Goal: Task Accomplishment & Management: Manage account settings

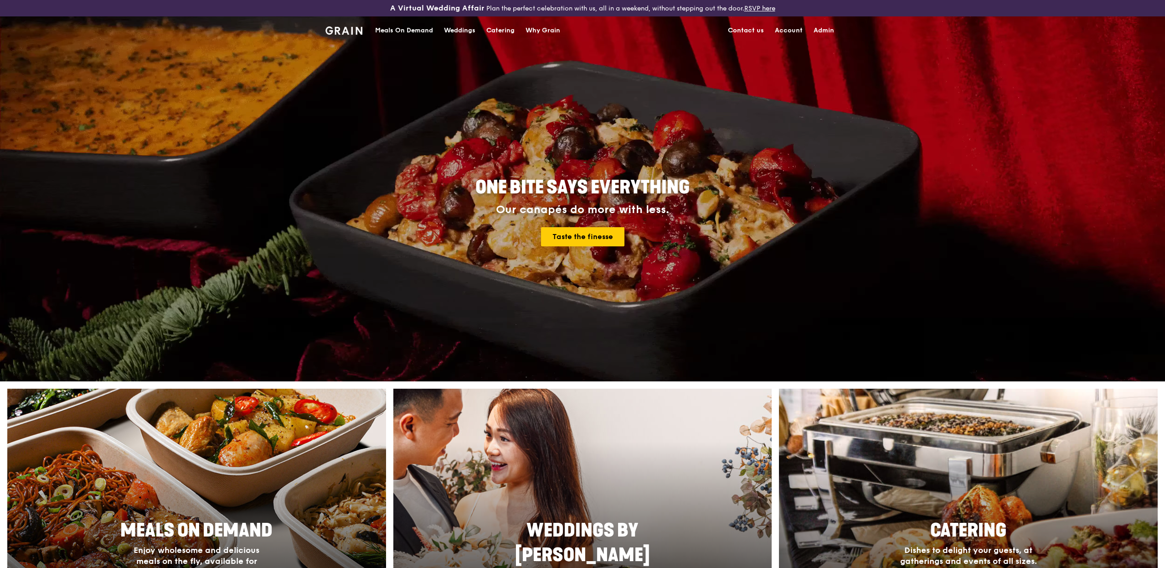
click at [425, 27] on div "Meals On Demand" at bounding box center [404, 30] width 58 height 27
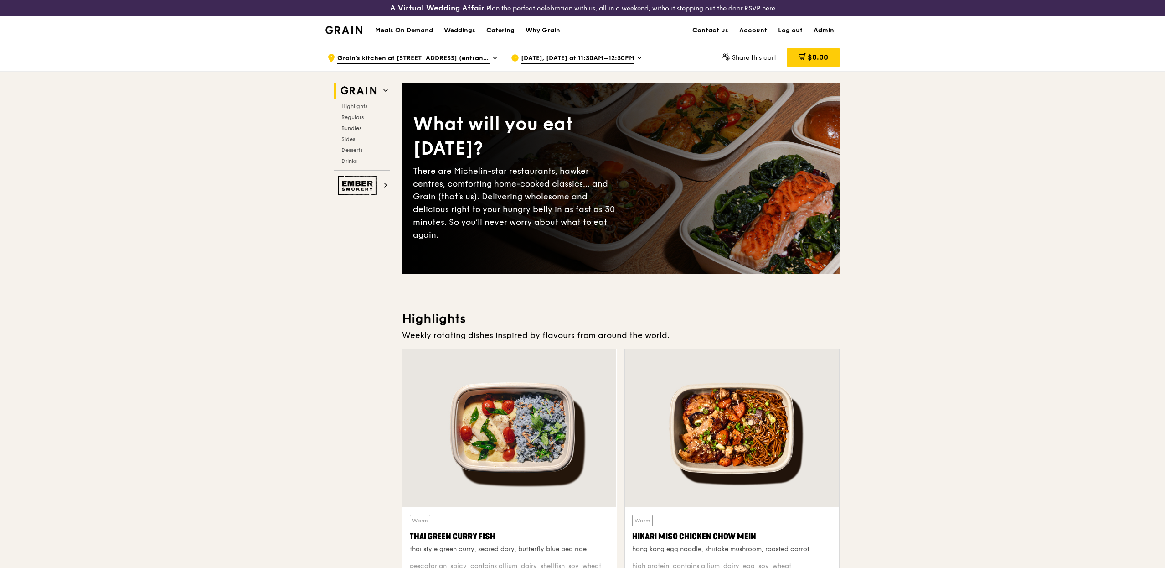
click at [830, 30] on link "Admin" at bounding box center [823, 30] width 31 height 27
select select "100"
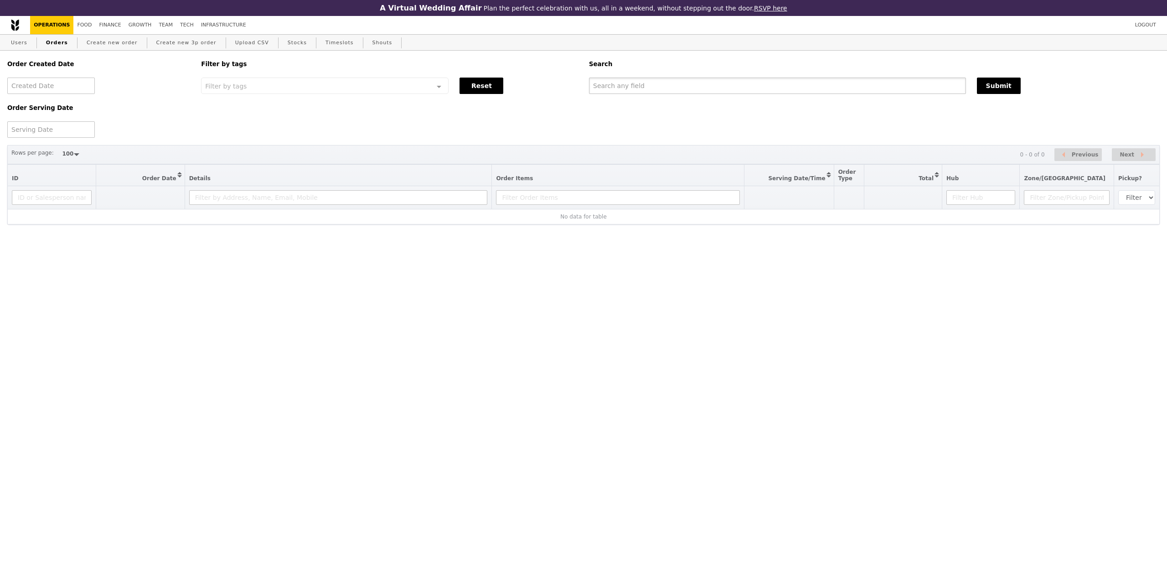
click at [612, 89] on input "text" at bounding box center [777, 86] width 377 height 16
paste input "w.neo@qai-ventures.com"
type input "w.neo@qai-ventures.com"
click at [19, 47] on link "Users" at bounding box center [19, 43] width 24 height 16
select select "100"
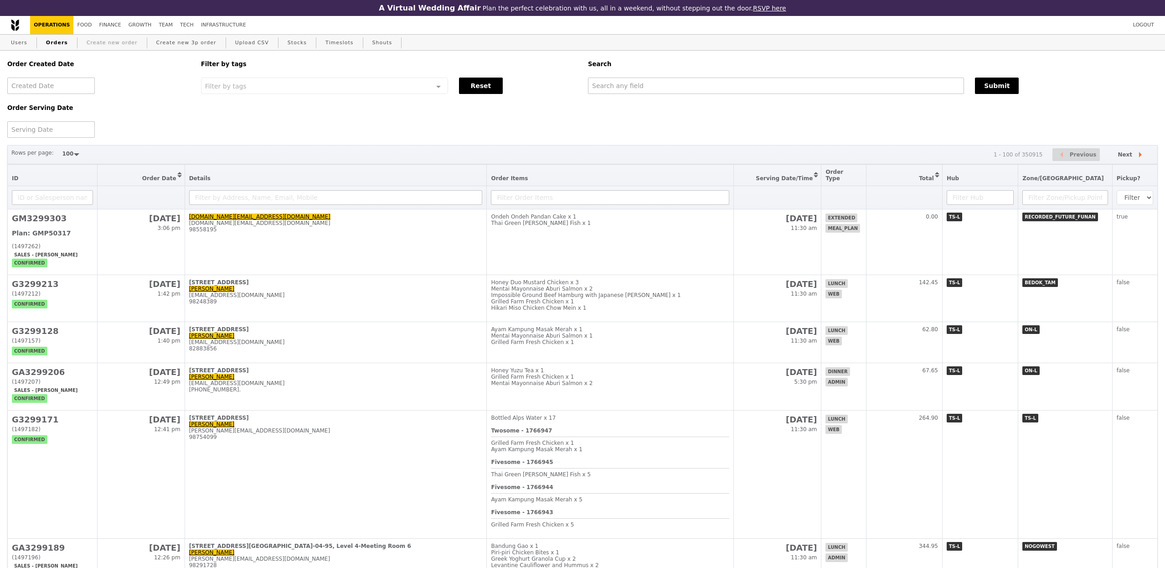
click at [129, 42] on link "Create new order" at bounding box center [112, 43] width 58 height 16
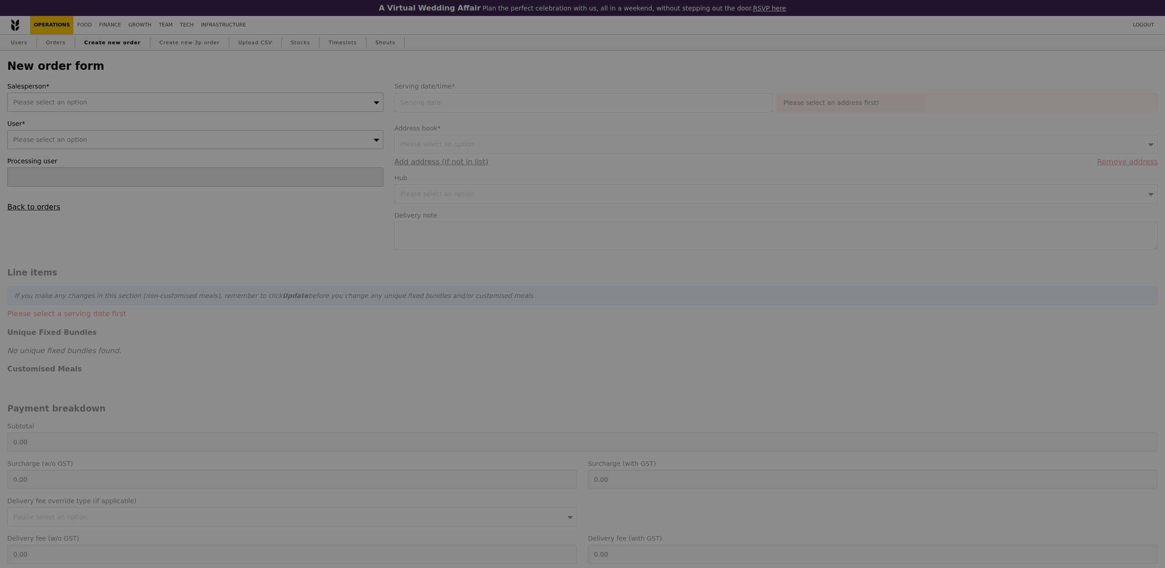
type input "Confirm"
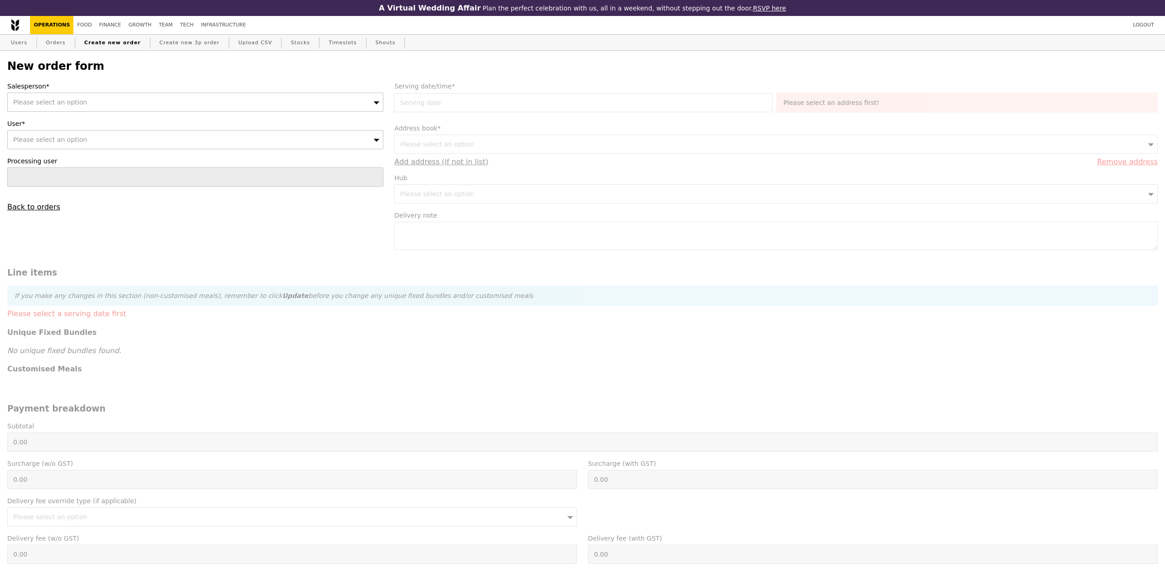
click at [101, 107] on div "Please select an option" at bounding box center [195, 102] width 376 height 19
type input "[PERSON_NAME]"
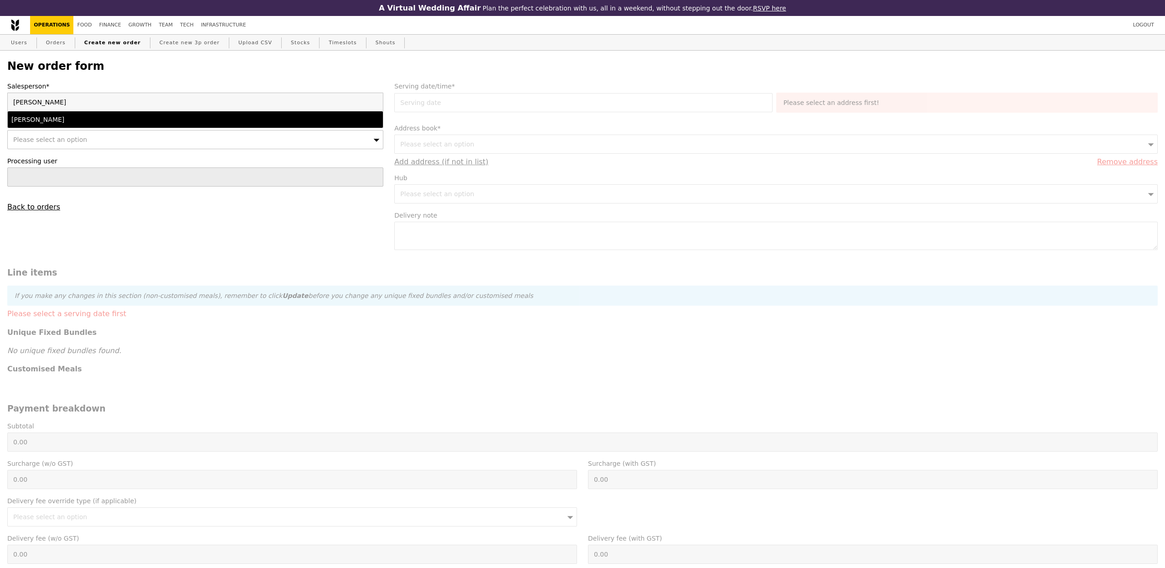
click at [47, 113] on li "[PERSON_NAME]" at bounding box center [195, 119] width 375 height 16
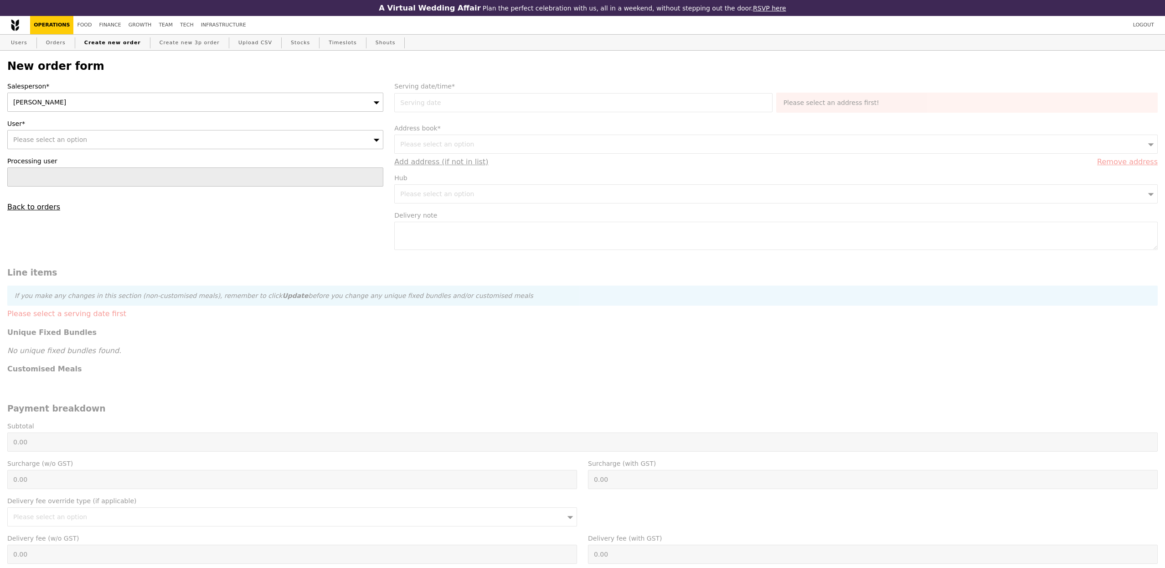
click at [47, 132] on div "Please select an option" at bounding box center [195, 139] width 376 height 19
type input "81631805"
type input "Confirm"
type input "81631805"
click at [99, 161] on div "[PERSON_NAME] ([EMAIL_ADDRESS][DOMAIN_NAME])" at bounding box center [149, 156] width 276 height 9
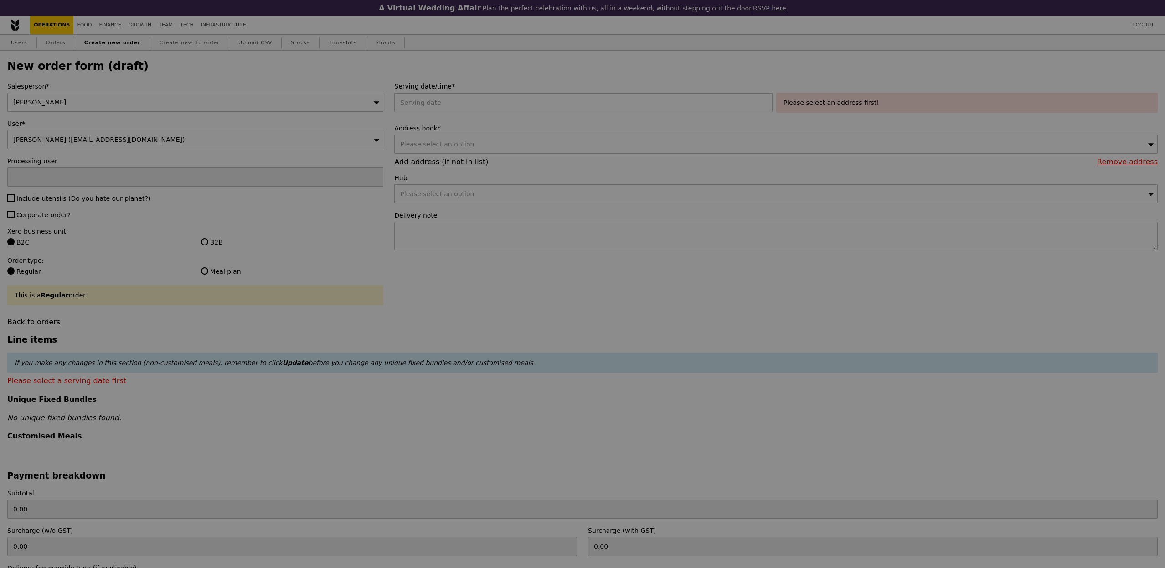
type input "Confirm"
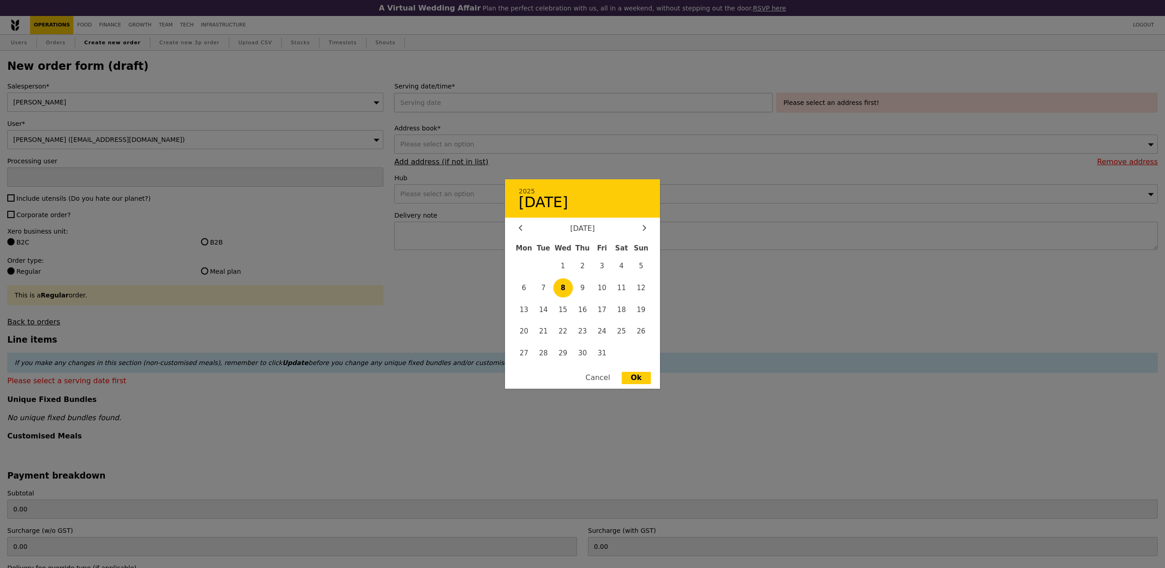
click at [455, 101] on div "2025 [DATE] [DATE] Mon Tue Wed Thu Fri Sat Sun 1 2 3 4 5 6 7 8 9 10 11 12 13 14…" at bounding box center [585, 102] width 382 height 19
click at [591, 289] on span "9" at bounding box center [583, 288] width 20 height 20
type input "[DATE]"
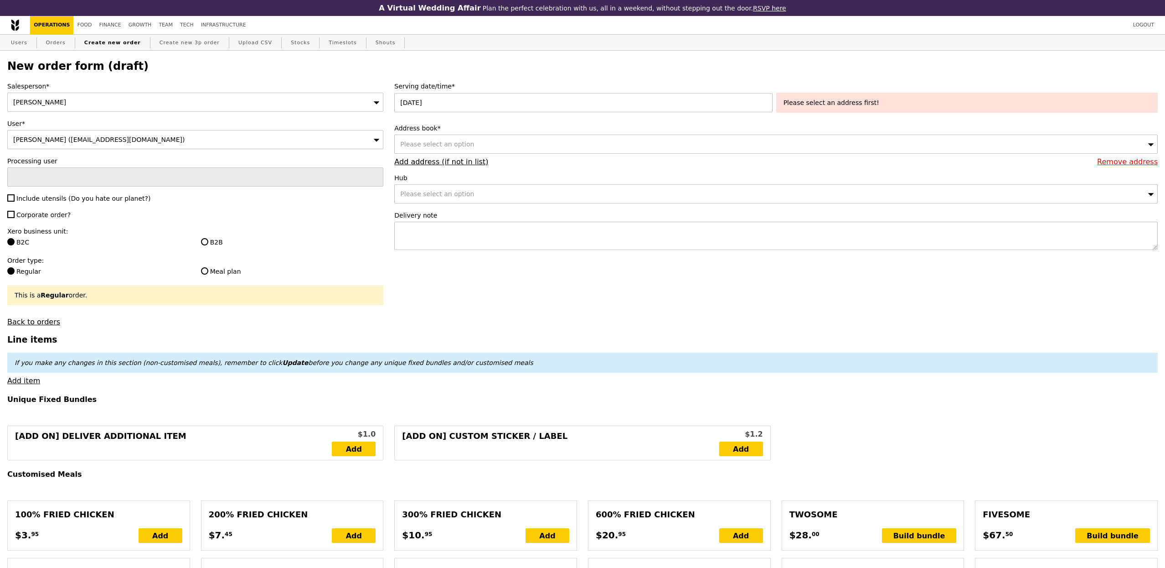
click at [502, 142] on div "Please select an option" at bounding box center [776, 144] width 764 height 19
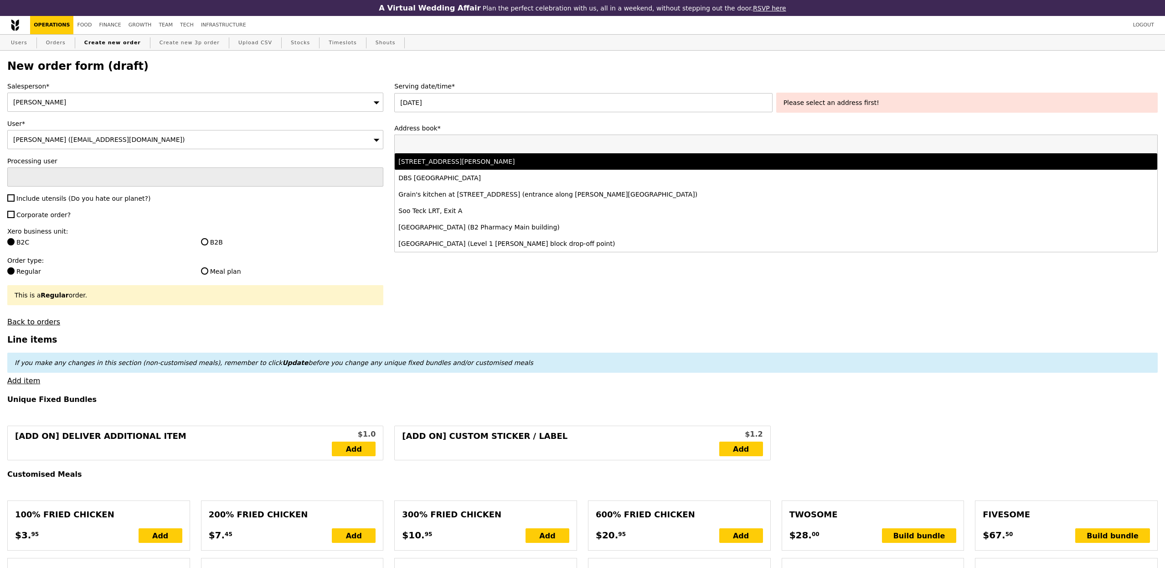
click at [507, 156] on li "[STREET_ADDRESS][PERSON_NAME]" at bounding box center [776, 161] width 763 height 16
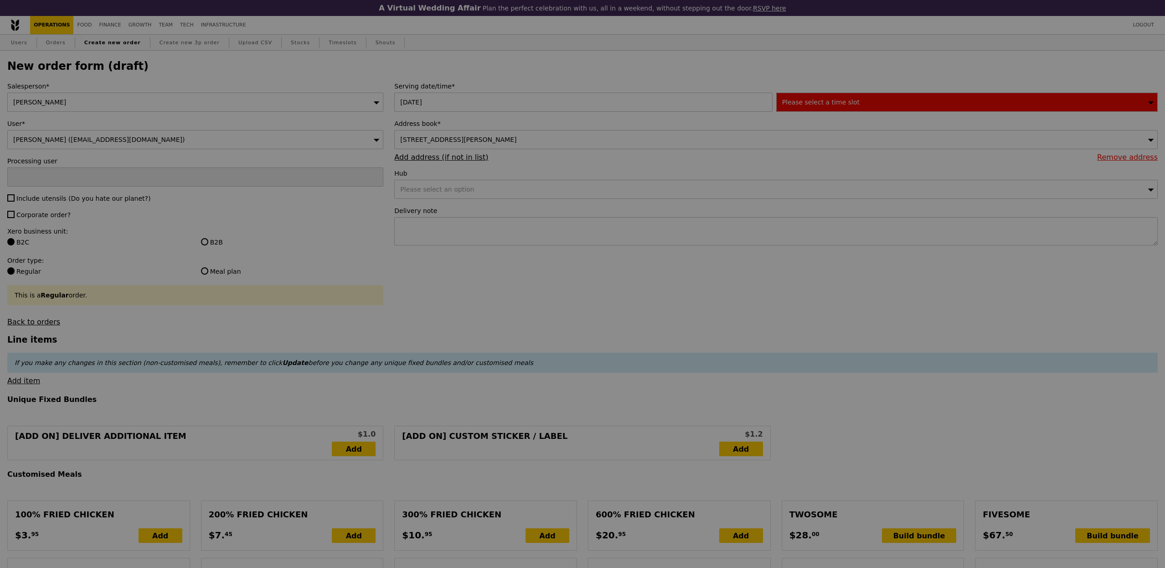
type input "Confirm"
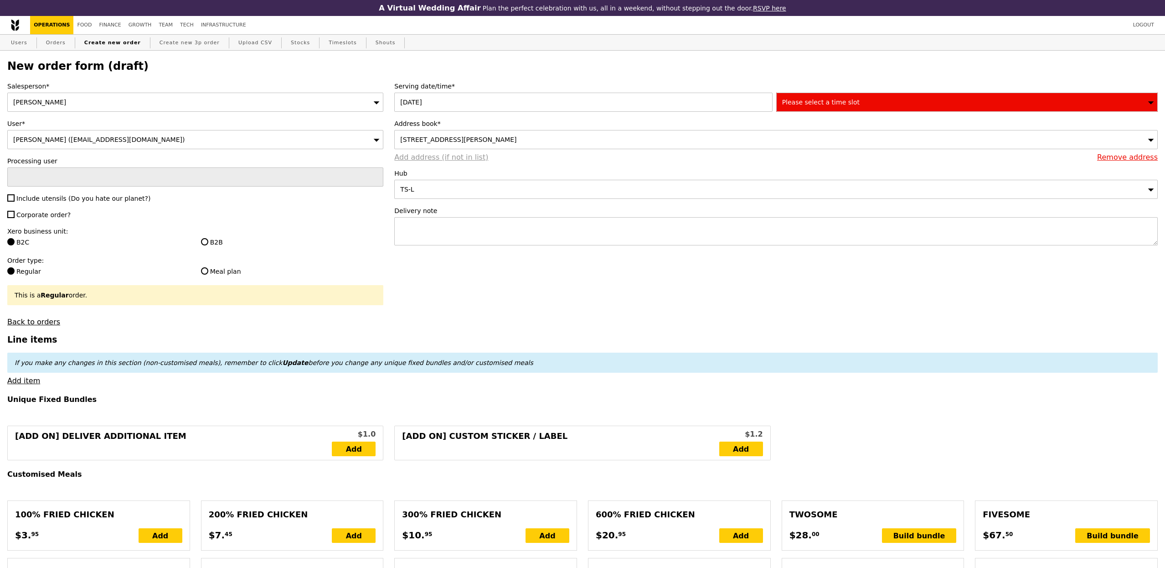
click at [441, 159] on link "Add address (if not in list)" at bounding box center [441, 157] width 94 height 9
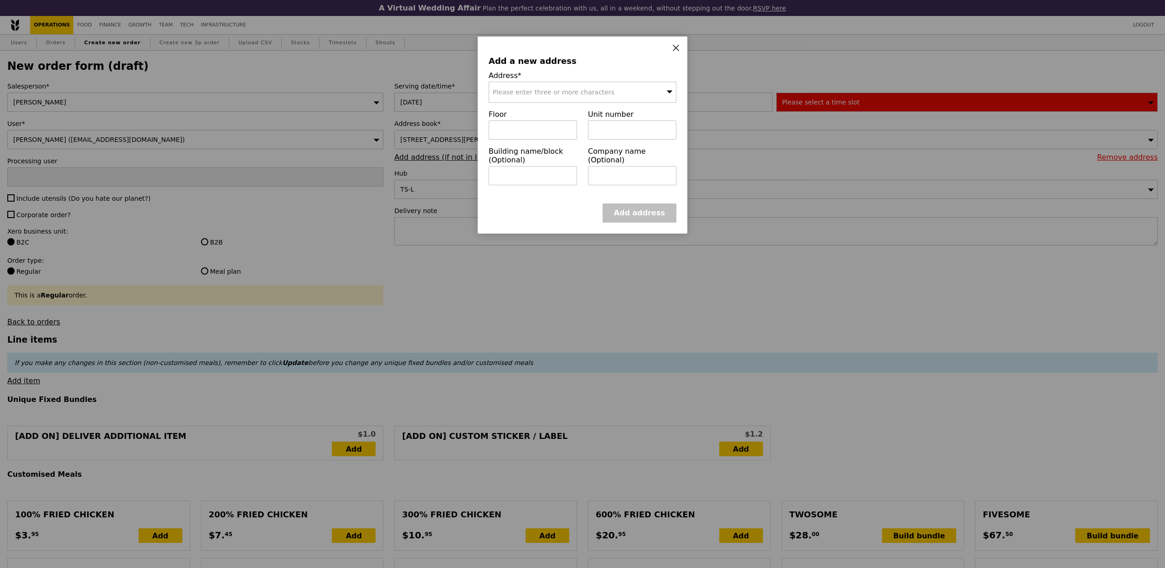
click at [548, 91] on span "Please enter three or more characters" at bounding box center [554, 91] width 122 height 7
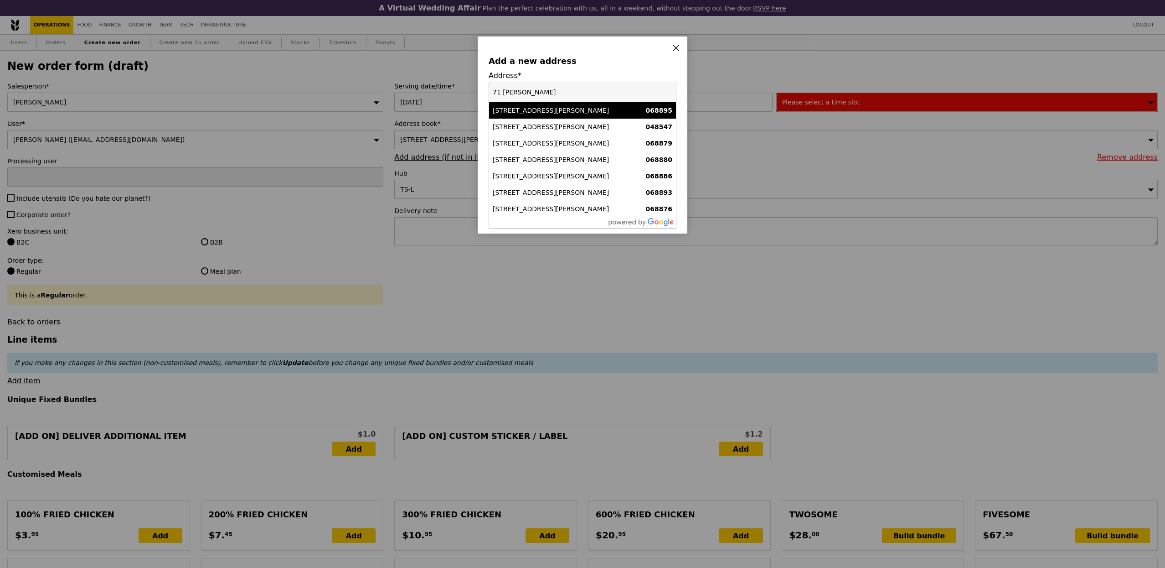
type input "71 [PERSON_NAME]"
click at [546, 114] on div "[STREET_ADDRESS][PERSON_NAME]" at bounding box center [560, 110] width 135 height 9
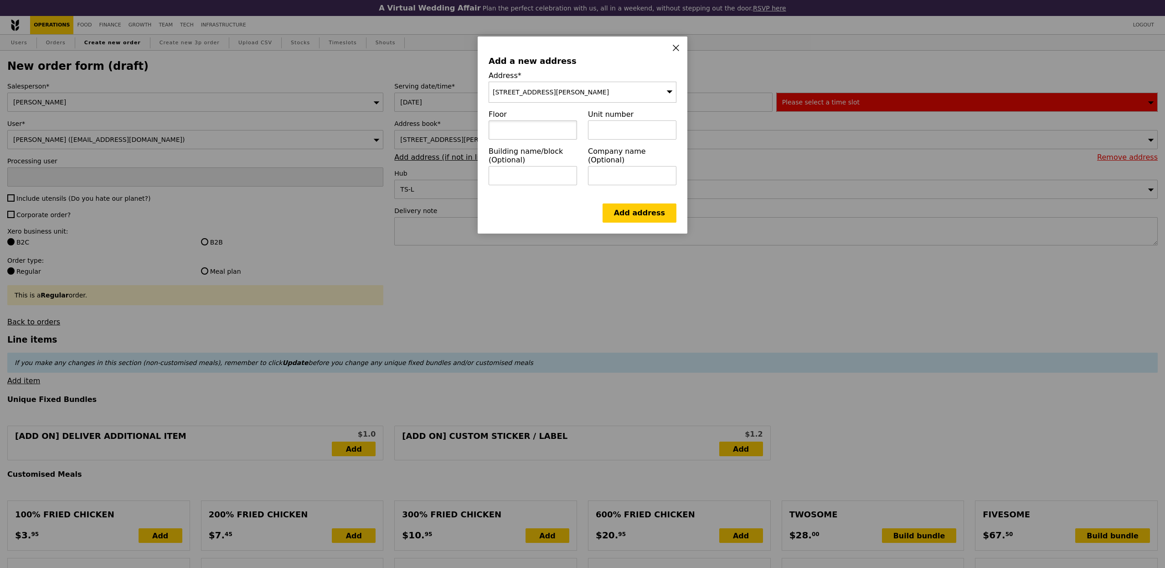
click at [538, 134] on input "text" at bounding box center [533, 129] width 88 height 19
click at [544, 173] on input "text" at bounding box center [533, 175] width 88 height 19
type input "Wework"
click at [606, 167] on input "text" at bounding box center [632, 175] width 88 height 19
paste input "Wework"
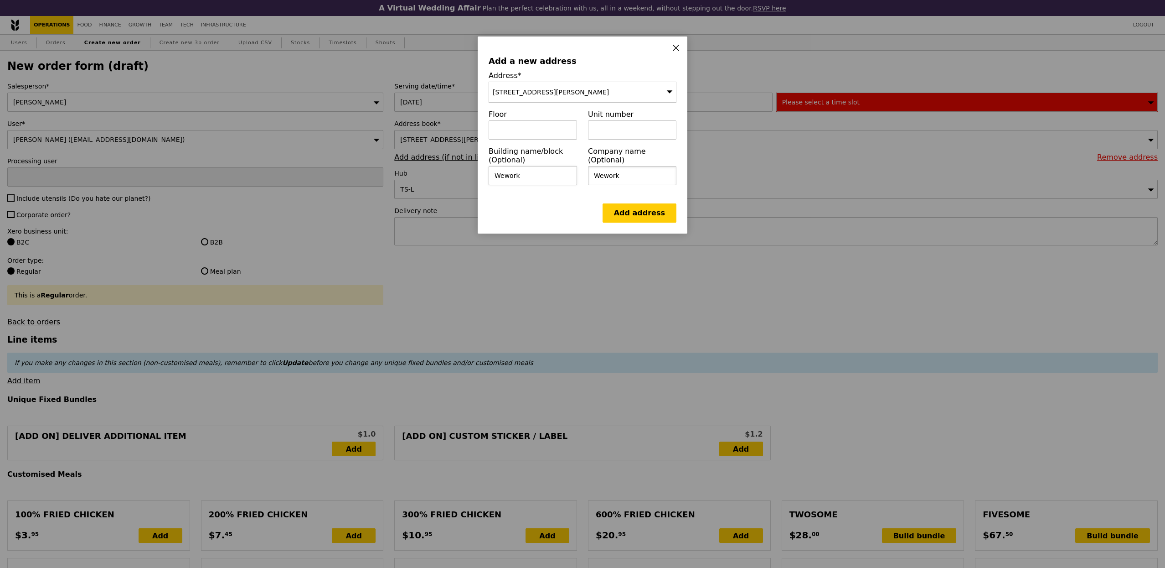
type input "Wework"
click at [565, 140] on input "text" at bounding box center [533, 129] width 88 height 19
click at [669, 54] on div "Add a new address Address* [STREET_ADDRESS][PERSON_NAME] Floor Unit number Buil…" at bounding box center [583, 134] width 210 height 197
click at [673, 52] on span at bounding box center [676, 49] width 8 height 10
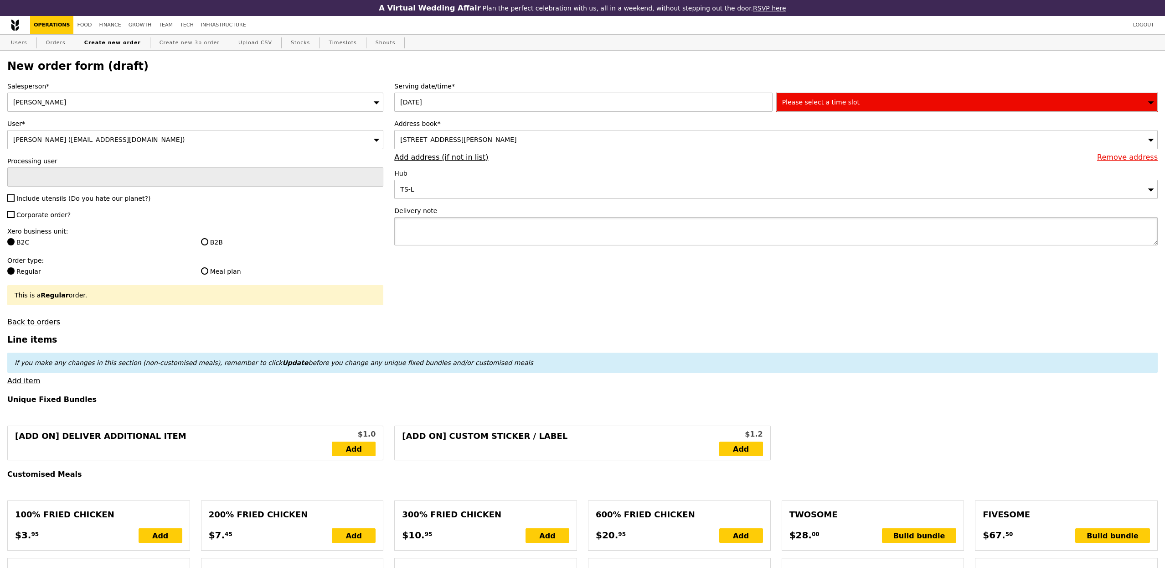
click at [533, 222] on textarea at bounding box center [776, 231] width 764 height 28
type textarea "PLEASE CALL HOST ON ARRIVAL AS THERE"
type input "Confirm"
click at [519, 182] on div "TS-L" at bounding box center [776, 189] width 764 height 19
click at [528, 148] on div "[STREET_ADDRESS][PERSON_NAME]" at bounding box center [776, 139] width 764 height 19
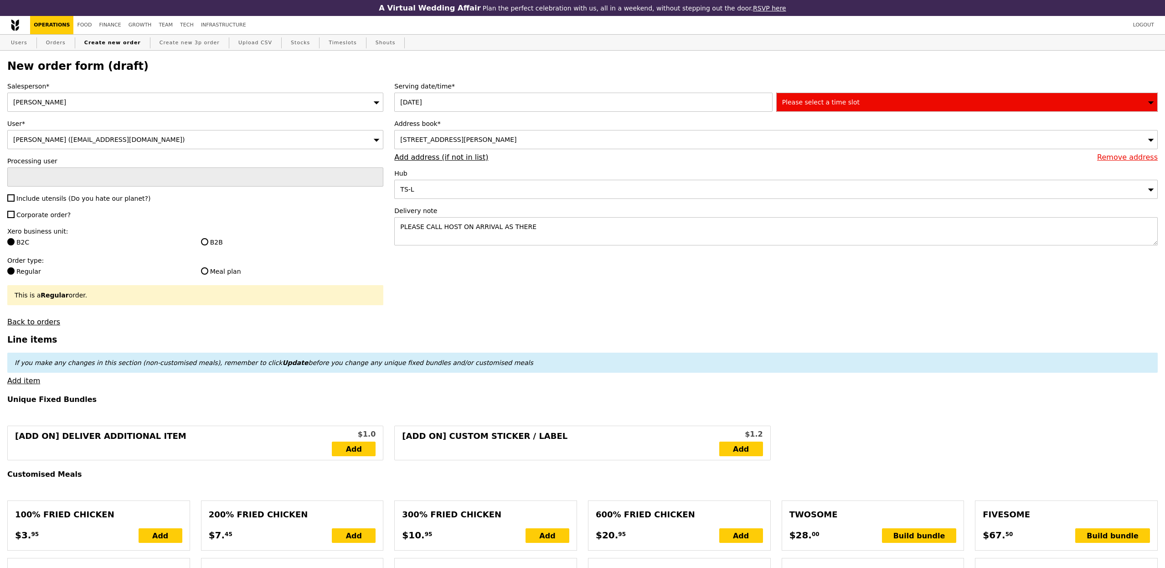
click at [221, 250] on div "Salesperson* [PERSON_NAME] User* [PERSON_NAME] ([EMAIL_ADDRESS][DOMAIN_NAME]) P…" at bounding box center [195, 204] width 387 height 244
click at [214, 242] on label "B2B" at bounding box center [292, 242] width 183 height 9
click at [208, 242] on input "B2B" at bounding box center [204, 241] width 7 height 7
radio input "true"
type input "Loading..."
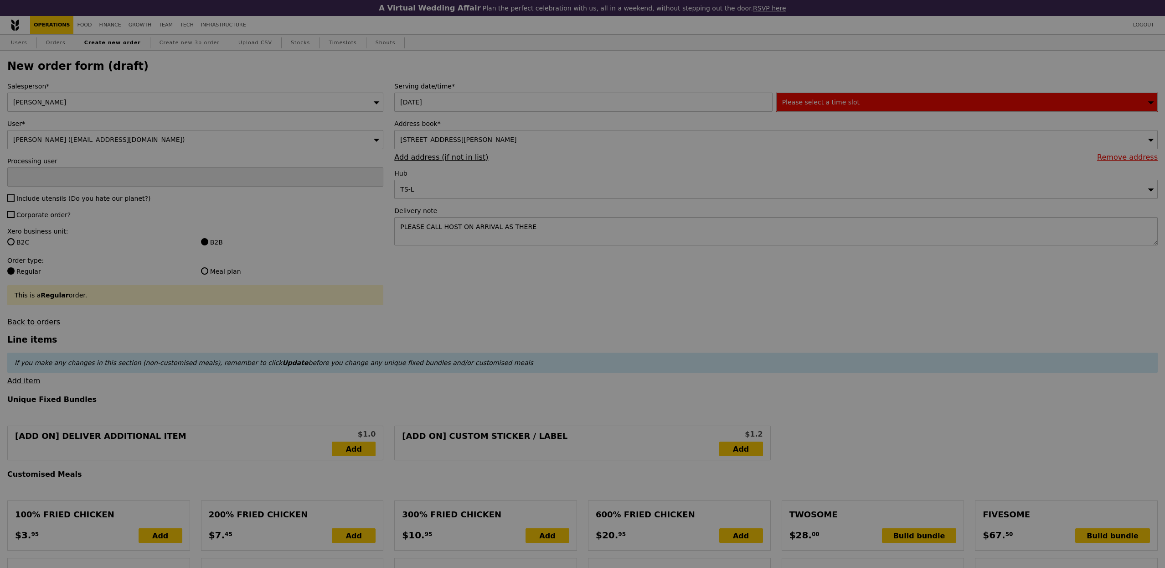
type input "1.79"
type input "1.95"
type input "12.61"
type input "13.75"
type input "15.70"
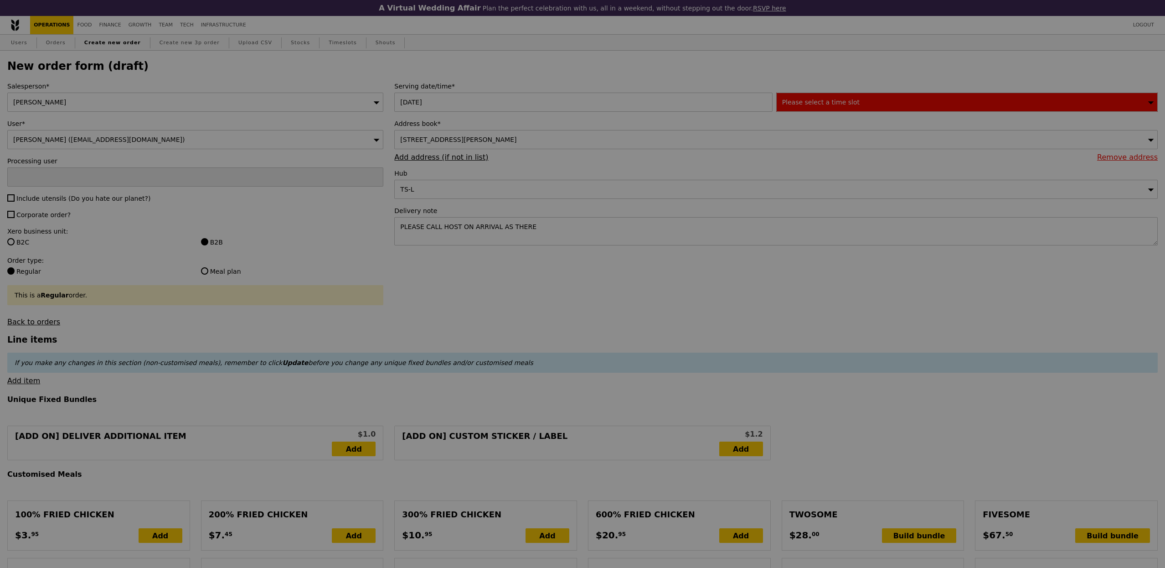
type input "Confirm"
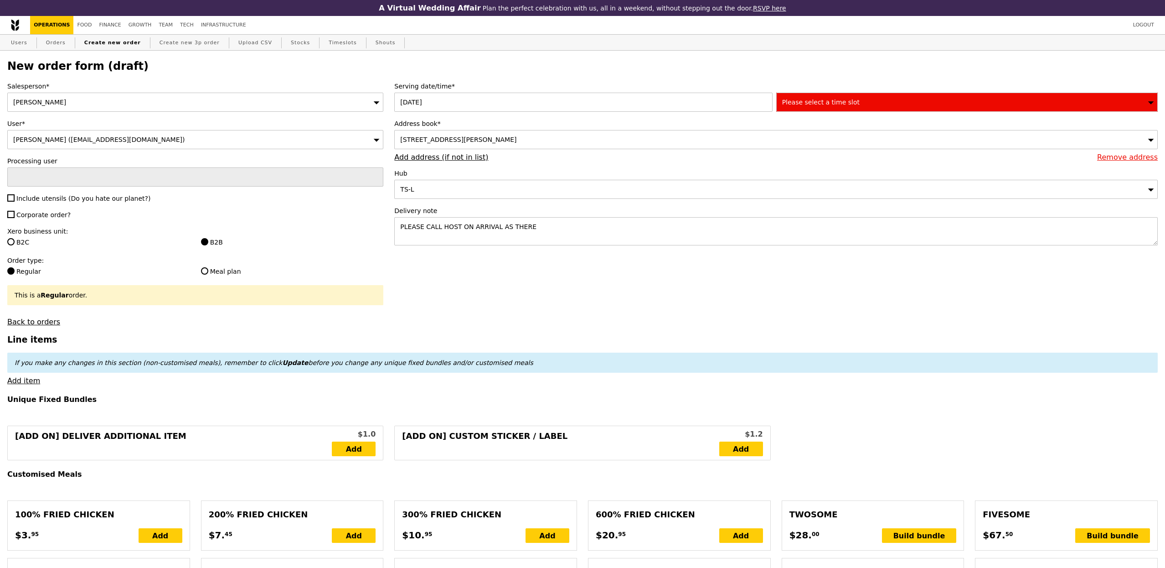
click at [72, 202] on span "Include utensils (Do you hate our planet?)" at bounding box center [83, 198] width 134 height 7
click at [15, 202] on input "Include utensils (Do you hate our planet?)" at bounding box center [10, 197] width 7 height 7
checkbox input "true"
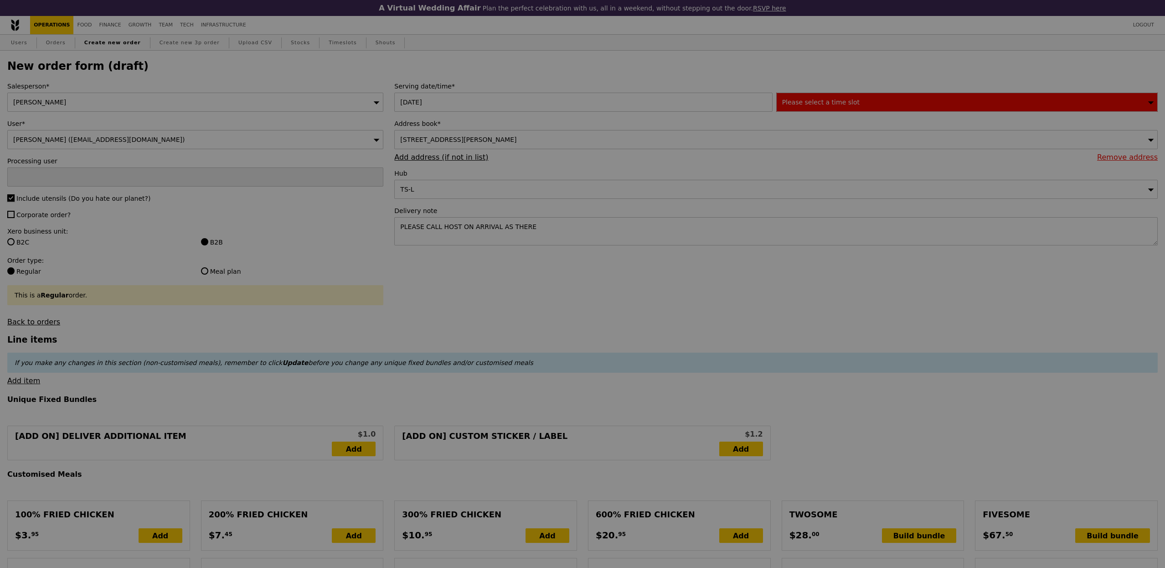
type input "Confirm"
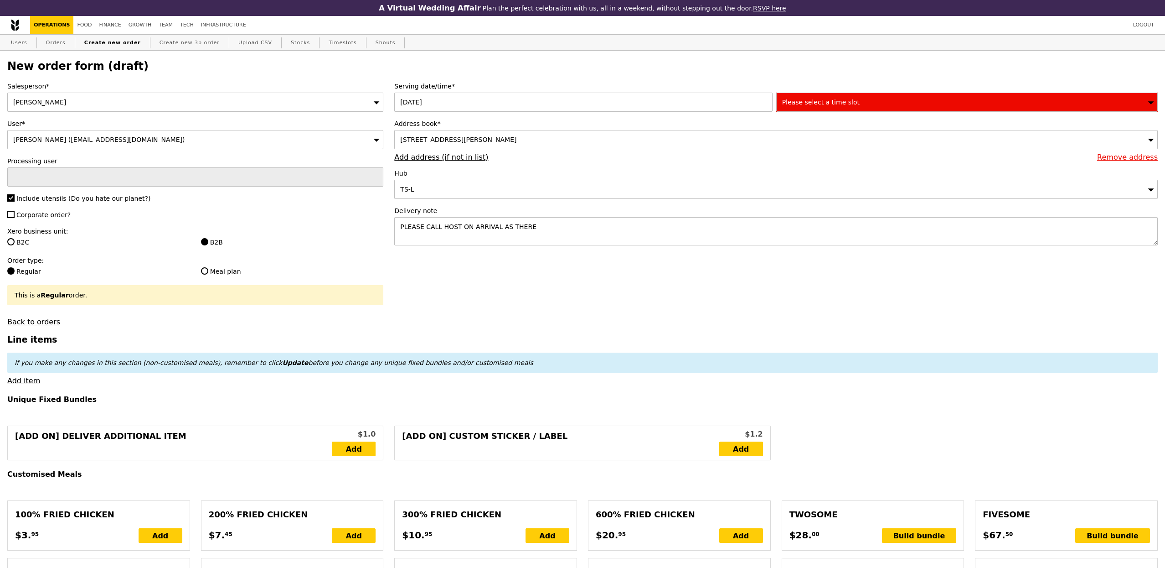
click at [52, 218] on span "Corporate order?" at bounding box center [43, 214] width 54 height 7
click at [15, 218] on input "Corporate order?" at bounding box center [10, 214] width 7 height 7
checkbox input "true"
click at [850, 93] on div "Please select a time slot" at bounding box center [967, 102] width 382 height 19
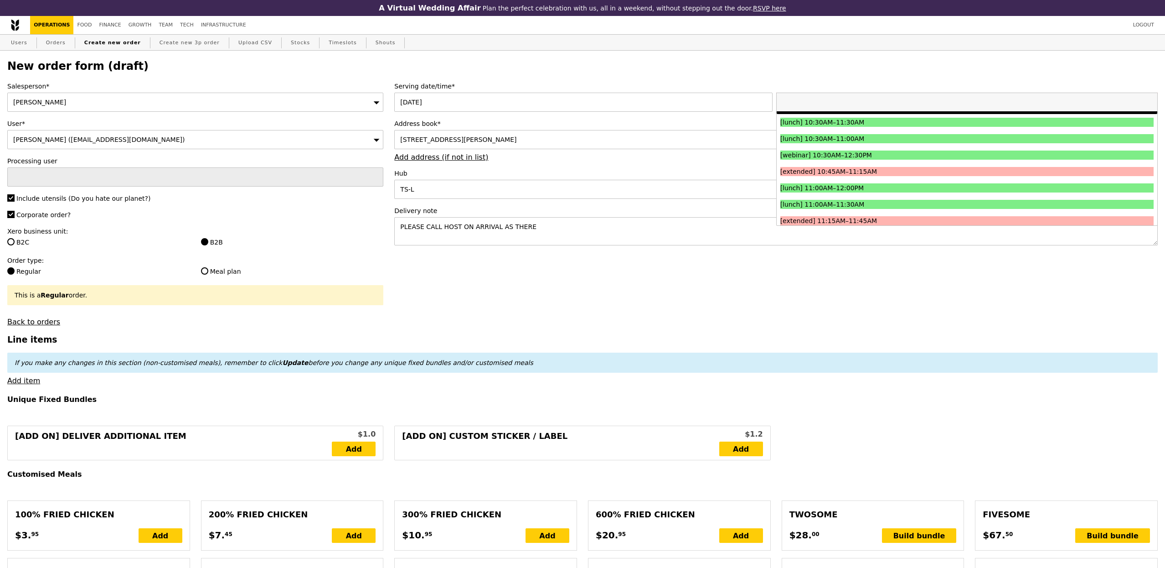
scroll to position [221, 0]
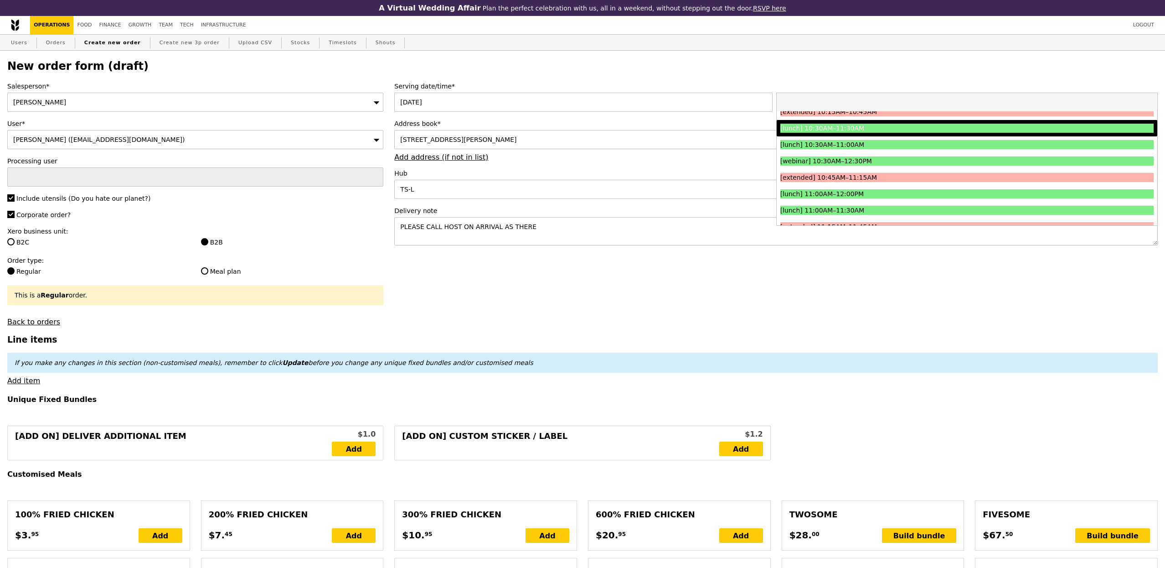
click at [842, 132] on div "[lunch] 10:30AM–11:30AM" at bounding box center [921, 128] width 280 height 9
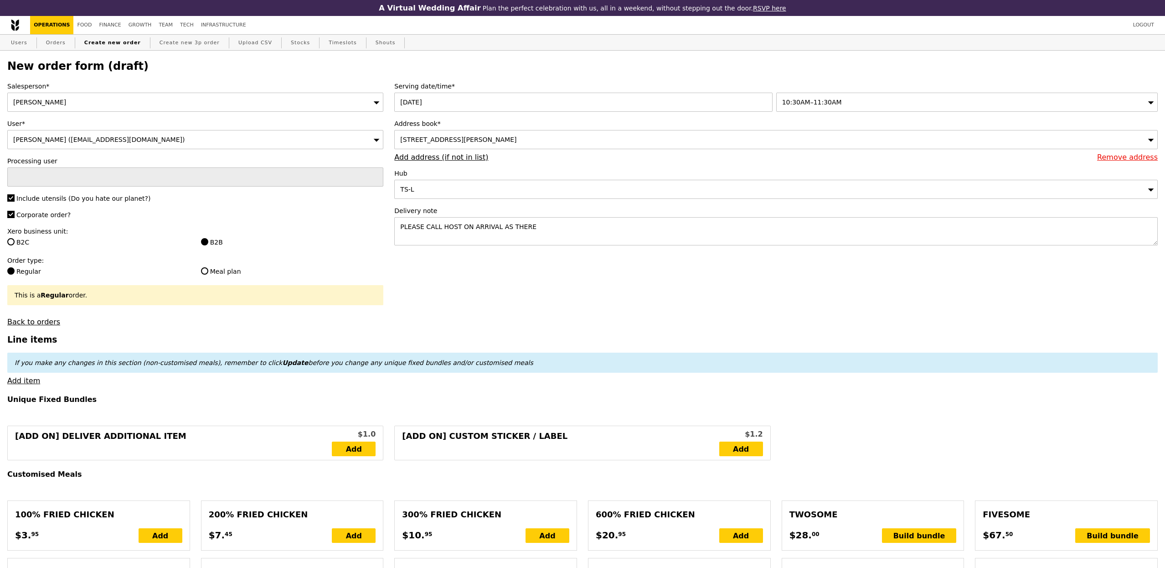
type input "Confirm"
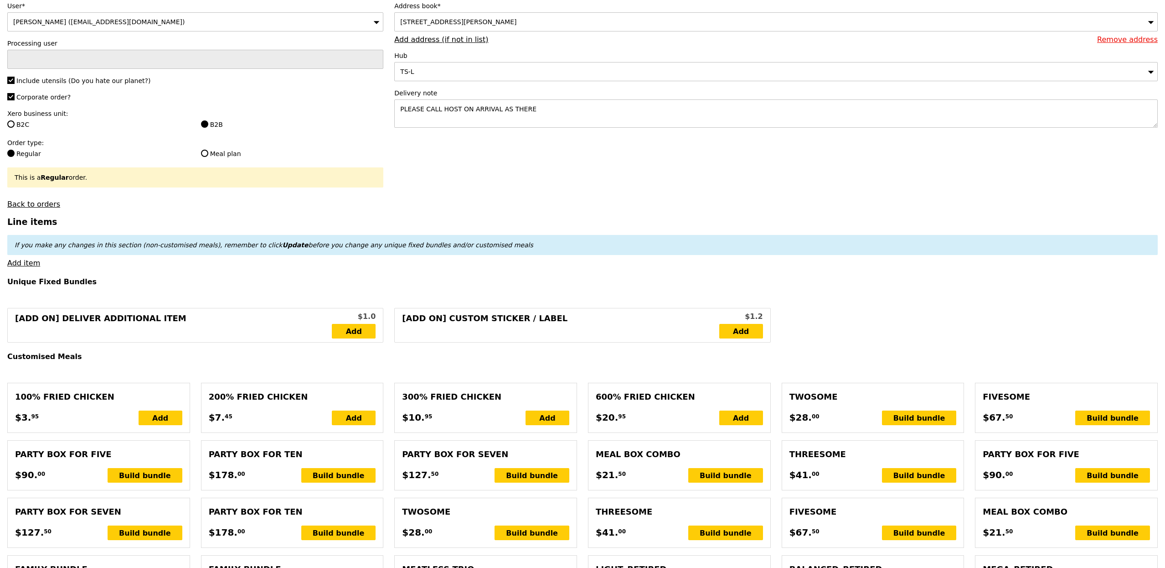
scroll to position [123, 0]
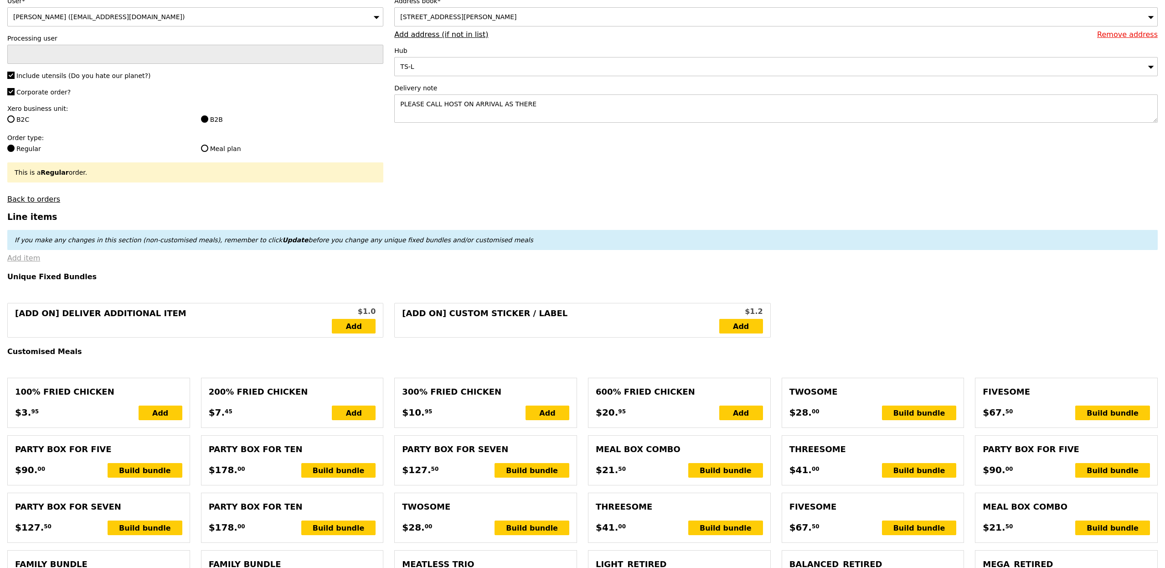
click at [25, 258] on link "Add item" at bounding box center [23, 258] width 33 height 9
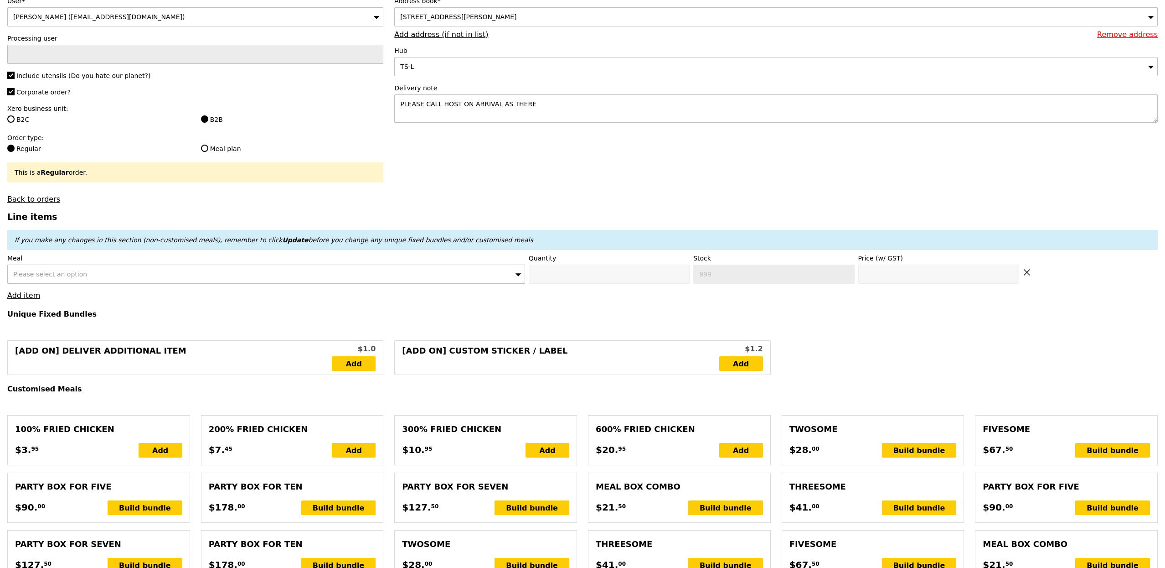
click at [142, 268] on div "Please select an option" at bounding box center [266, 273] width 518 height 19
click at [155, 283] on input "[PERSON_NAME]" at bounding box center [266, 274] width 517 height 18
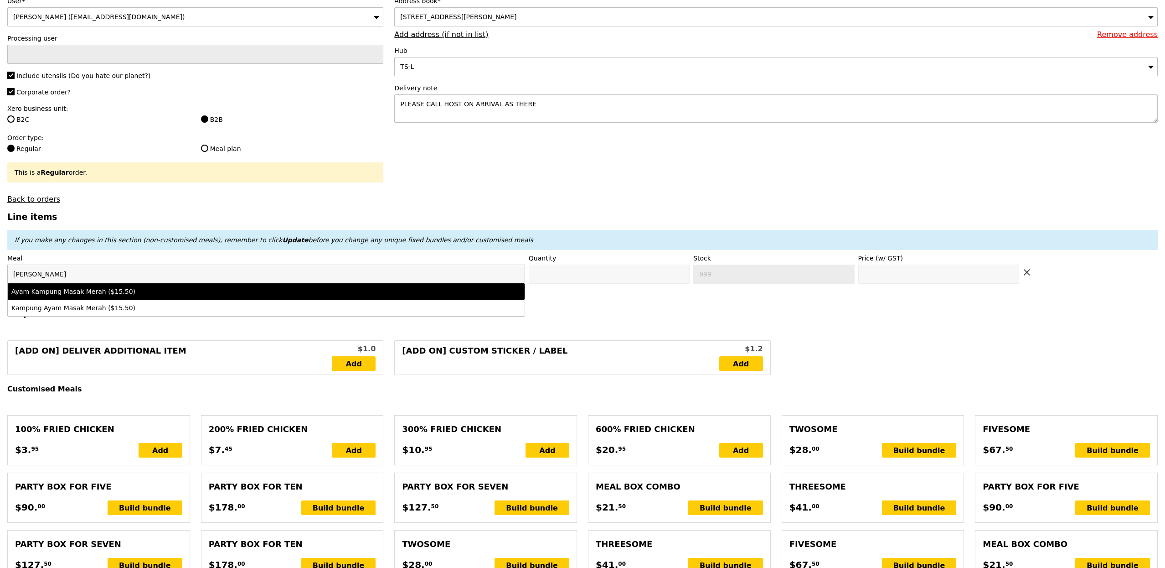
type input "[PERSON_NAME]"
drag, startPoint x: 155, startPoint y: 287, endPoint x: 166, endPoint y: 286, distance: 10.1
click at [155, 287] on li "Ayam Kampung Masak Merah ($15.50)" at bounding box center [266, 291] width 517 height 16
type input "Confirm anyway"
type input "0"
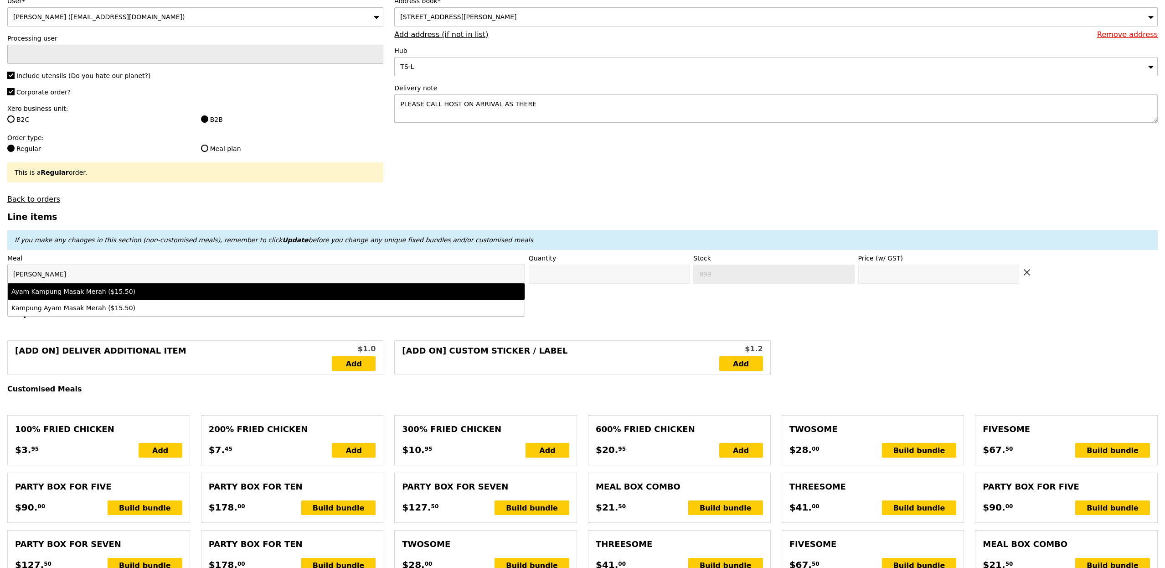
type input "71"
type input "15.5"
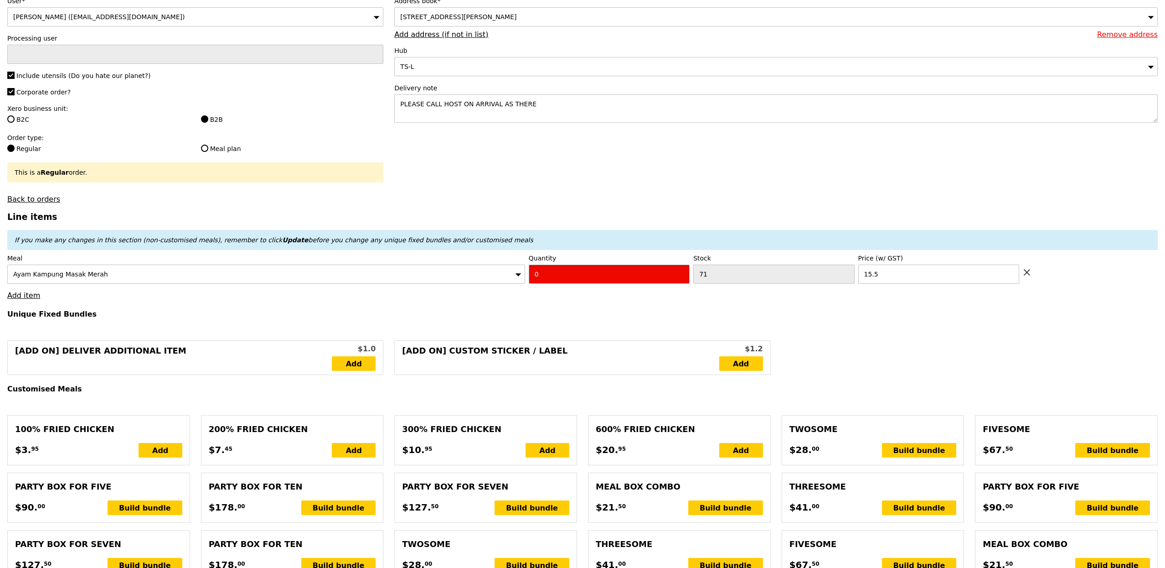
click at [549, 282] on input "0" at bounding box center [609, 273] width 161 height 19
type input "Confirm"
type input "1"
click at [507, 244] on div "If you make any changes in this section (non-customised meals), remember to cli…" at bounding box center [583, 239] width 1136 height 9
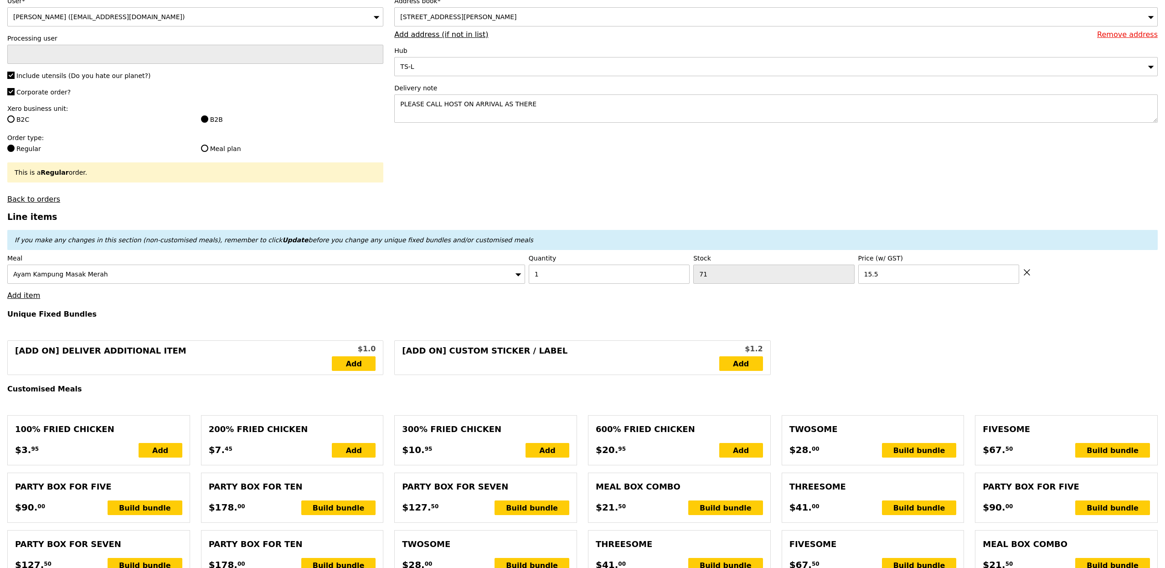
type input "Loading..."
type input "15.50"
type input "11.19"
type input "12.20"
type input "29.65"
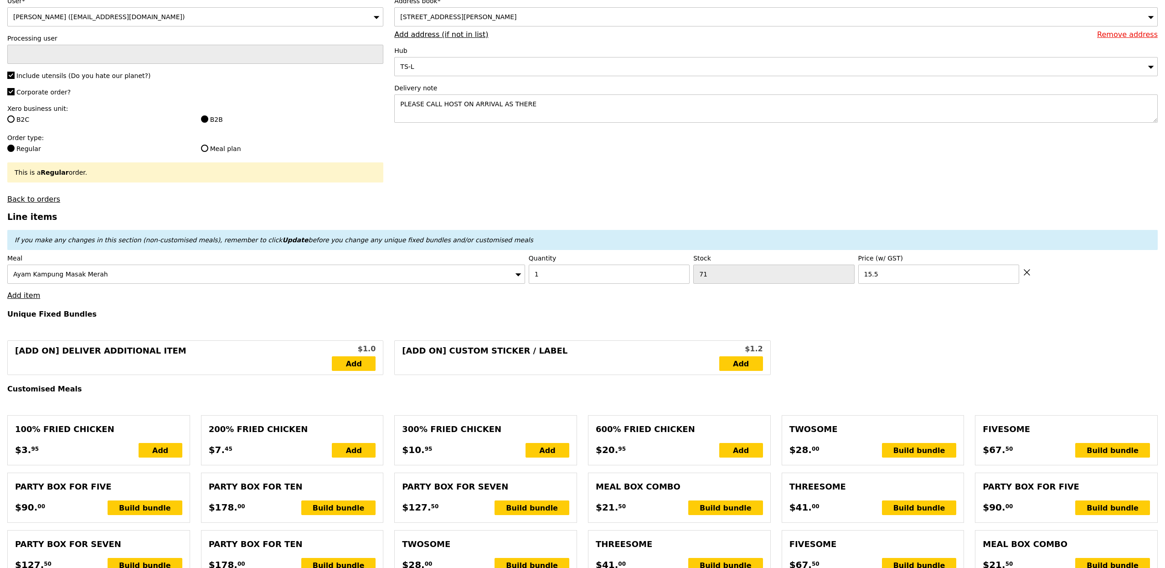
type input "Confirm"
click at [24, 299] on link "Add item" at bounding box center [23, 295] width 33 height 9
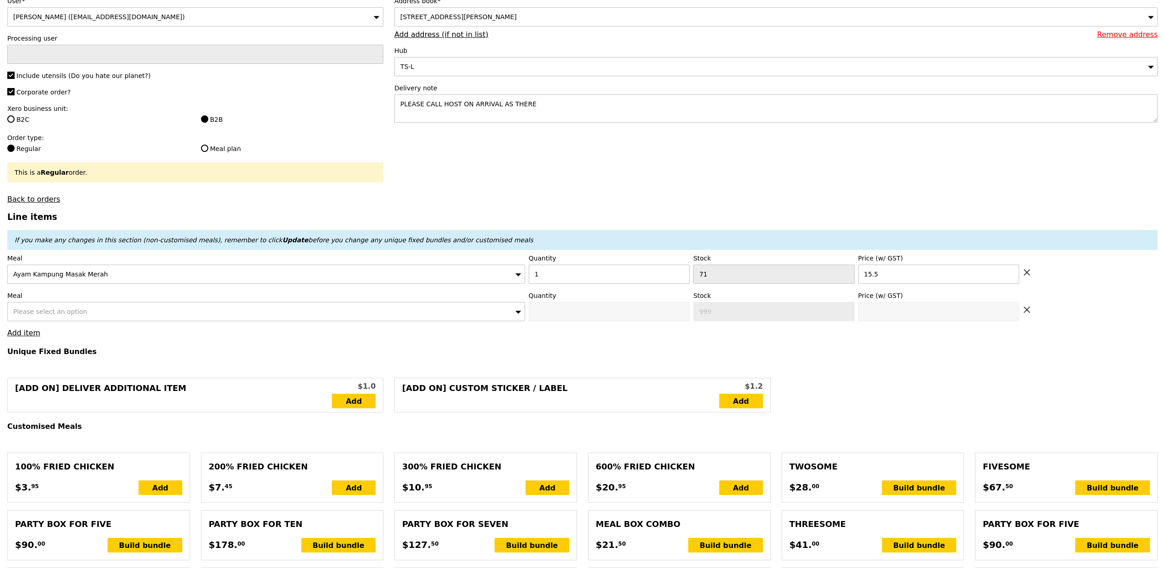
click at [47, 300] on label "Meal" at bounding box center [266, 295] width 518 height 9
click at [49, 319] on div "Please select an option" at bounding box center [266, 311] width 518 height 19
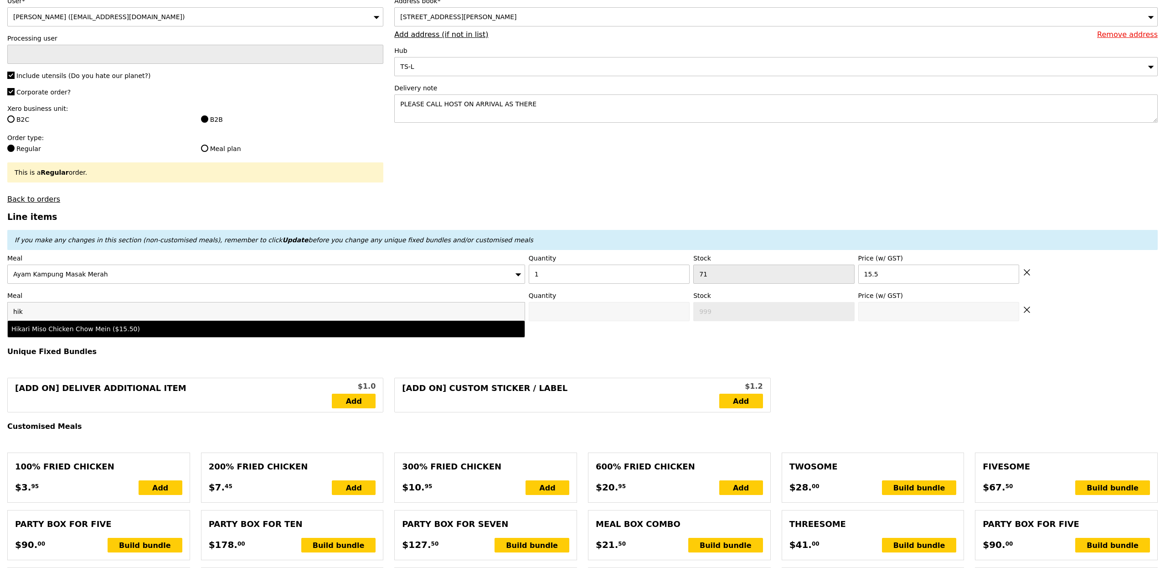
type input "hik"
click at [67, 326] on li "Hikari Miso Chicken Chow Mein ($15.50)" at bounding box center [266, 329] width 517 height 16
type input "Confirm anyway"
type input "0"
type input "78"
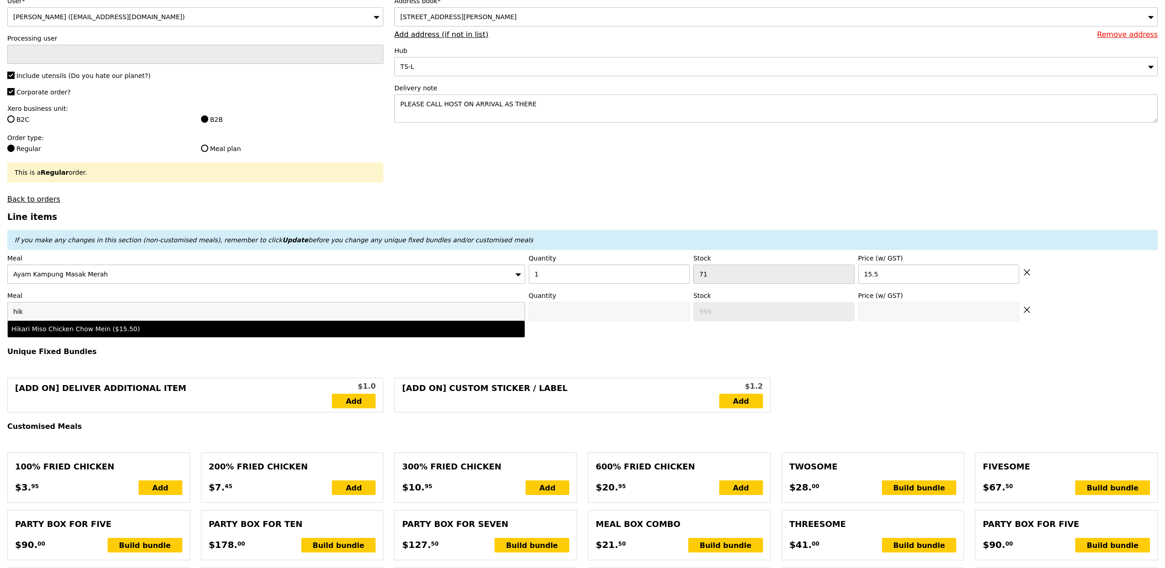
type input "15.5"
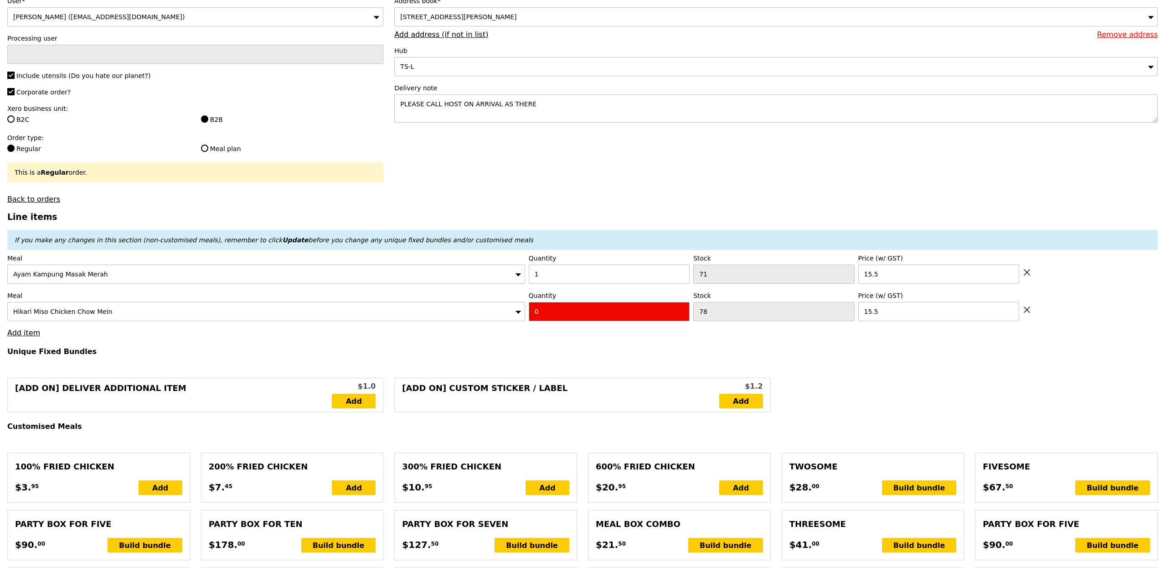
click at [620, 316] on input "0" at bounding box center [609, 311] width 161 height 19
type input "Confirm"
click at [620, 316] on input "1" at bounding box center [609, 311] width 161 height 19
type input "1"
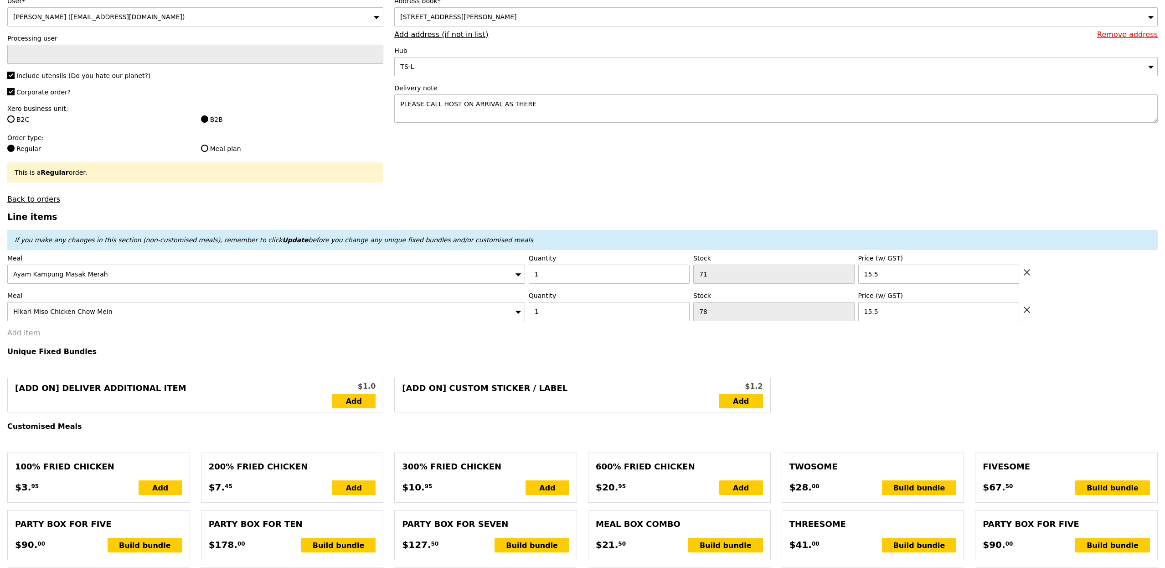
click at [24, 337] on link "Add item" at bounding box center [23, 332] width 33 height 9
type input "Loading..."
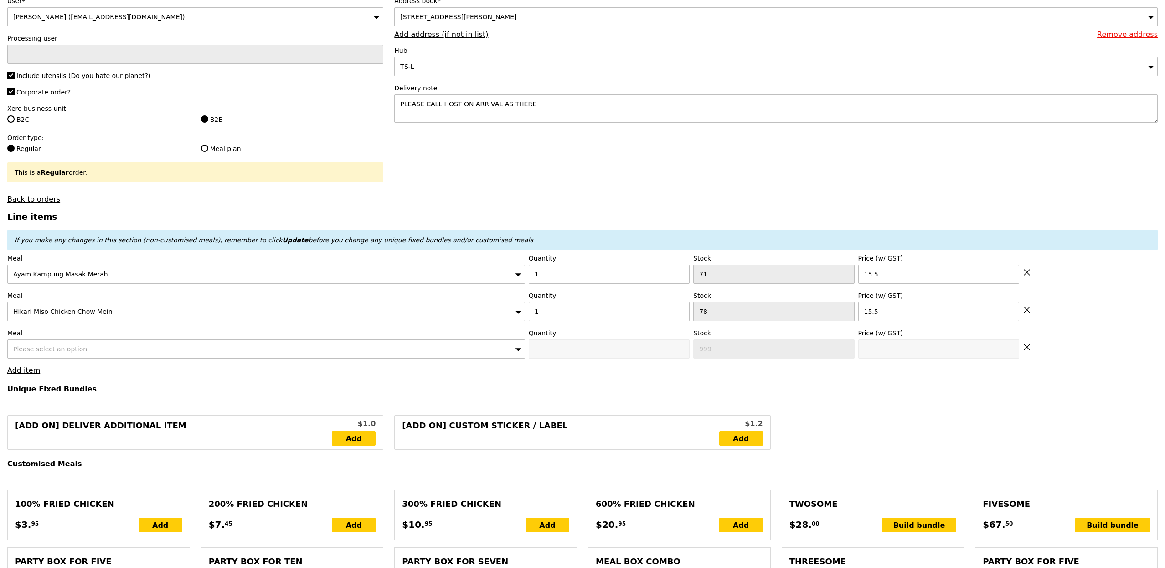
click at [57, 341] on div "Meal Please select an option" at bounding box center [266, 343] width 518 height 30
type input "31.00"
type input "9.77"
type input "10.65"
type input "43.60"
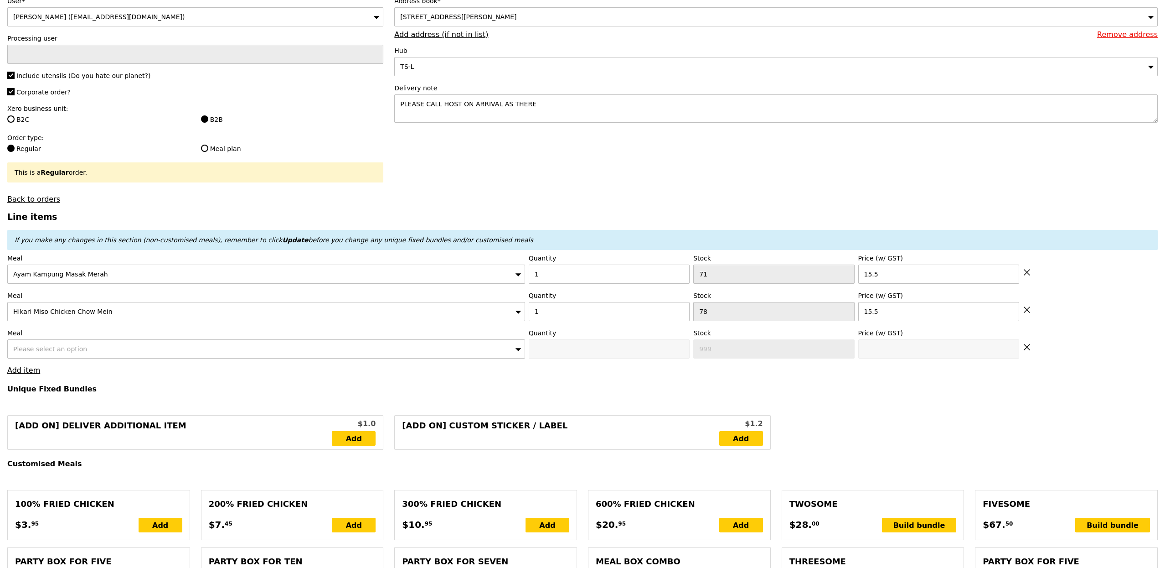
click at [57, 346] on div "Please select an option" at bounding box center [266, 348] width 518 height 19
type input "Confirm"
type input "bas"
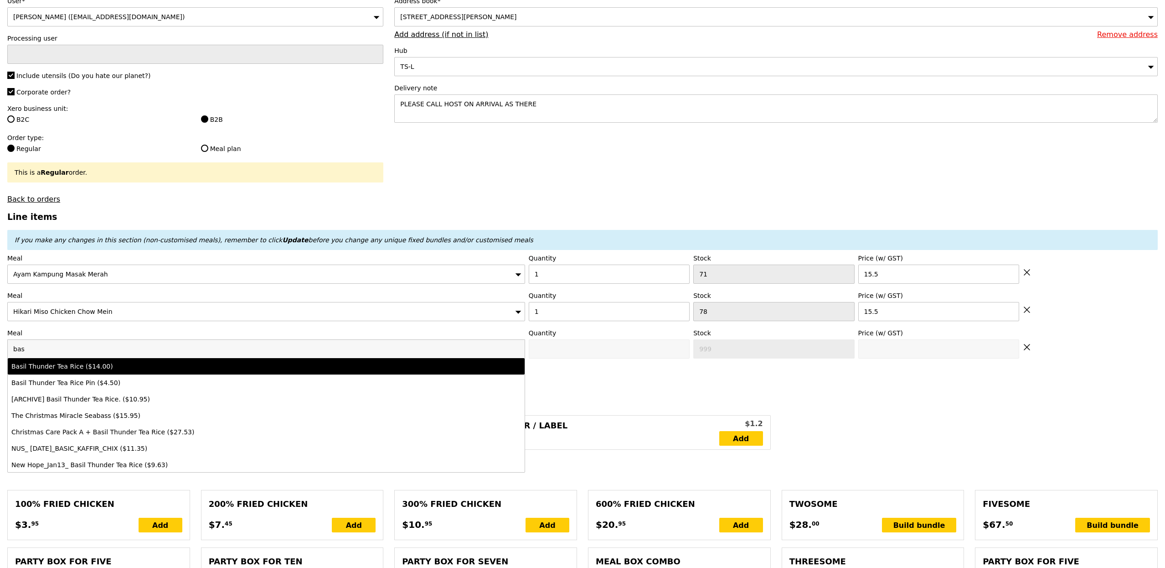
type input "Confirm anyway"
type input "0"
type input "94"
type input "14.0"
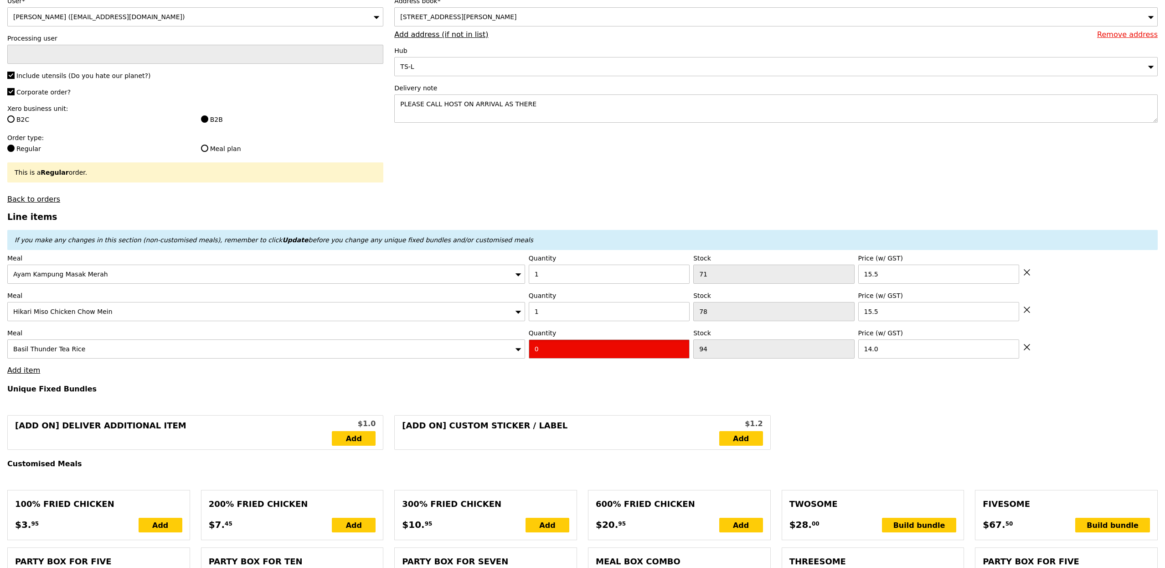
click at [542, 349] on input "0" at bounding box center [609, 348] width 161 height 19
type input "Confirm"
type input "1"
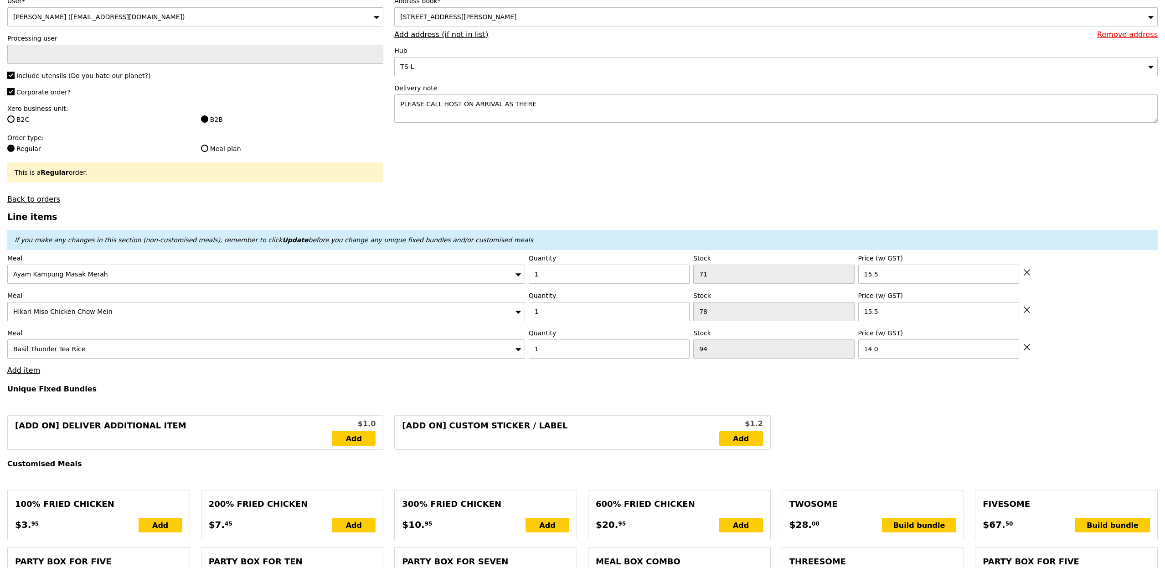
type input "Loading..."
type input "45.00"
type input "8.49"
type input "9.25"
type input "56.20"
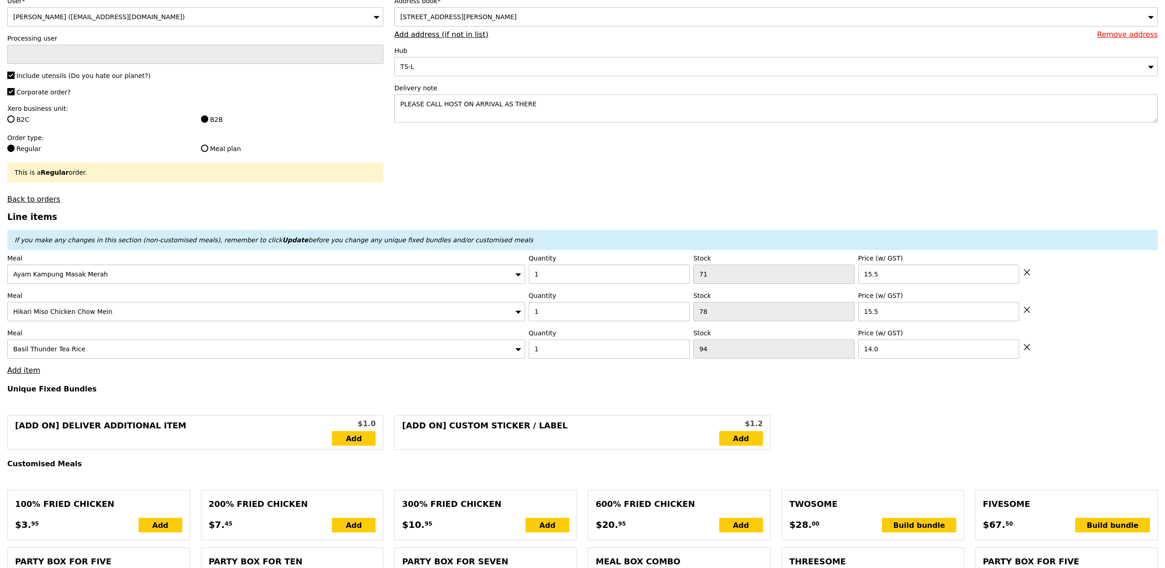
type input "Confirm"
click at [19, 373] on link "Add item" at bounding box center [23, 370] width 33 height 9
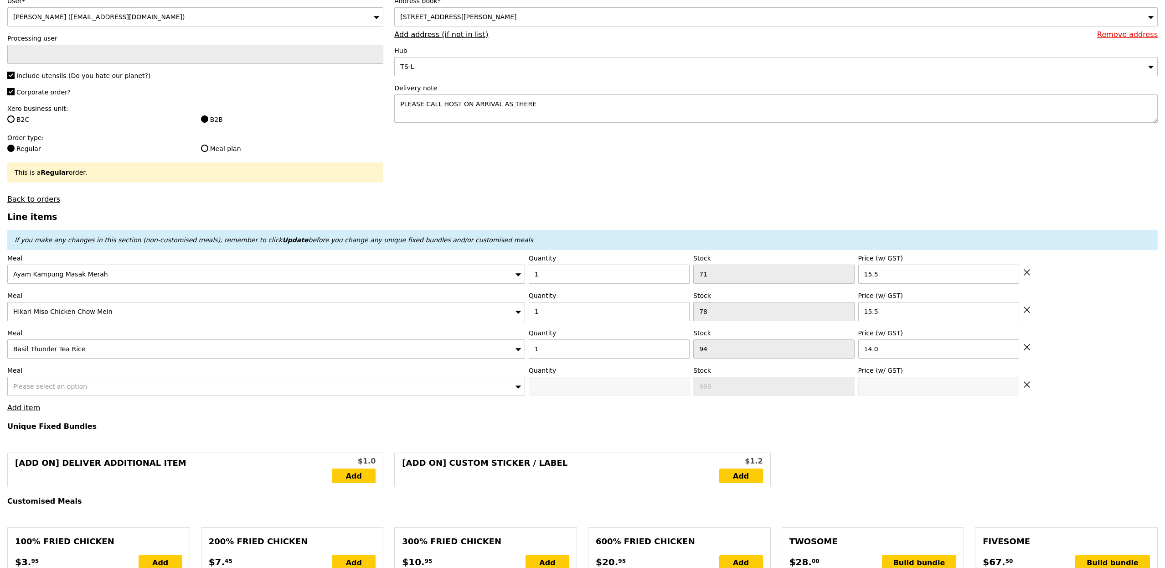
click at [92, 382] on div "Please select an option" at bounding box center [266, 386] width 518 height 19
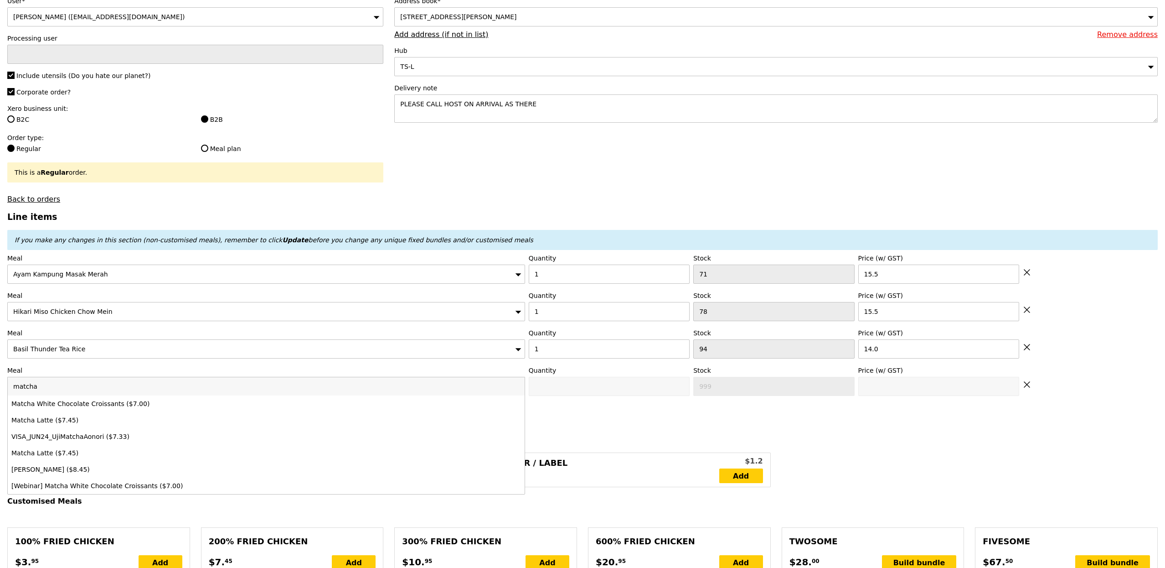
type input "matcha"
click at [114, 402] on li "Matcha White Chocolate Croissants ($7.00)" at bounding box center [266, 403] width 517 height 16
type input "Confirm anyway"
type input "0"
type input "100"
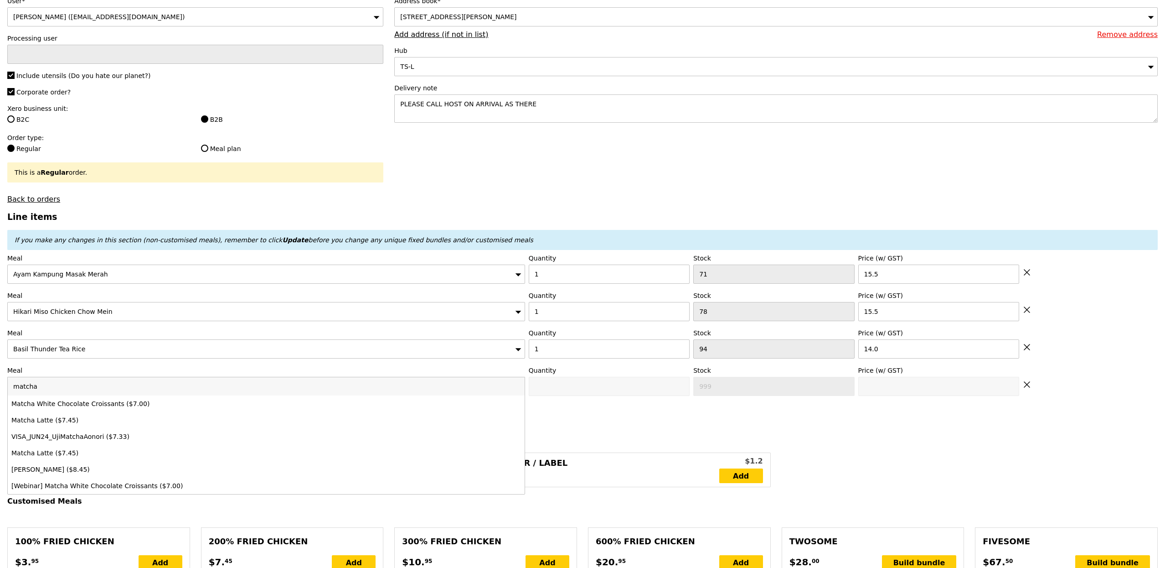
type input "7.0"
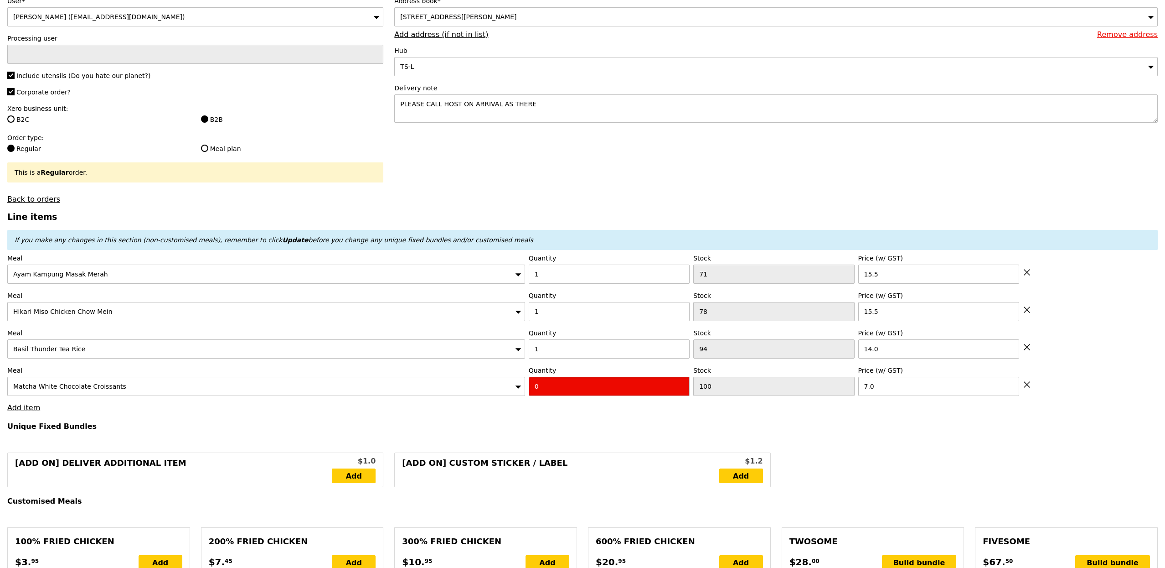
click at [591, 382] on input "0" at bounding box center [609, 386] width 161 height 19
type input "Confirm"
type input "1"
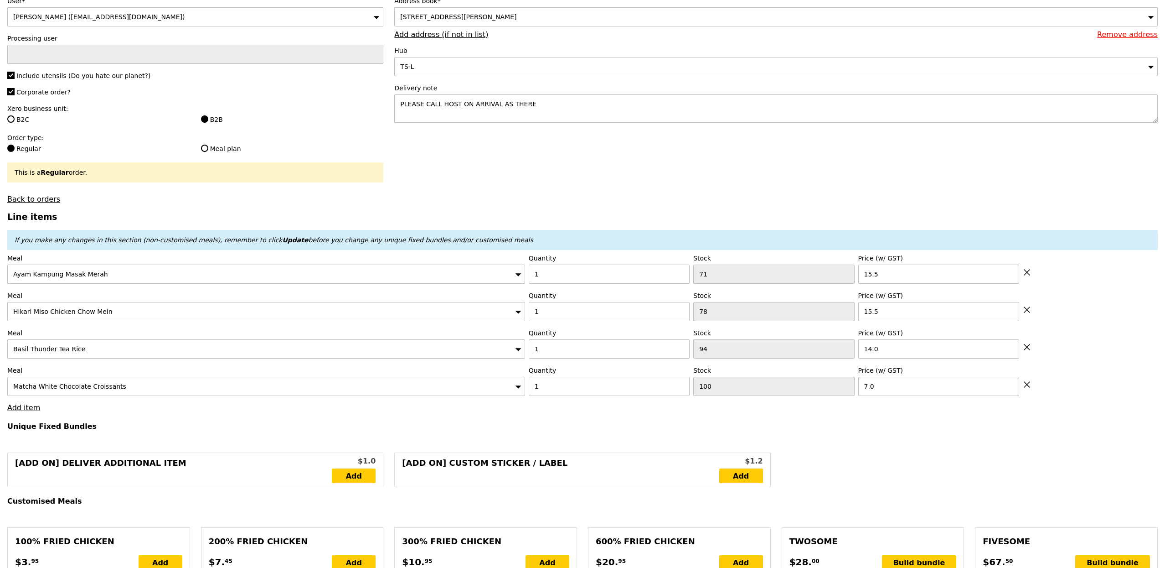
type input "Loading..."
type input "52.00"
type input "7.84"
type input "8.55"
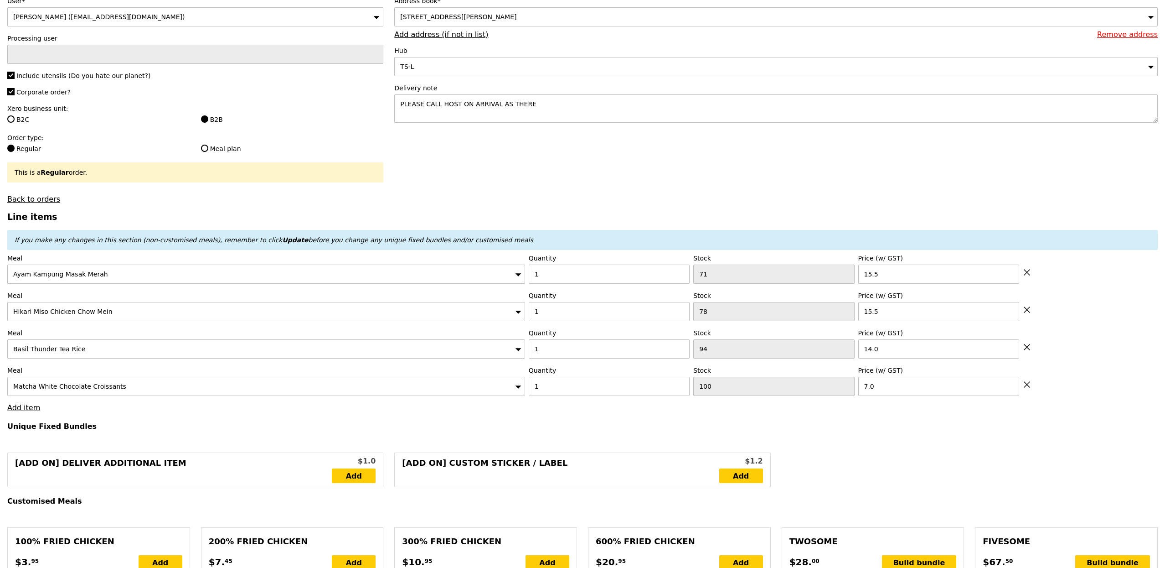
type input "62.50"
click at [20, 412] on link "Add item" at bounding box center [23, 407] width 33 height 9
type input "Confirm"
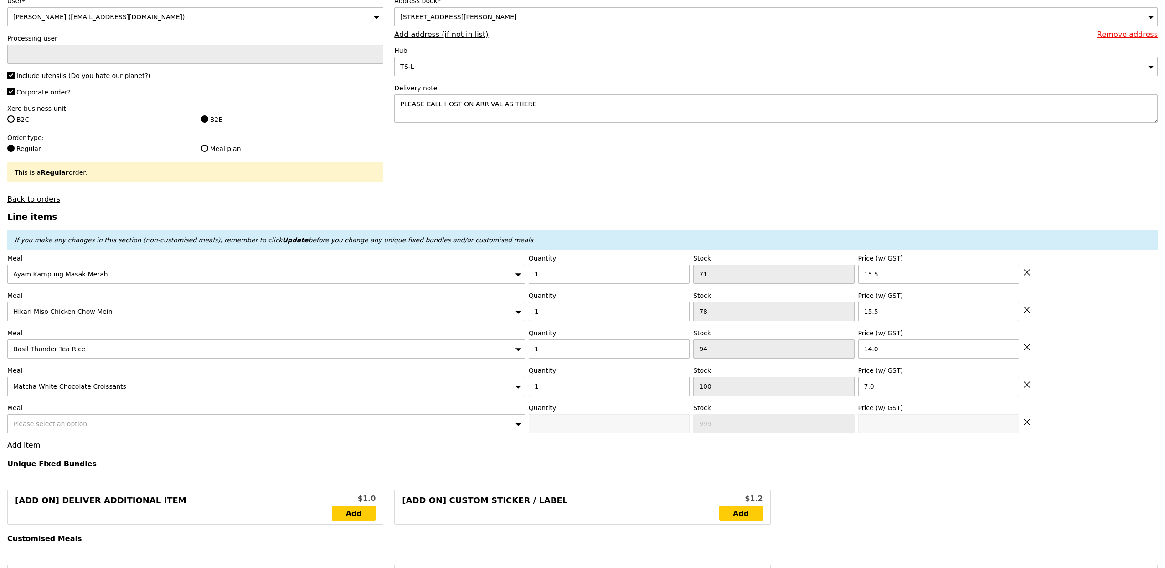
click at [87, 430] on div "Please select an option" at bounding box center [266, 423] width 518 height 19
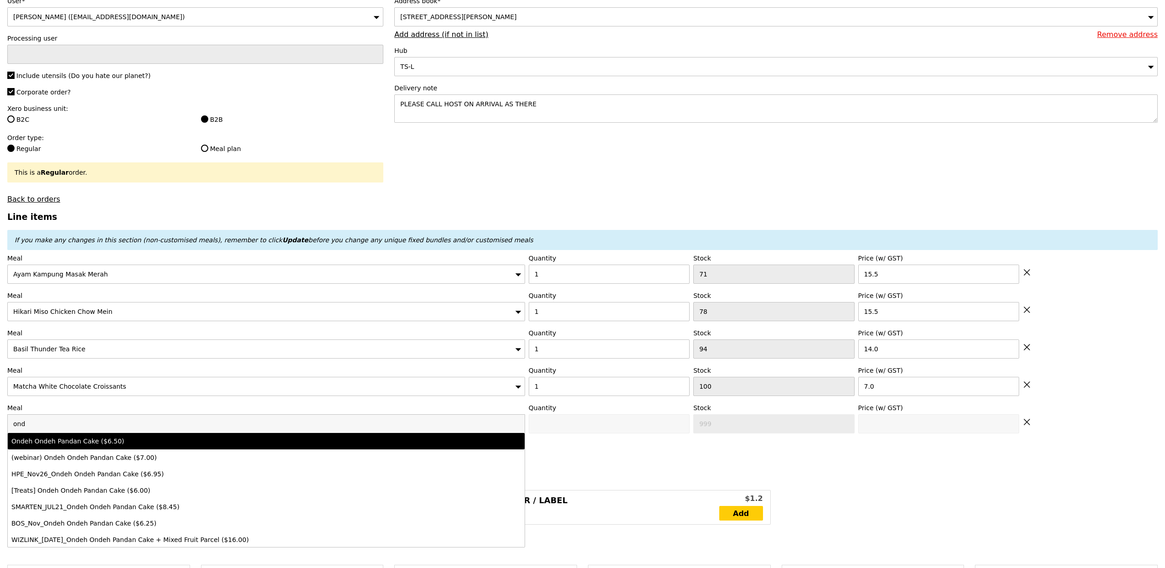
type input "ond"
click at [132, 445] on div "Ondeh Ondeh Pandan Cake ($6.50)" at bounding box center [202, 440] width 382 height 9
type input "Confirm anyway"
type input "0"
type input "100"
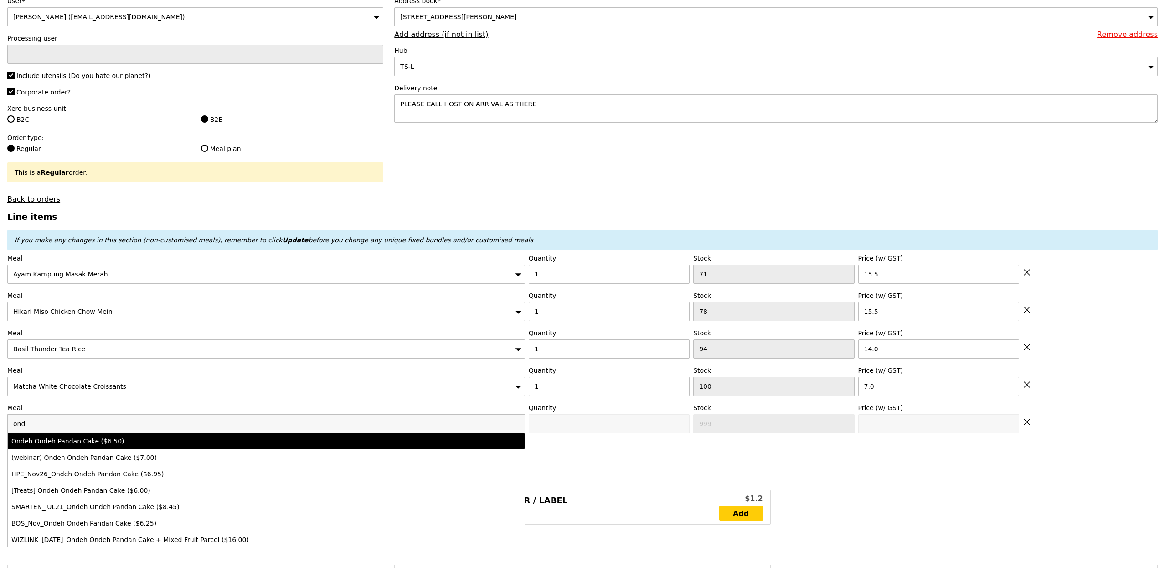
type input "6.5"
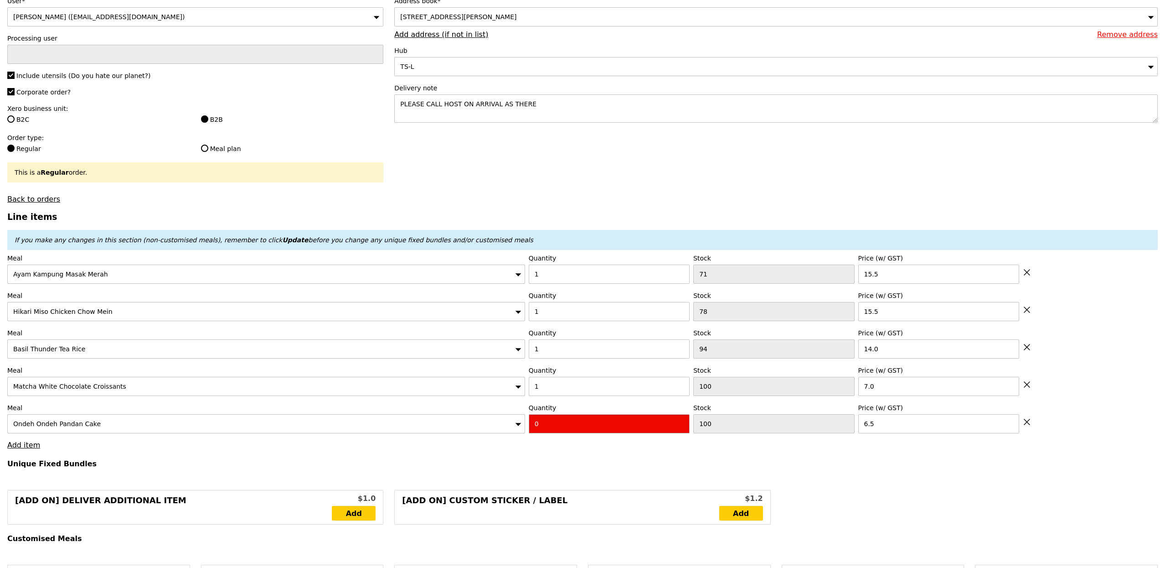
click at [550, 419] on input "0" at bounding box center [609, 423] width 161 height 19
type input "Confirm"
type input "1"
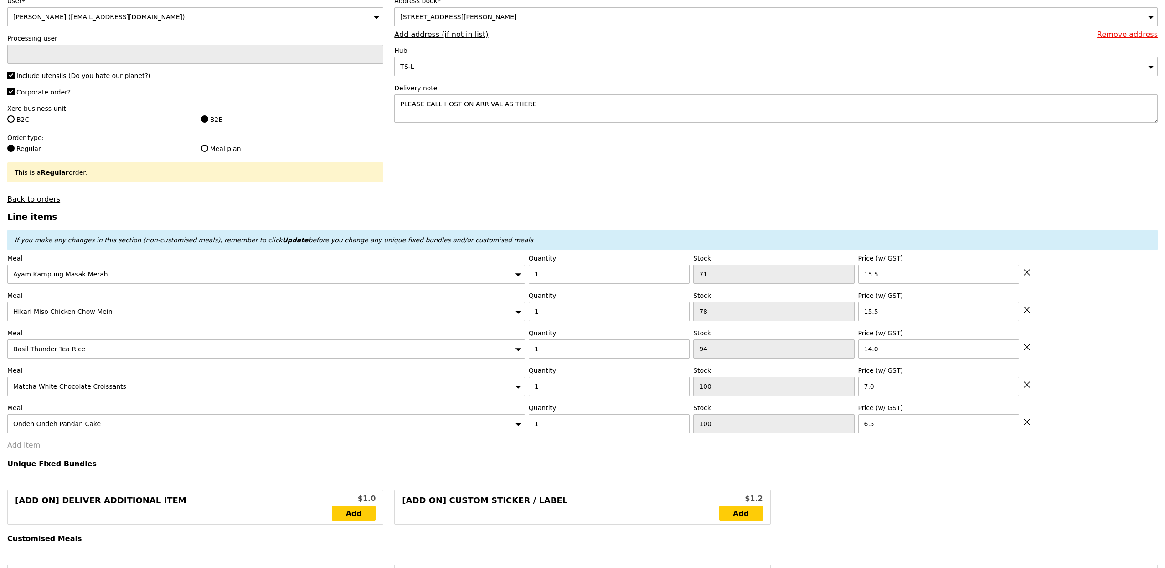
type input "Loading..."
click at [15, 449] on link "Add item" at bounding box center [23, 444] width 33 height 9
type input "58.50"
type input "7.25"
type input "7.90"
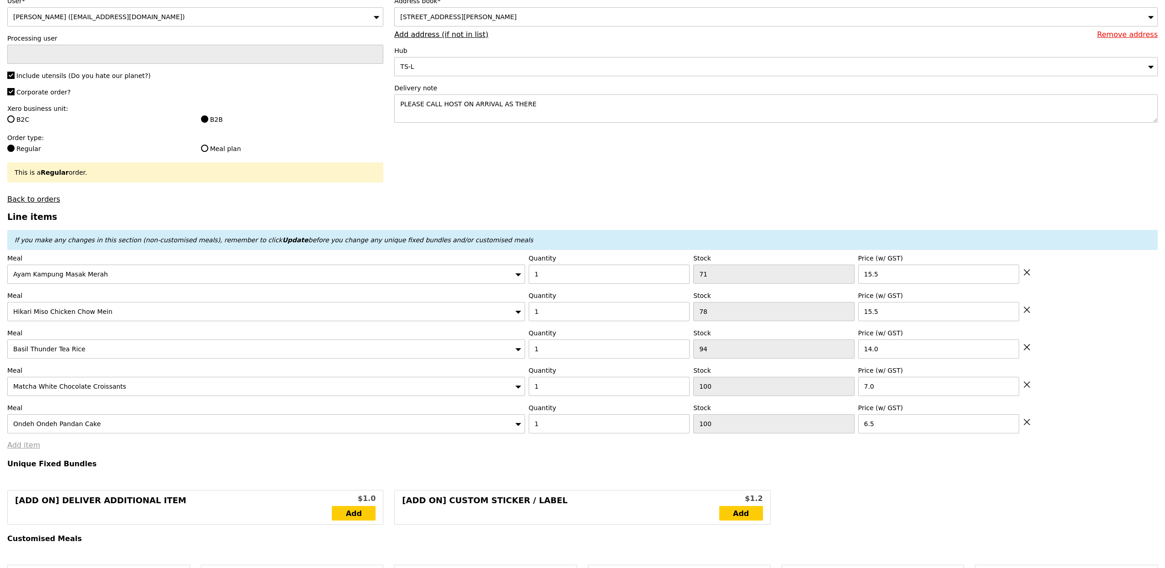
type input "68.35"
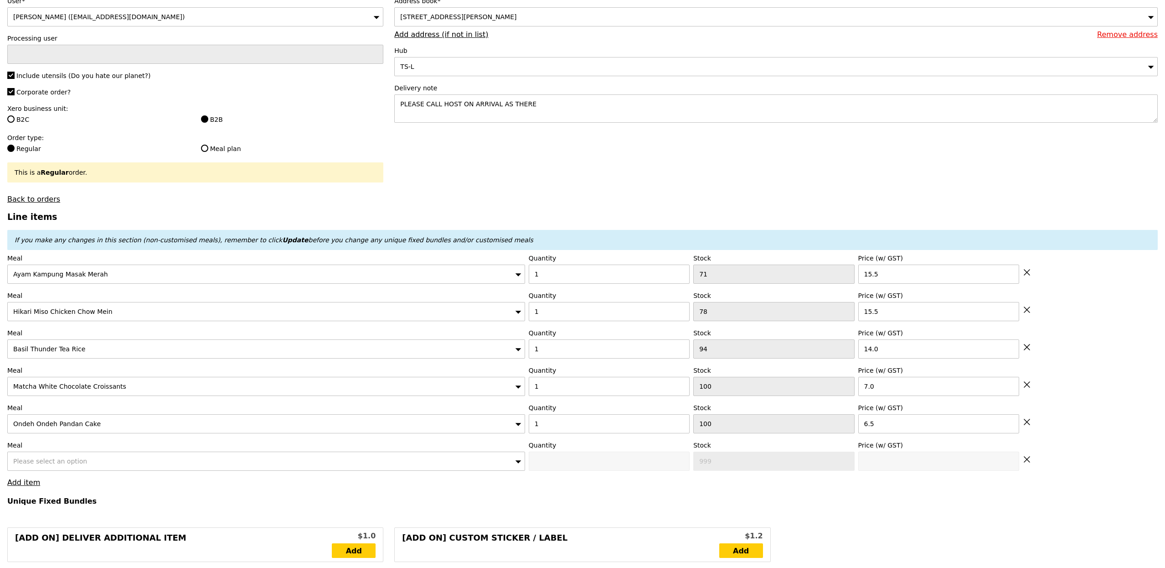
click at [74, 465] on span "Please select an option" at bounding box center [50, 460] width 74 height 7
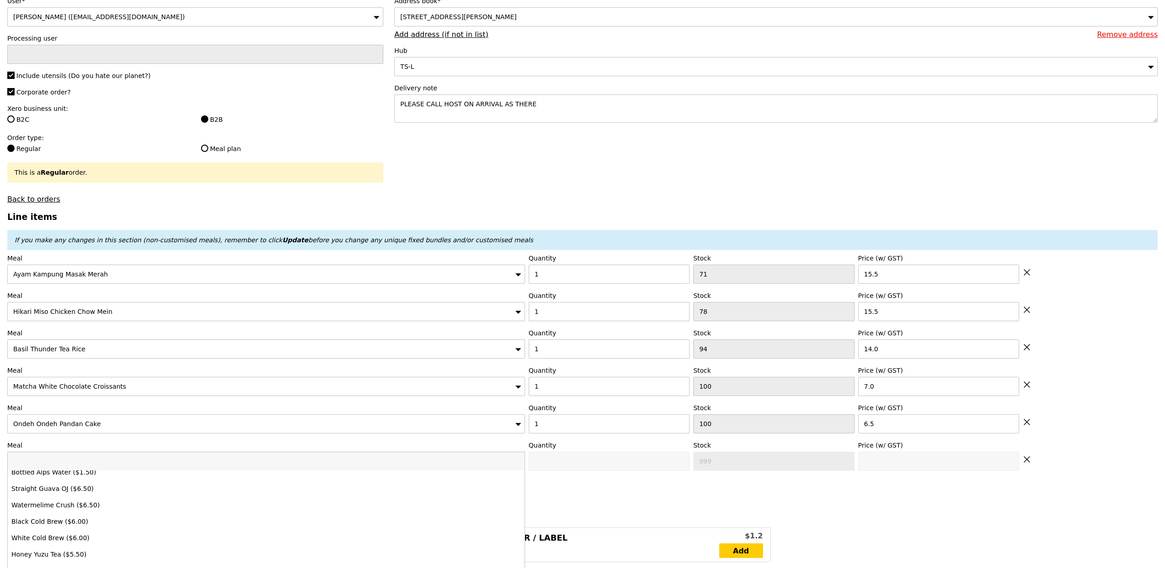
scroll to position [124, 0]
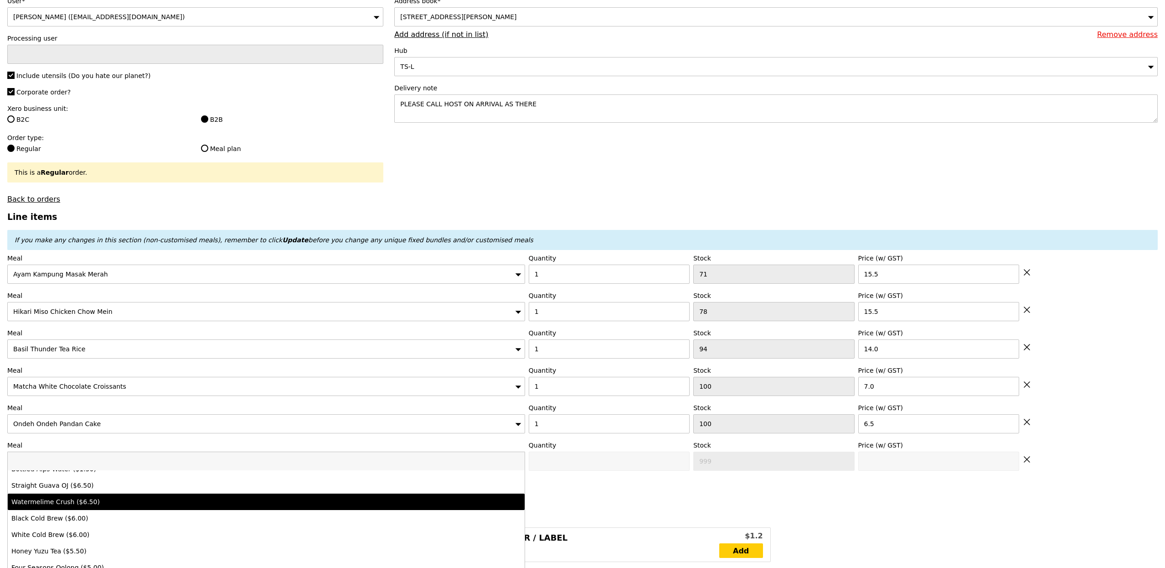
click at [162, 506] on div "Watermelime Crush ($6.50)" at bounding box center [202, 501] width 382 height 9
type input "Confirm anyway"
type input "0"
type input "98"
type input "6.5"
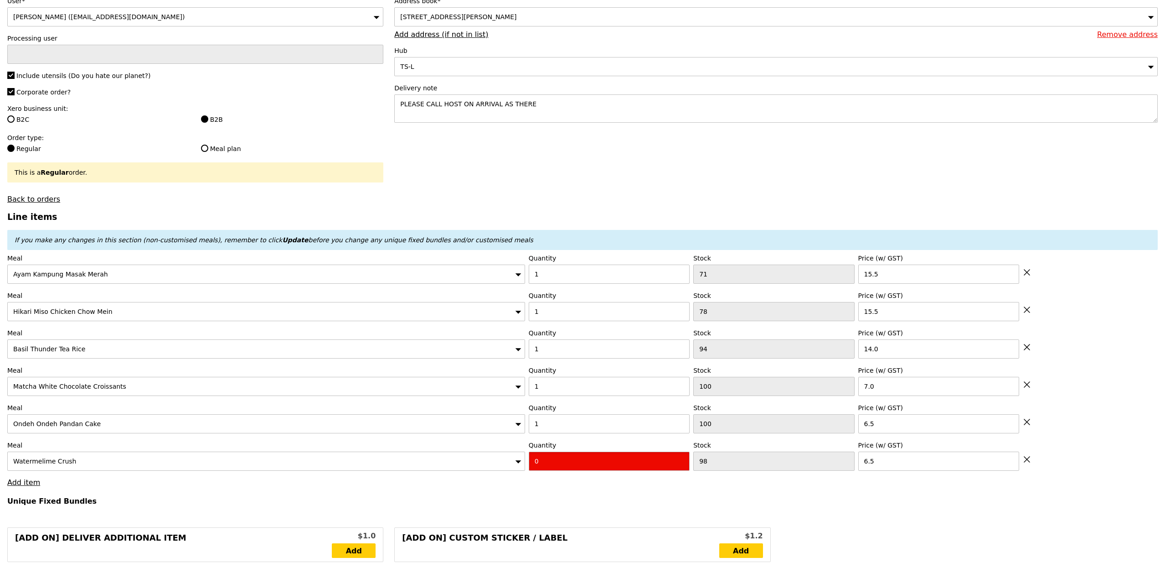
click at [543, 456] on input "0" at bounding box center [609, 460] width 161 height 19
type input "Confirm"
type input "1"
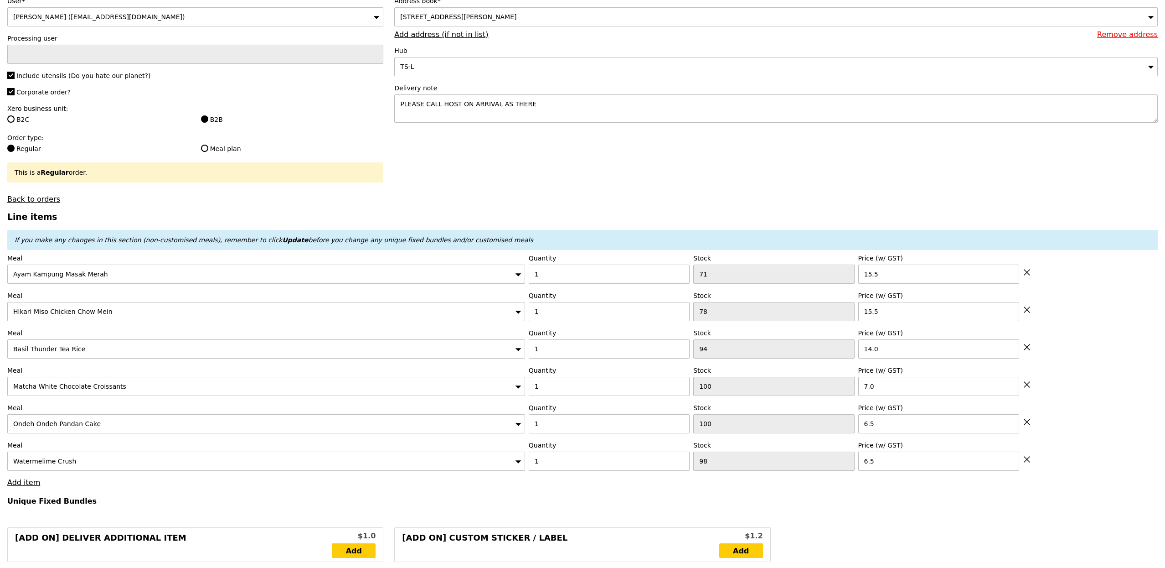
click at [33, 487] on link "Add item" at bounding box center [23, 482] width 33 height 9
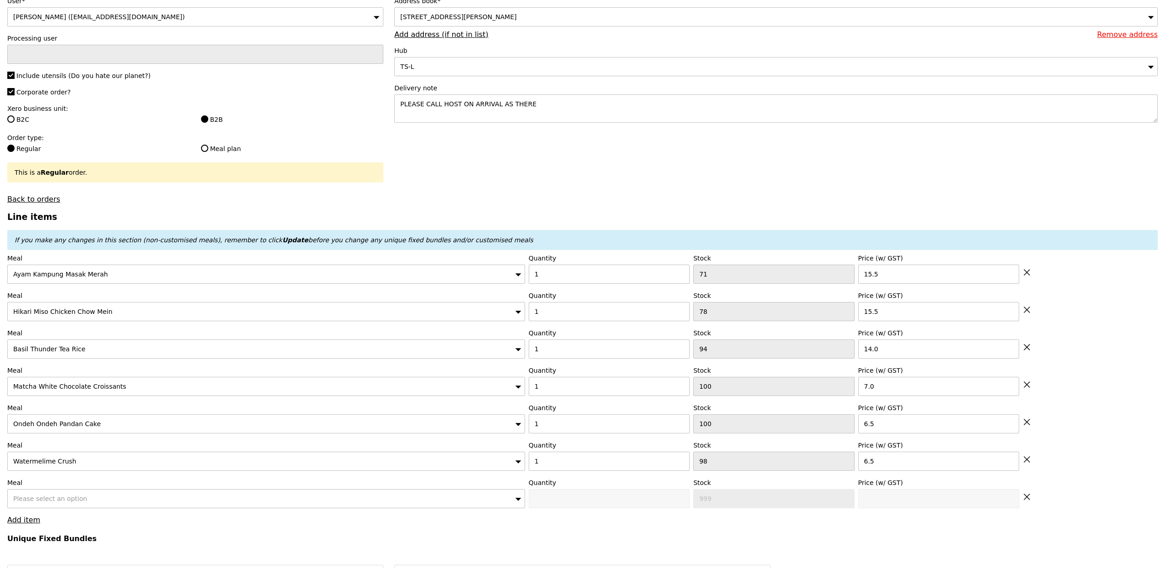
type input "Loading..."
type input "65.00"
type input "6.65"
type input "7.25"
type input "74.20"
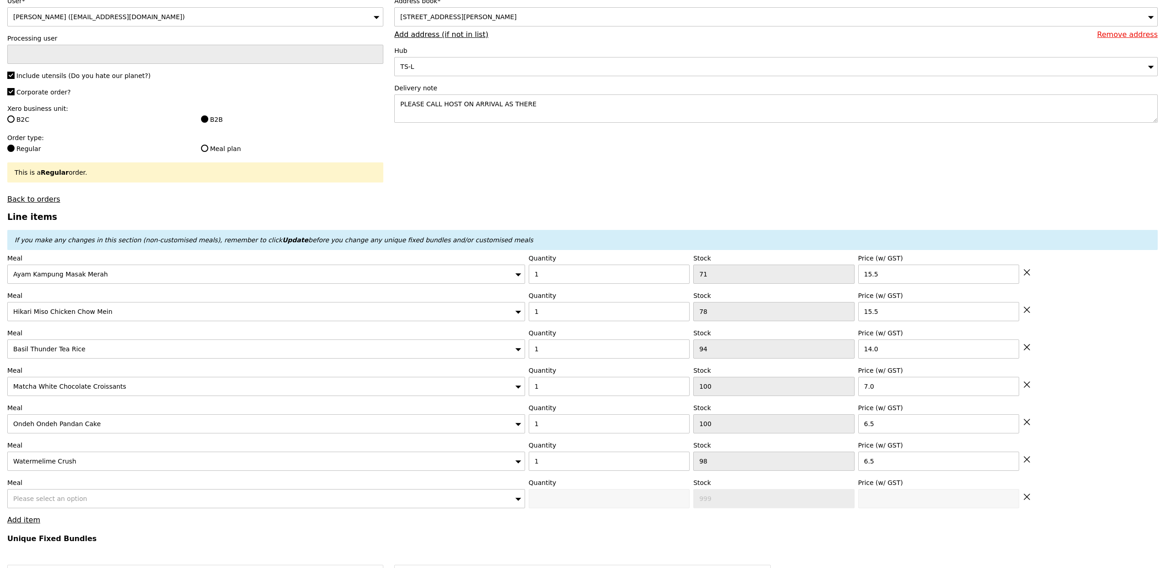
click at [77, 496] on div "Please select an option" at bounding box center [266, 498] width 518 height 19
type input "Confirm"
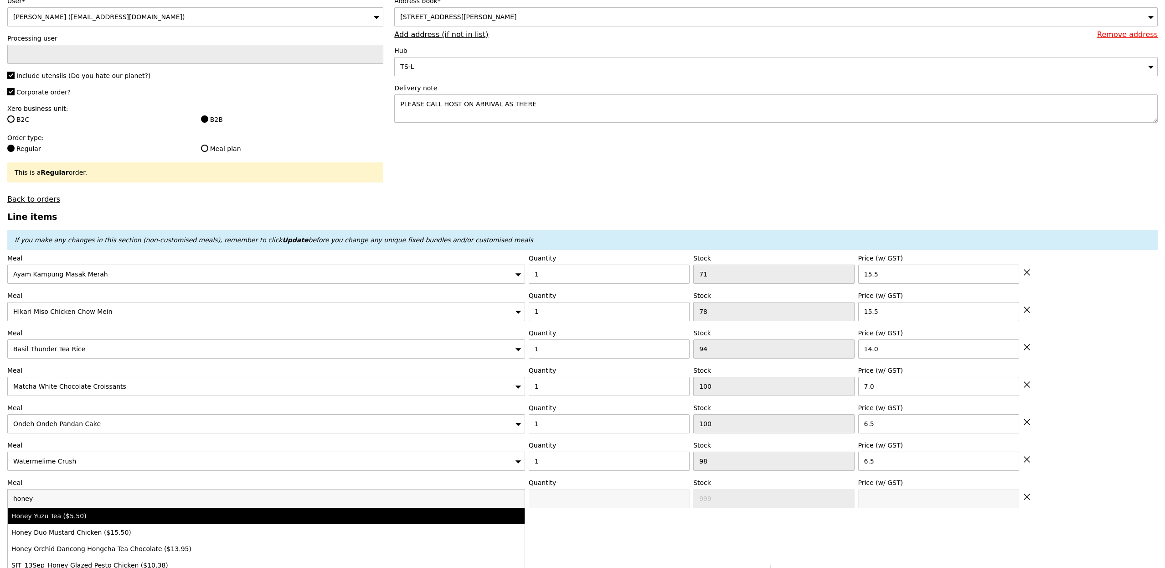
type input "honey"
click at [98, 517] on div "Honey Yuzu Tea ($5.50)" at bounding box center [202, 515] width 382 height 9
type input "Confirm anyway"
type input "0"
type input "99"
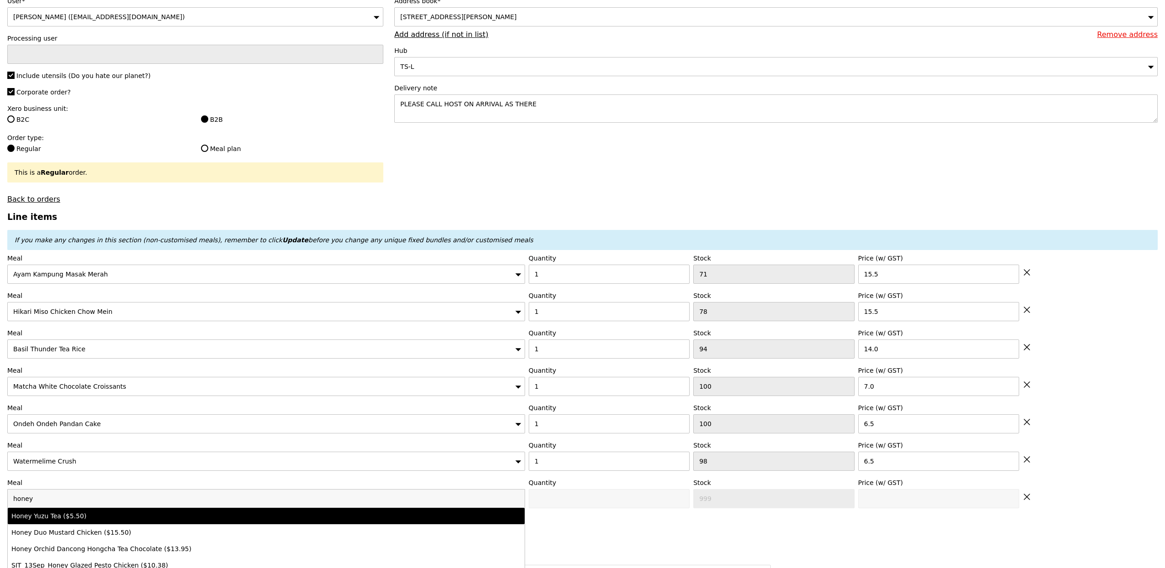
type input "5.5"
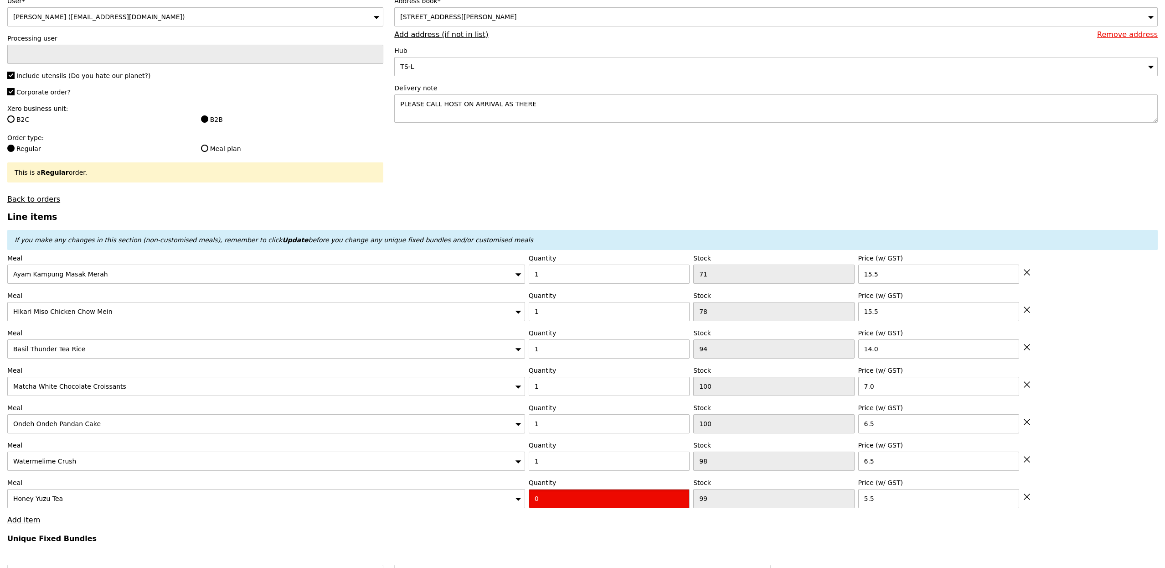
click at [574, 497] on input "0" at bounding box center [609, 498] width 161 height 19
type input "Confirm"
click at [574, 497] on input "1" at bounding box center [609, 498] width 161 height 19
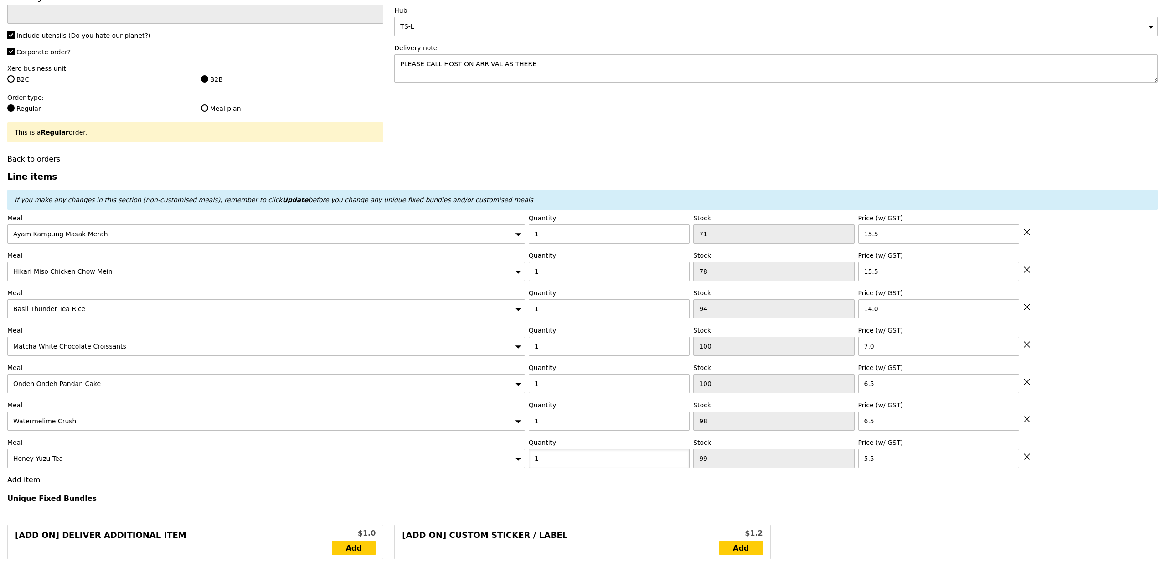
scroll to position [179, 0]
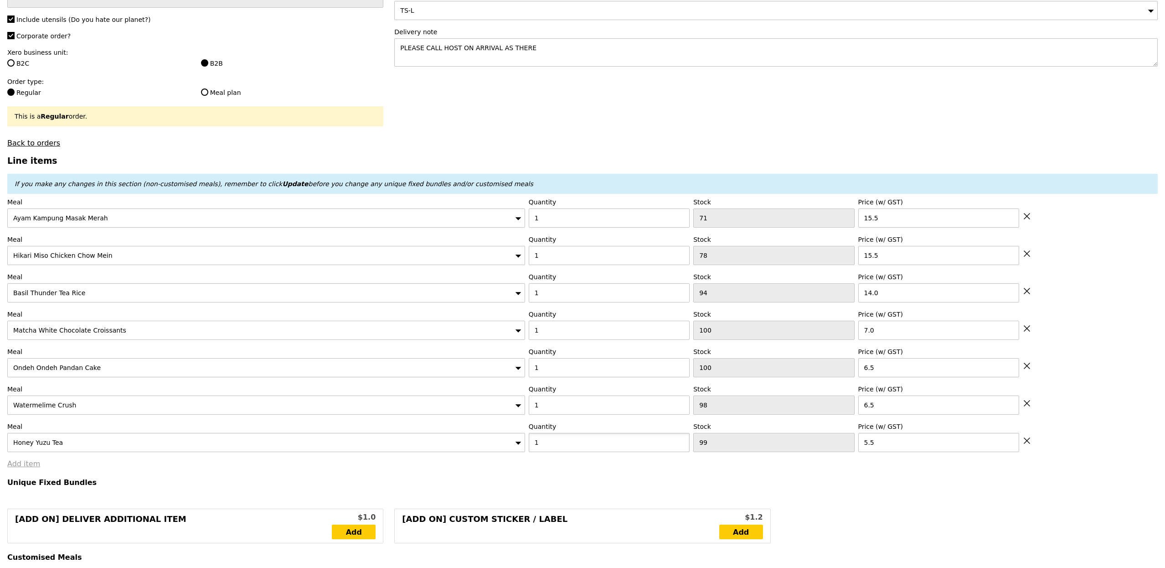
type input "1"
click at [32, 468] on link "Add item" at bounding box center [23, 463] width 33 height 9
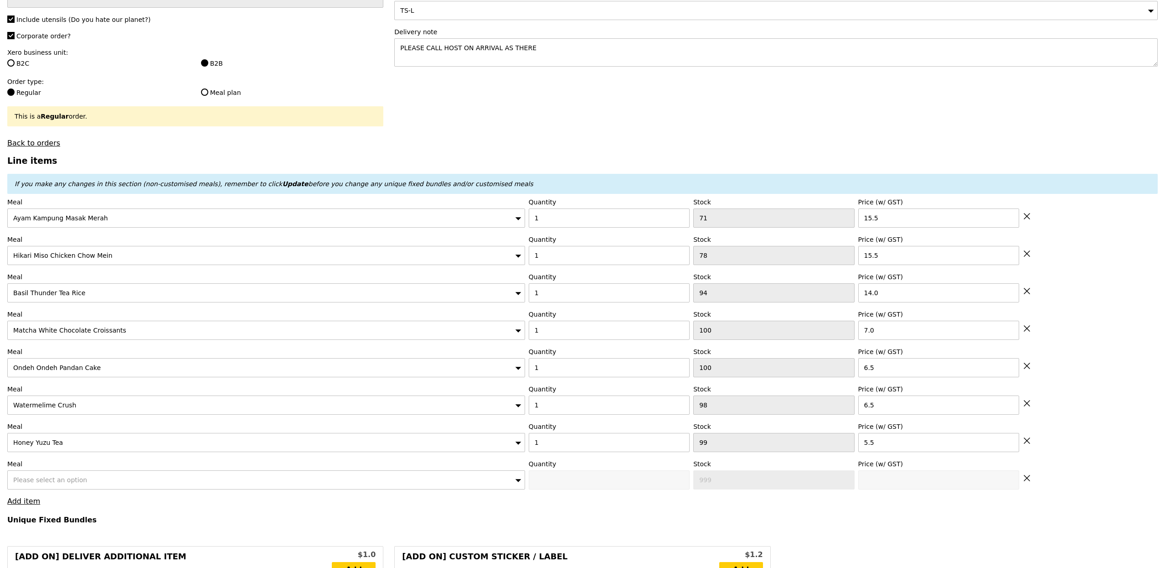
click at [74, 481] on span "Please select an option" at bounding box center [50, 479] width 74 height 7
type input "Loading..."
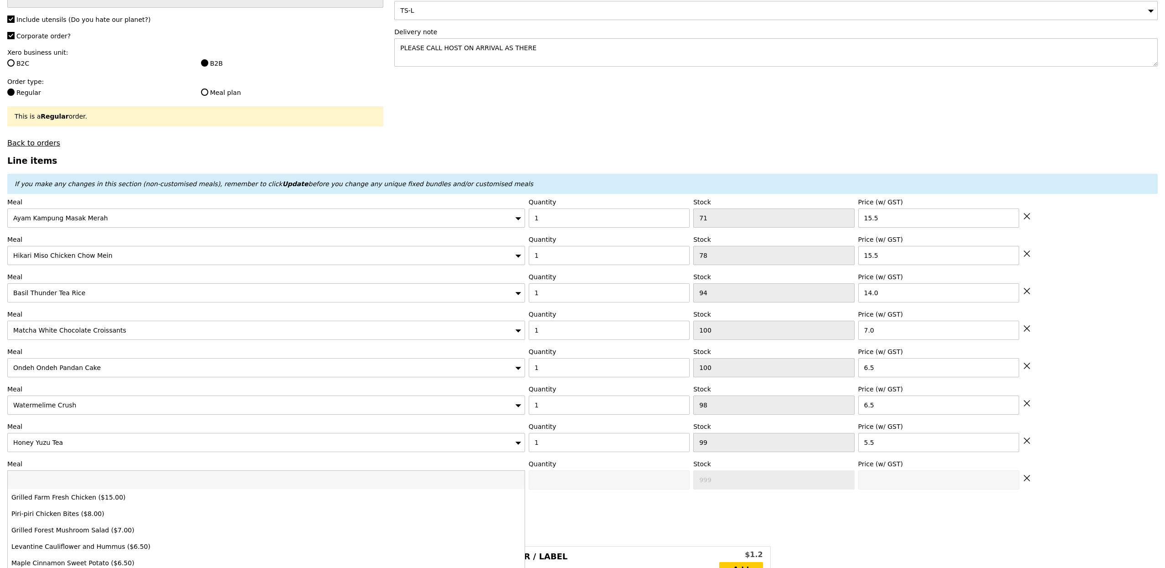
type input "g"
type input "70.50"
type input "6.15"
type input "6.70"
type input "79.15"
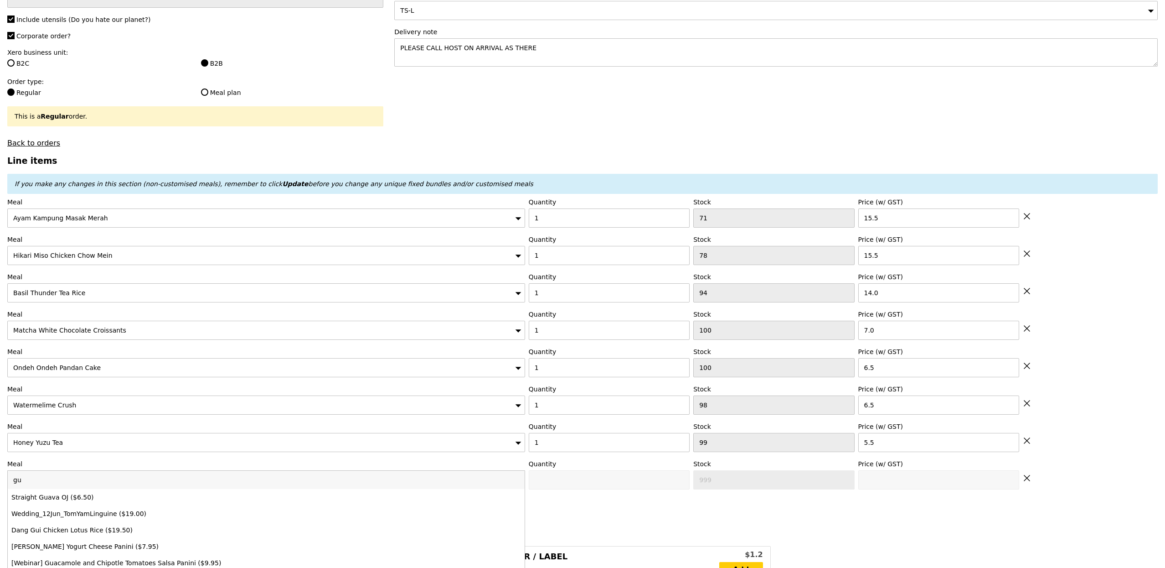
type input "gua"
type input "Confirm"
type input "gua"
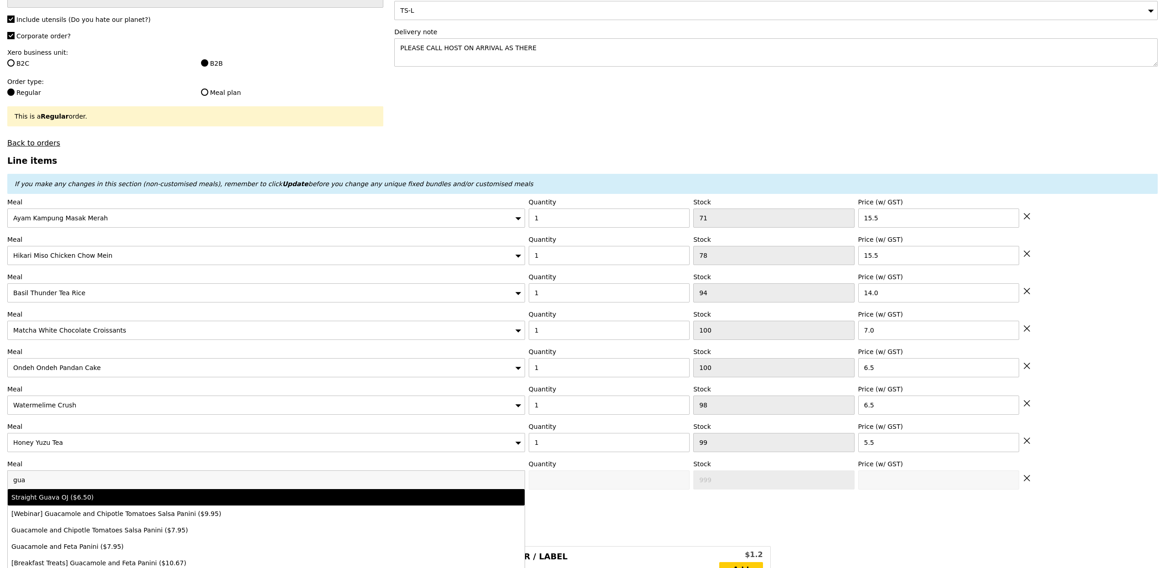
click at [99, 499] on div "Straight Guava OJ ($6.50)" at bounding box center [202, 496] width 382 height 9
type input "Confirm anyway"
type input "0"
type input "100"
type input "6.5"
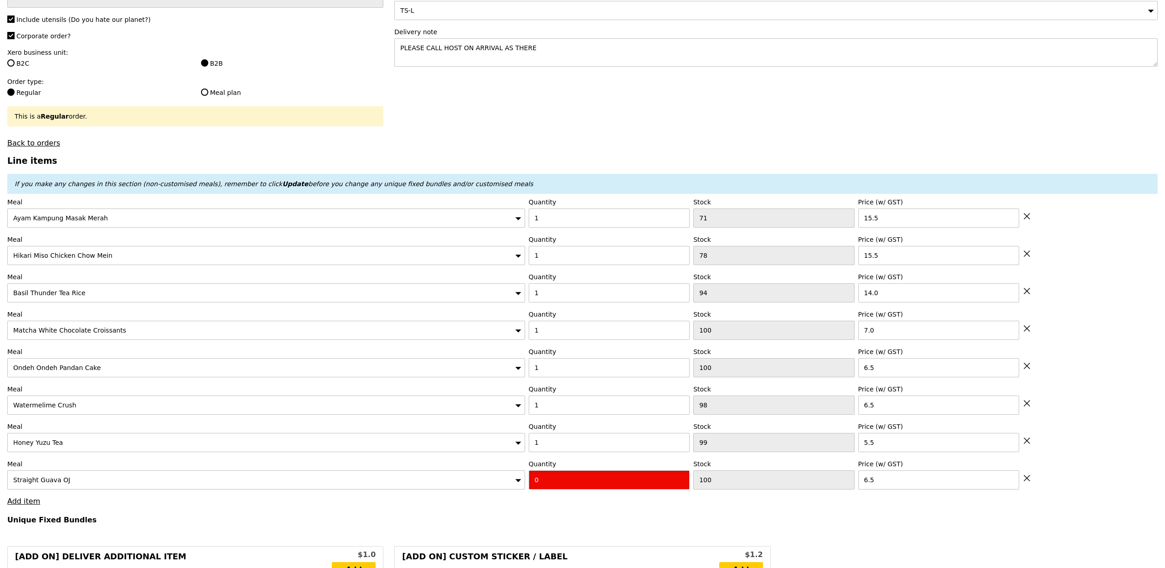
click at [601, 477] on input "0" at bounding box center [609, 479] width 161 height 19
type input "Confirm"
type input "1"
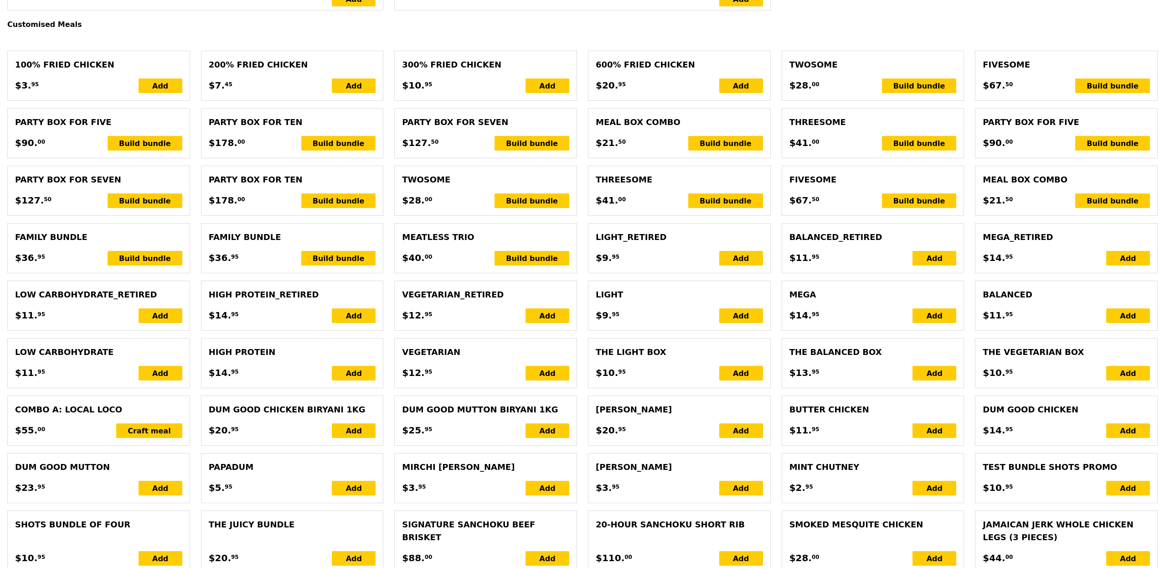
type input "Loading..."
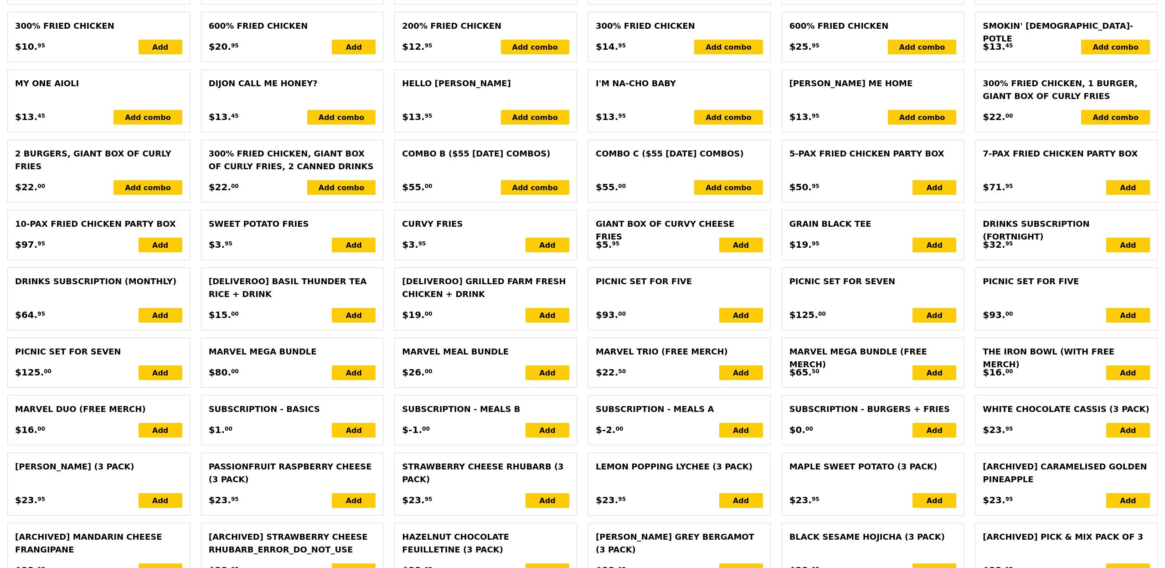
type input "77.00"
type input "5.55"
type input "6.05"
type input "85.00"
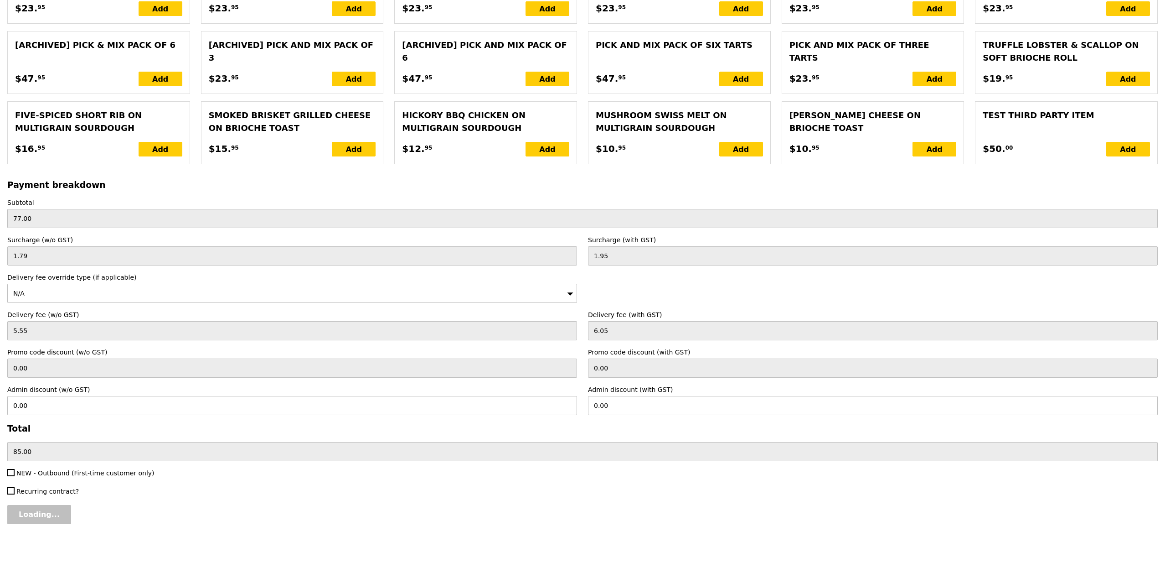
type input "Confirm"
click at [647, 401] on input "0.00" at bounding box center [873, 405] width 570 height 19
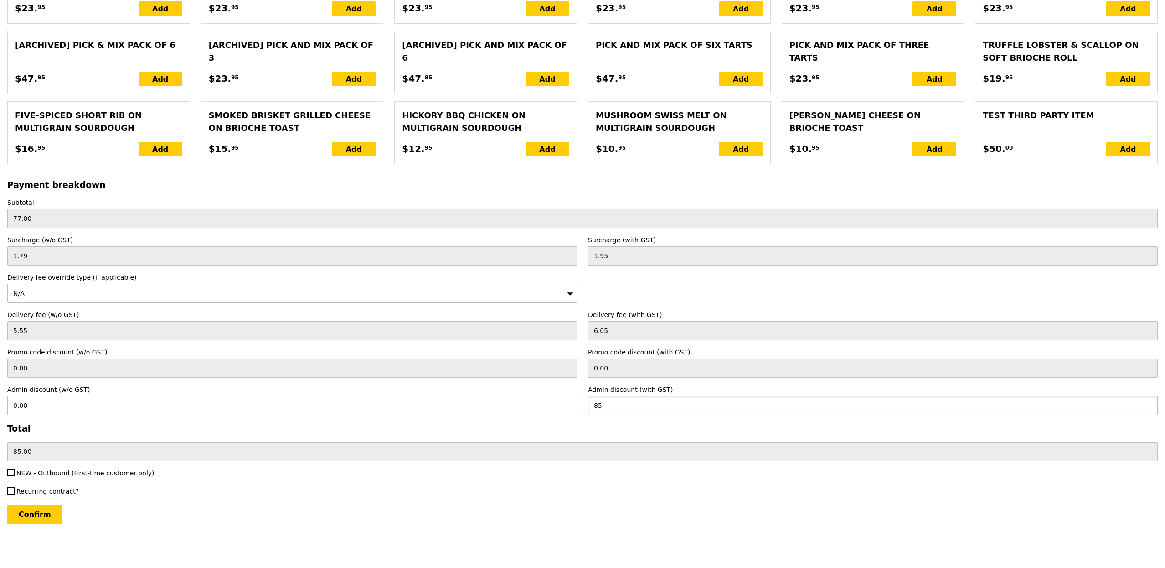
type input "85"
type input "77.98"
type input "0.00"
click at [296, 514] on div "Confirm" at bounding box center [582, 514] width 1151 height 19
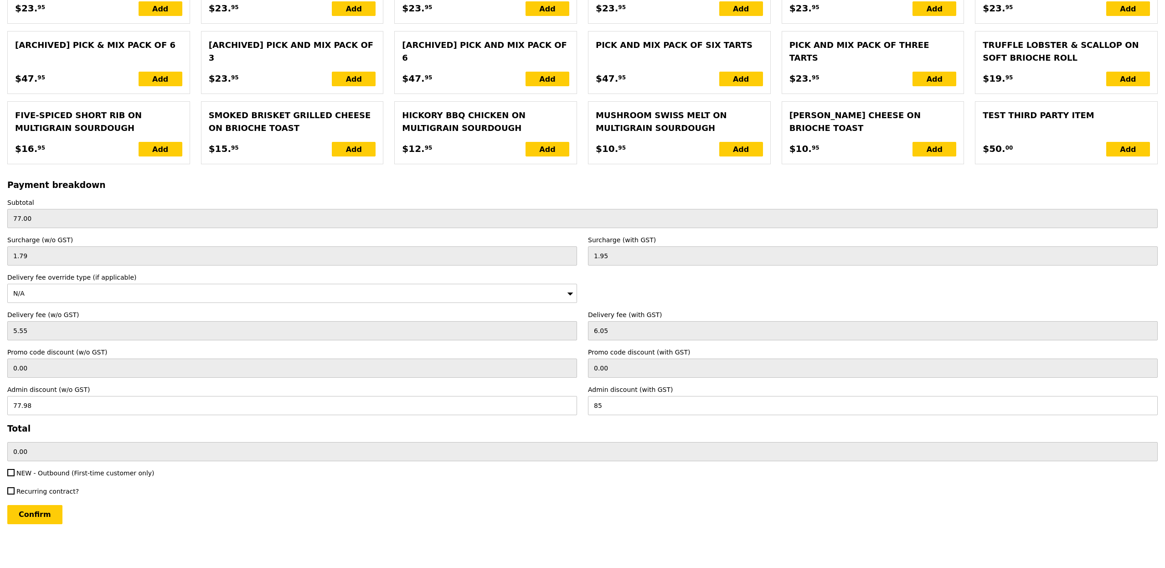
type input "Loading..."
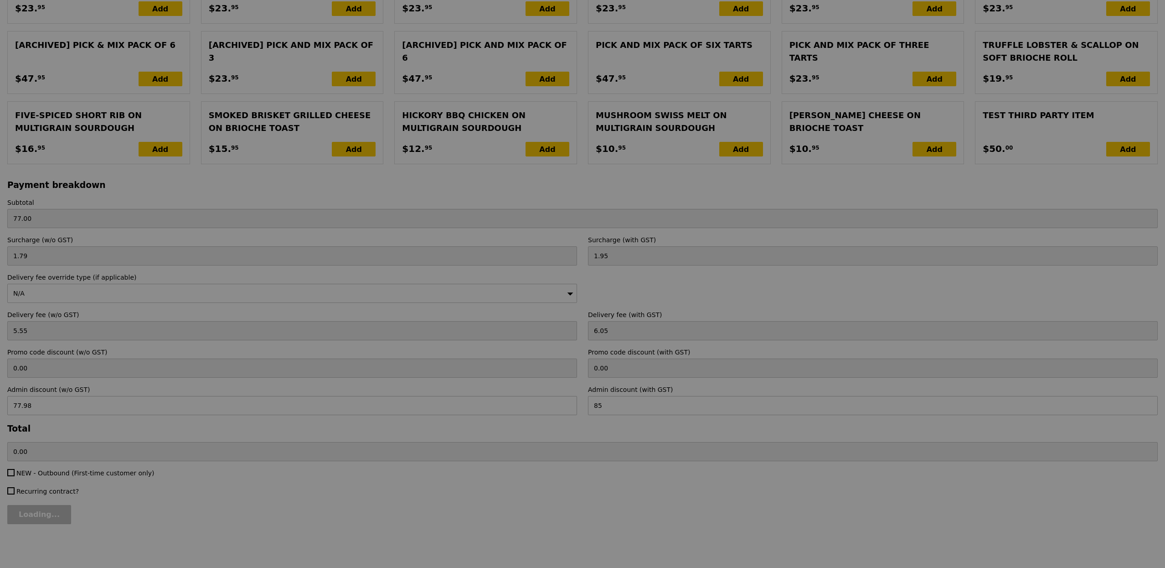
type input "85.00"
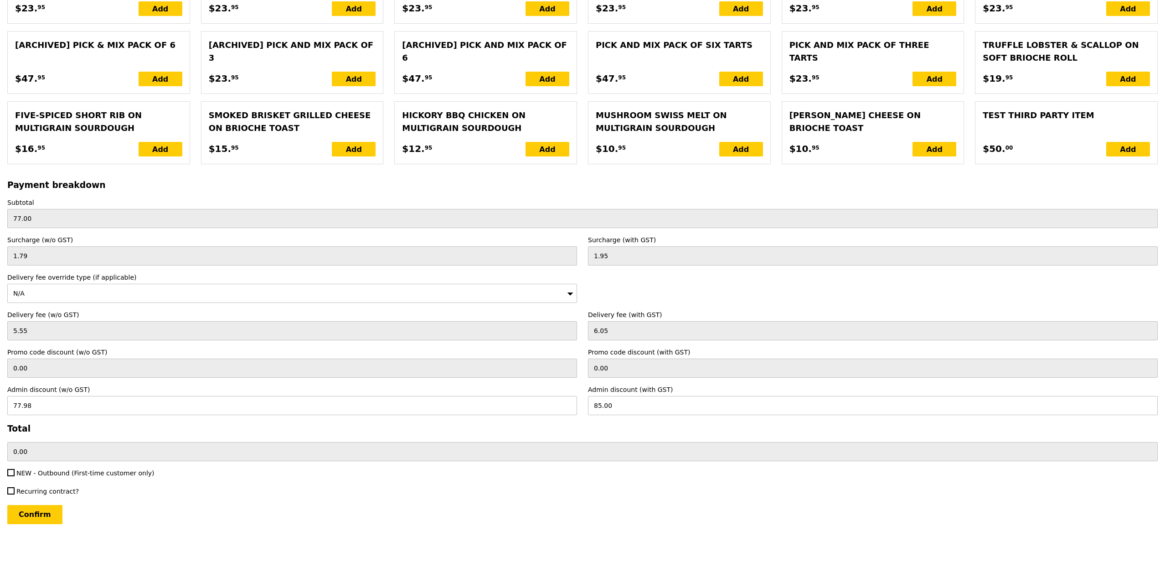
scroll to position [2011, 0]
click at [63, 514] on div "Confirm" at bounding box center [582, 514] width 1151 height 19
click at [47, 514] on input "Confirm" at bounding box center [34, 514] width 55 height 19
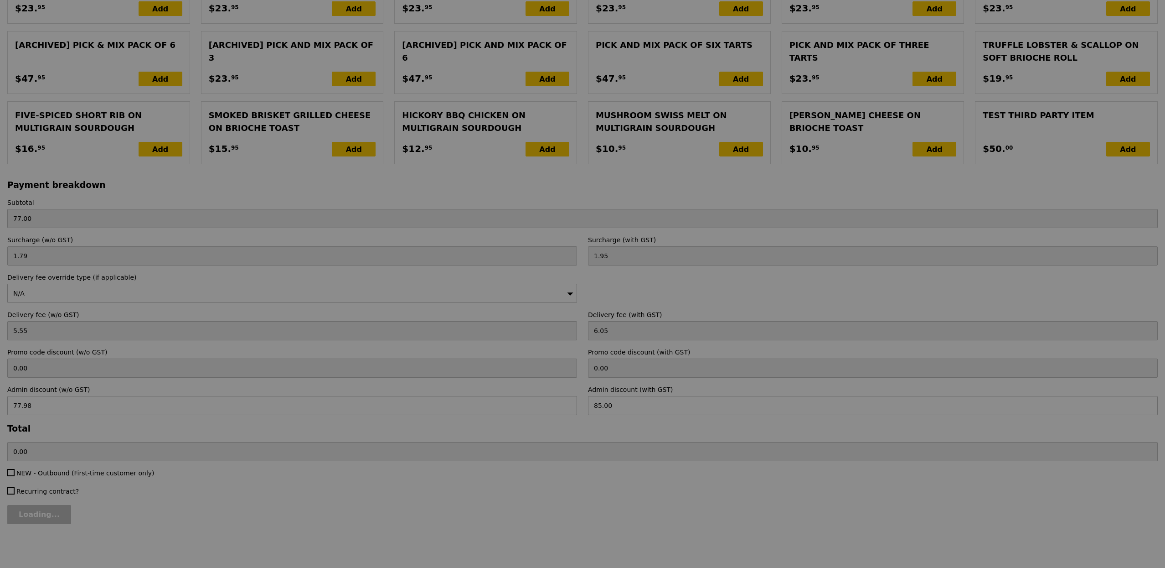
type input "Loading..."
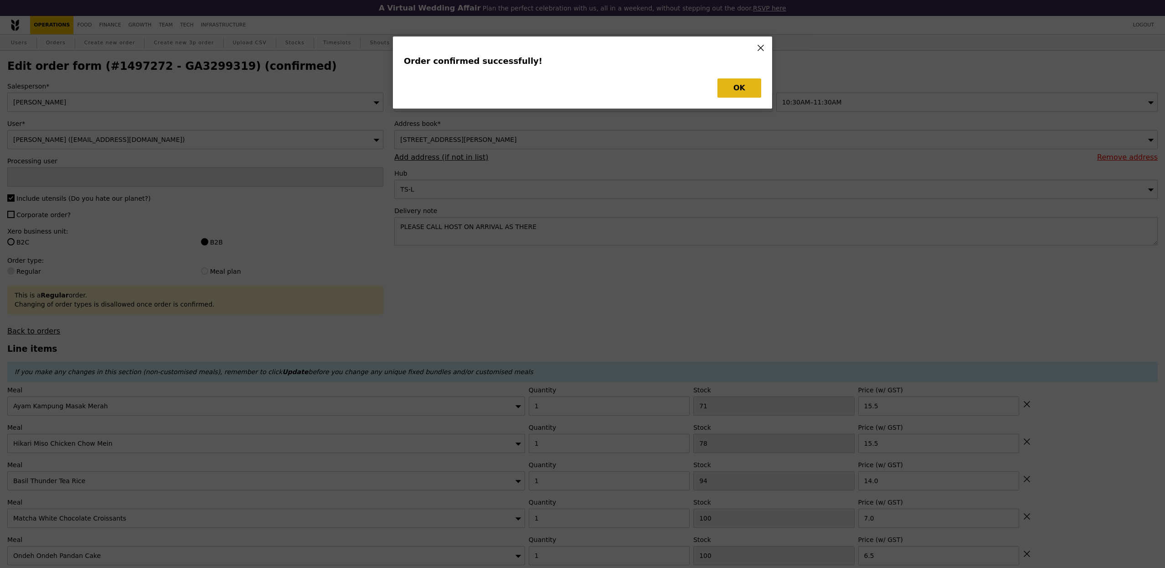
click at [713, 78] on div "OK" at bounding box center [582, 87] width 357 height 19
type input "[PERSON_NAME]"
type input "Loading..."
checkbox input "false"
type input "100"
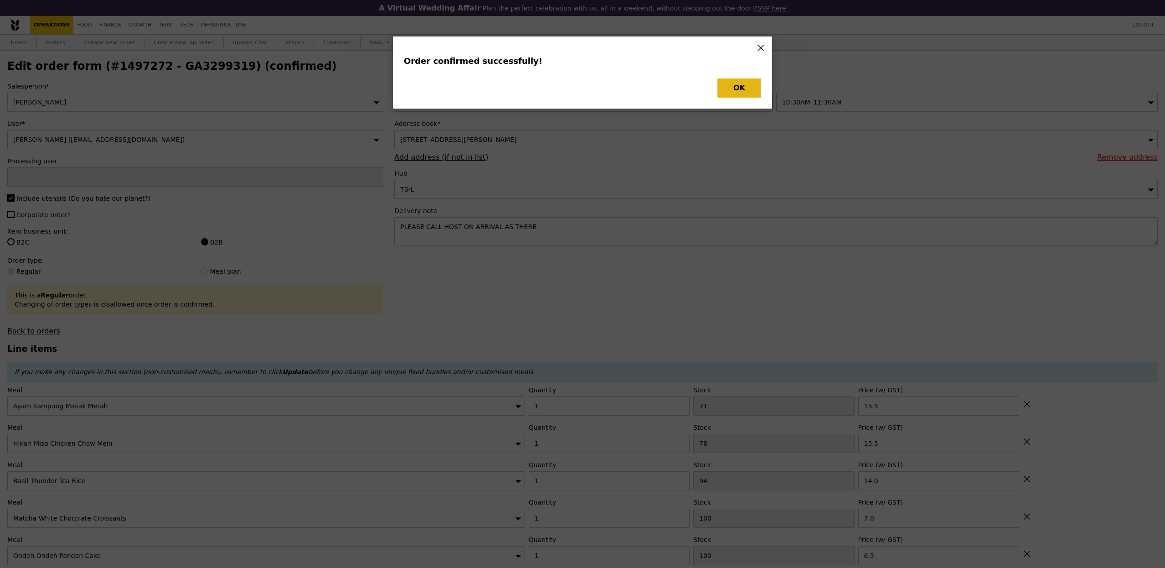
type input "6.50"
type input "99"
type input "5.50"
type input "98"
type input "6.50"
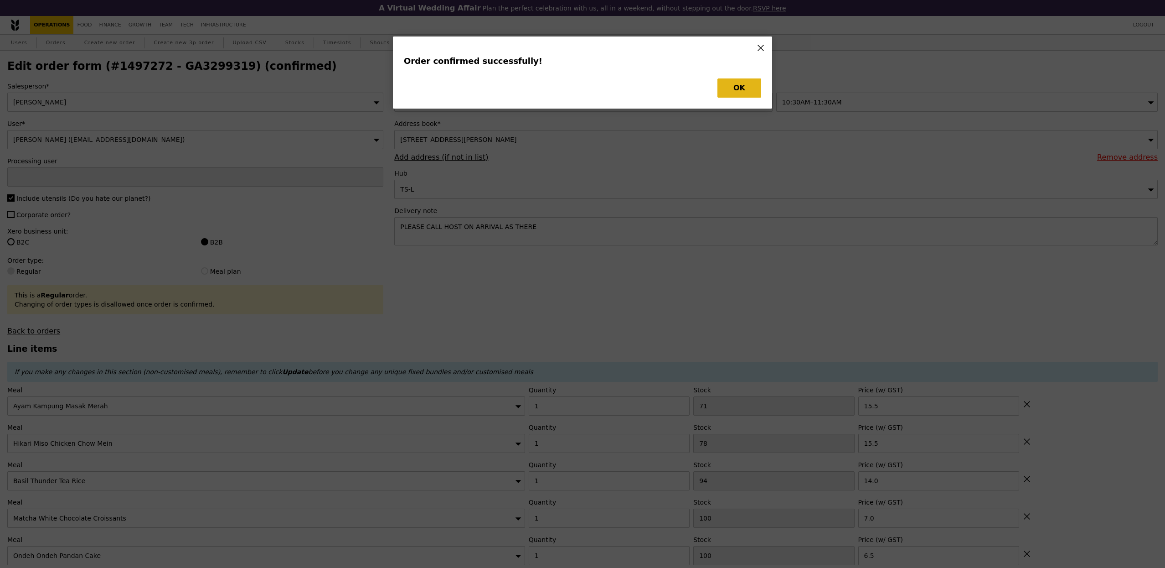
type input "6.50"
type input "7.00"
type input "94"
type input "14.00"
type input "78"
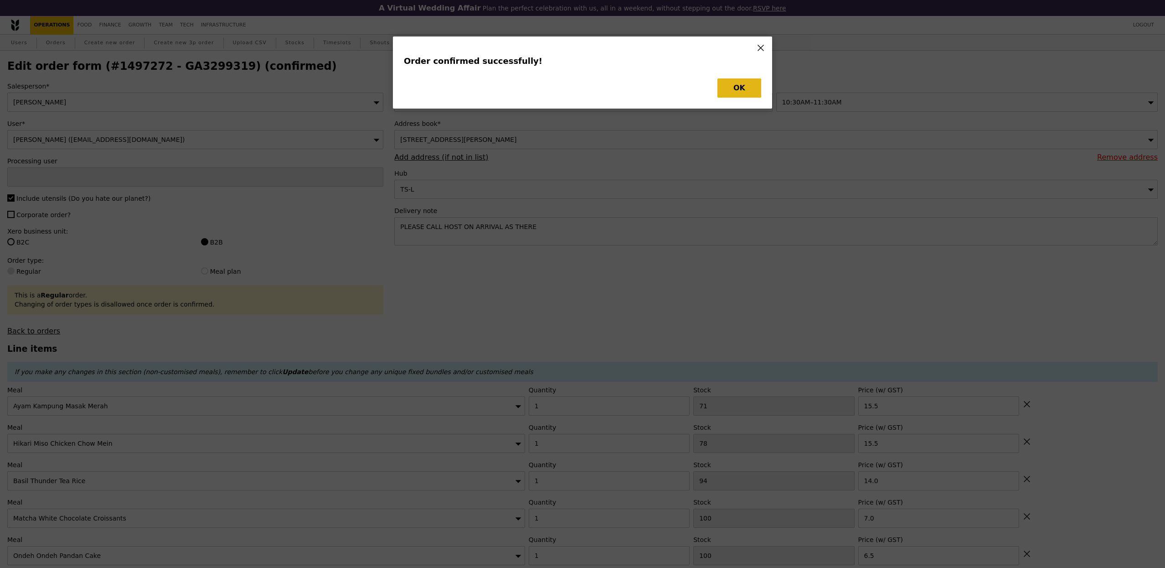
type input "15.50"
type input "71"
type input "15.50"
click at [726, 79] on button "OK" at bounding box center [740, 87] width 44 height 19
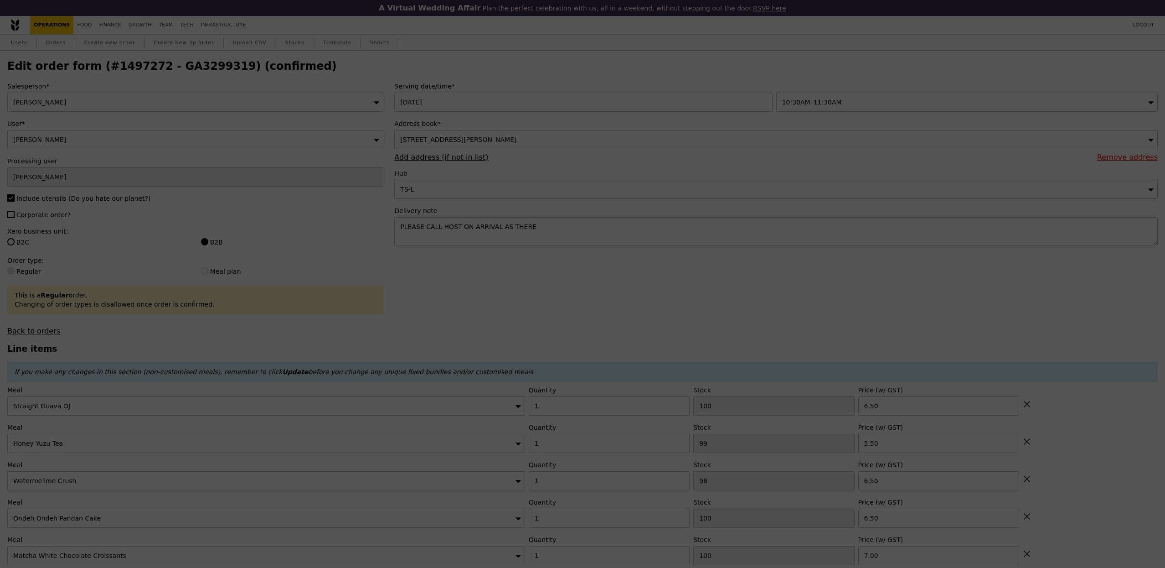
type input "99"
type input "98"
type input "97"
type input "99"
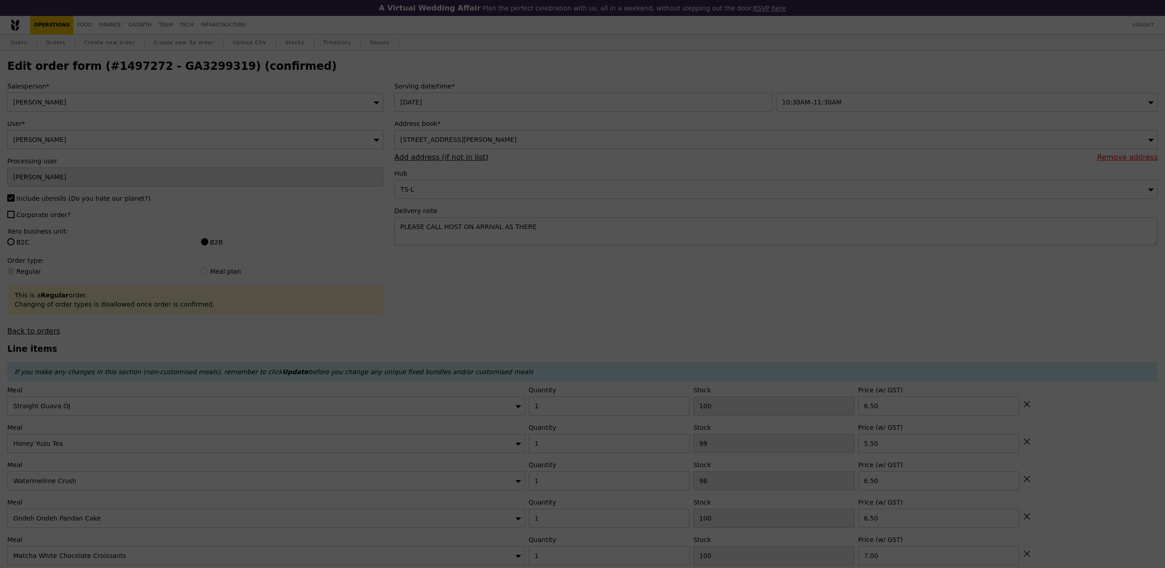
type input "93"
type input "77"
type input "70"
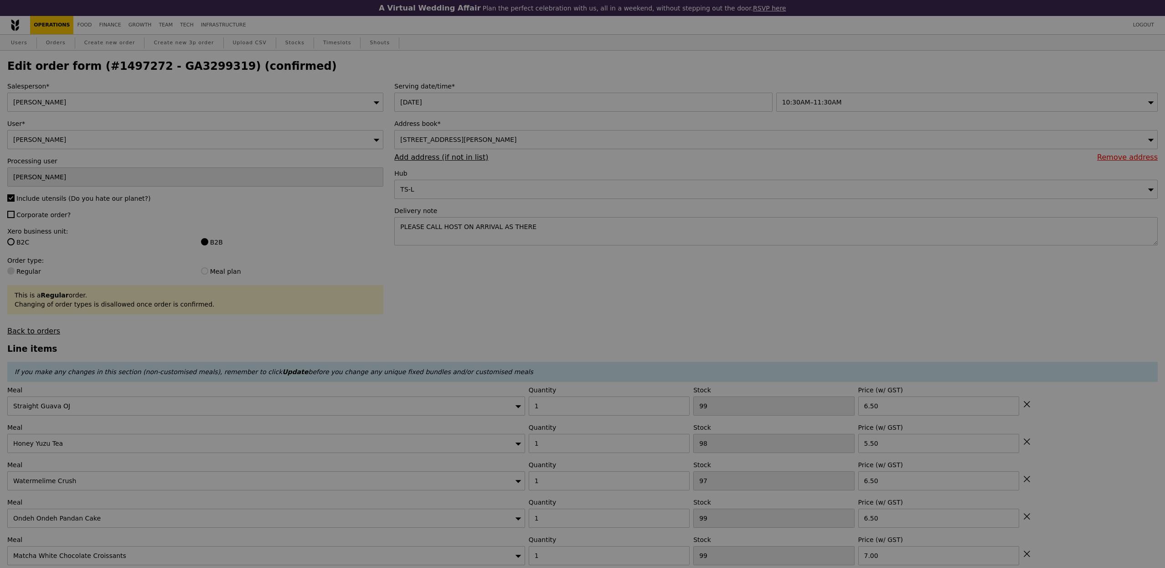
type input "Update"
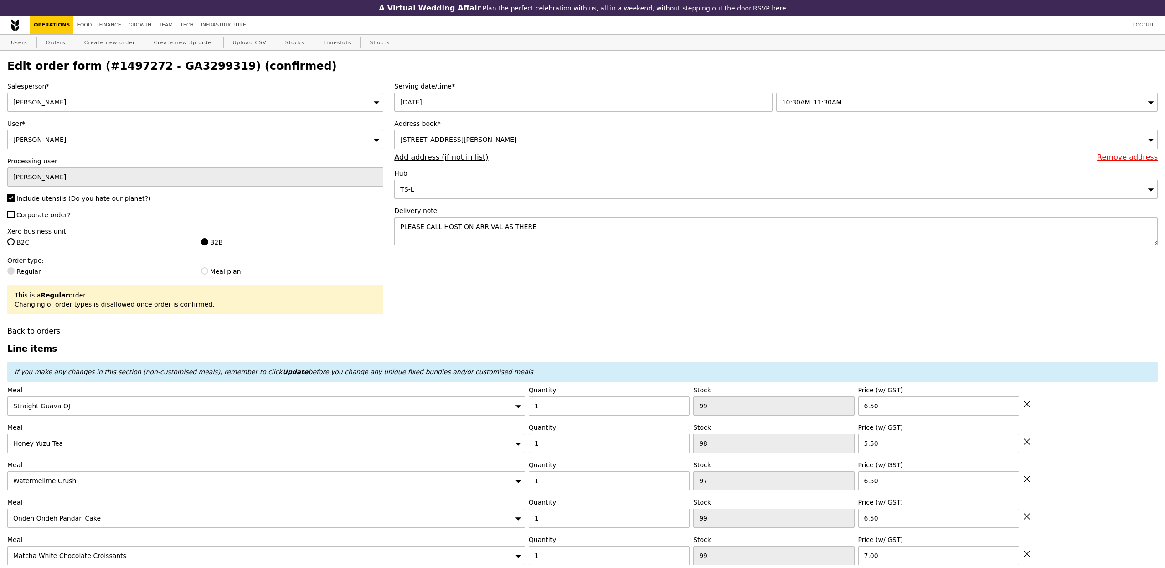
click at [577, 146] on div "[STREET_ADDRESS][PERSON_NAME]" at bounding box center [776, 139] width 764 height 19
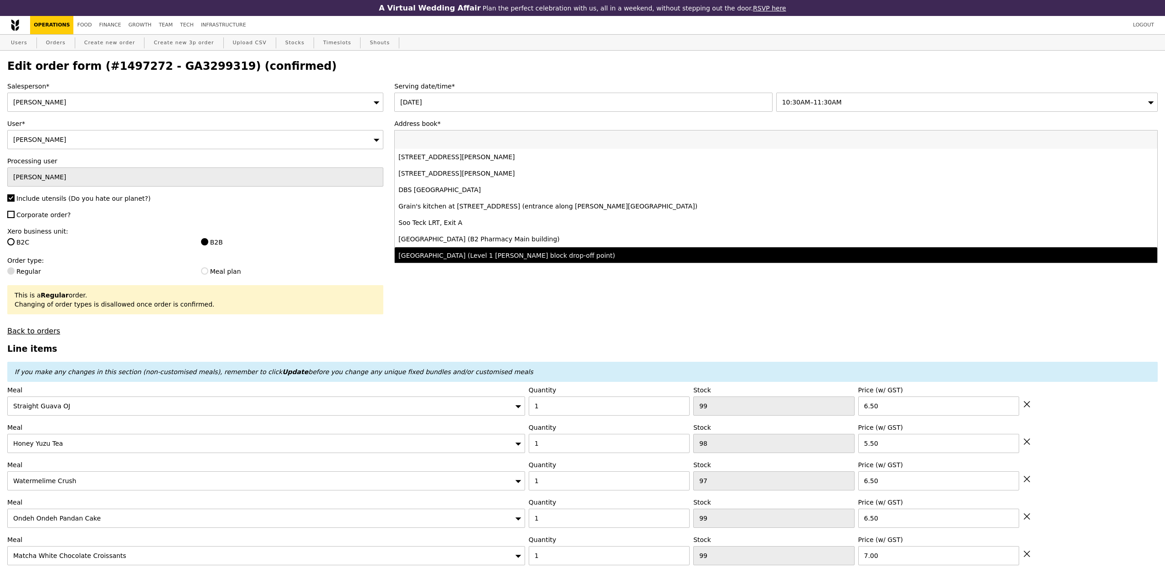
click at [763, 348] on h3 "Line items" at bounding box center [582, 349] width 1151 height 10
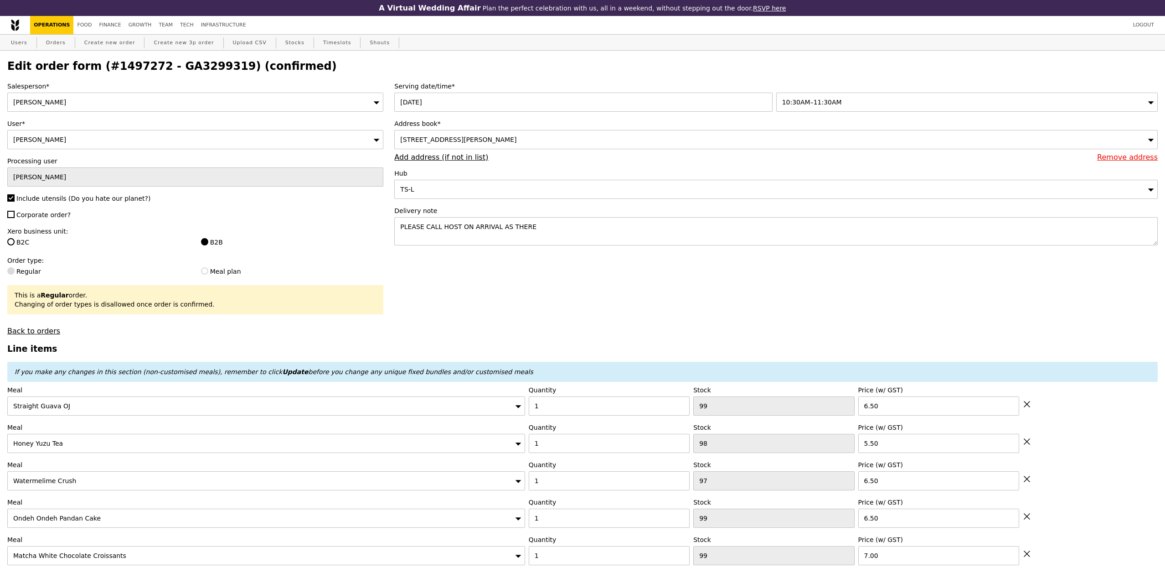
click at [583, 139] on div "[STREET_ADDRESS][PERSON_NAME]" at bounding box center [776, 139] width 764 height 19
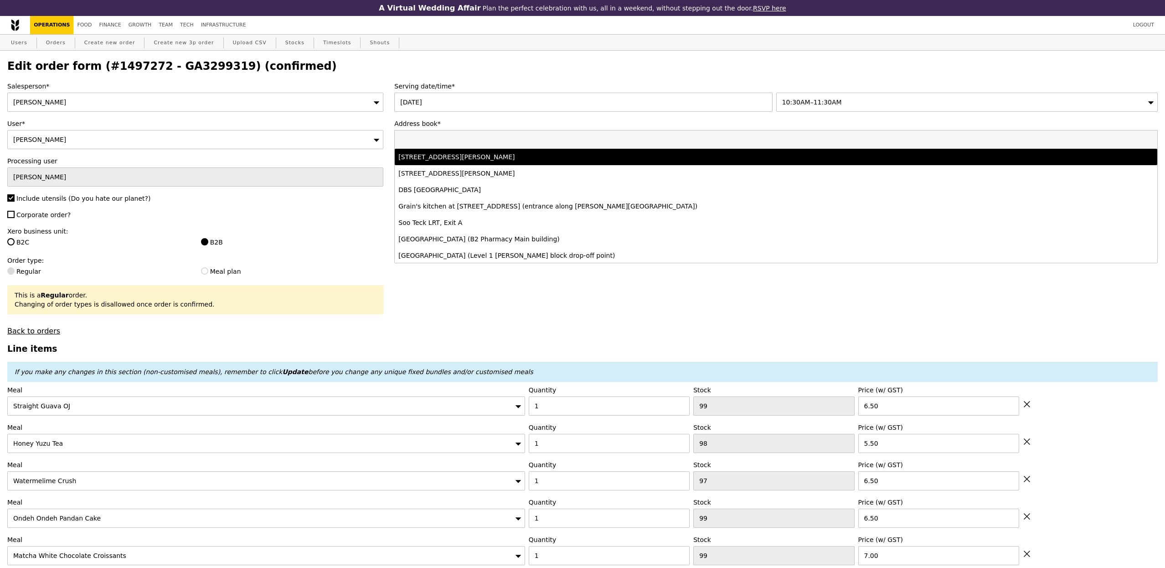
click at [657, 129] on div "Address book* [STREET_ADDRESS][PERSON_NAME] [STREET_ADDRESS][PERSON_NAME] [STRE…" at bounding box center [776, 140] width 764 height 42
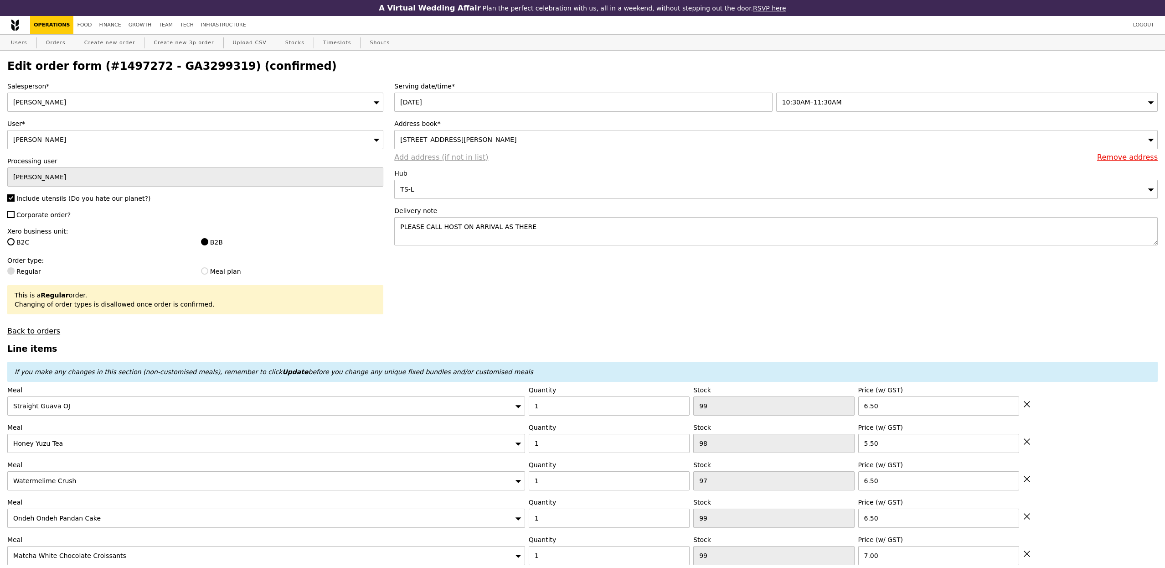
click at [441, 155] on link "Add address (if not in list)" at bounding box center [441, 157] width 94 height 9
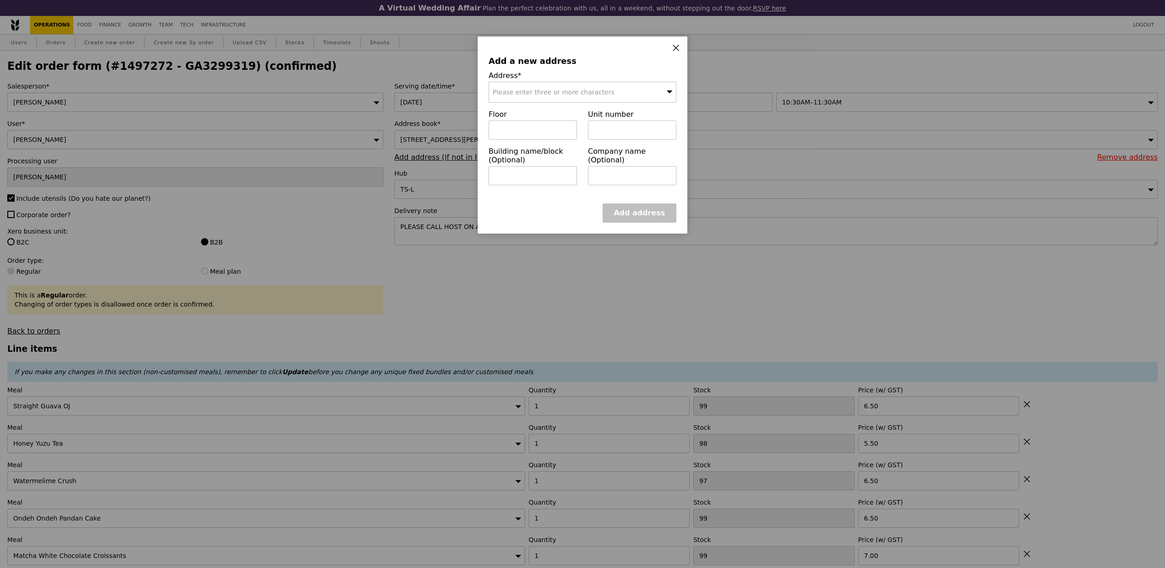
click at [559, 94] on span "Please enter three or more characters" at bounding box center [554, 91] width 122 height 7
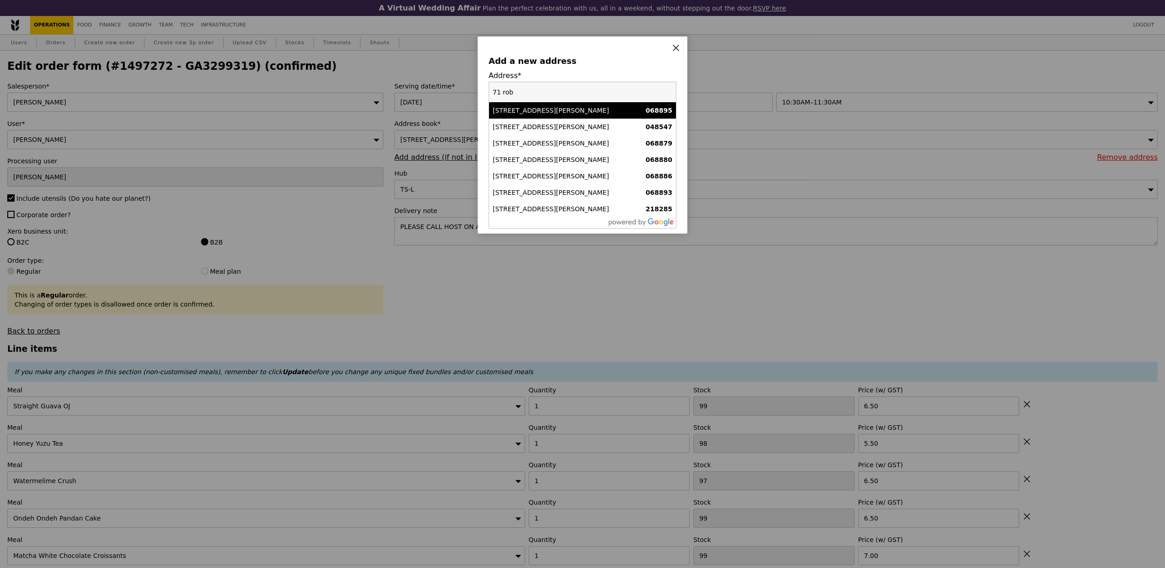
type input "71 rob"
click at [557, 110] on div "[STREET_ADDRESS][PERSON_NAME]" at bounding box center [560, 110] width 135 height 9
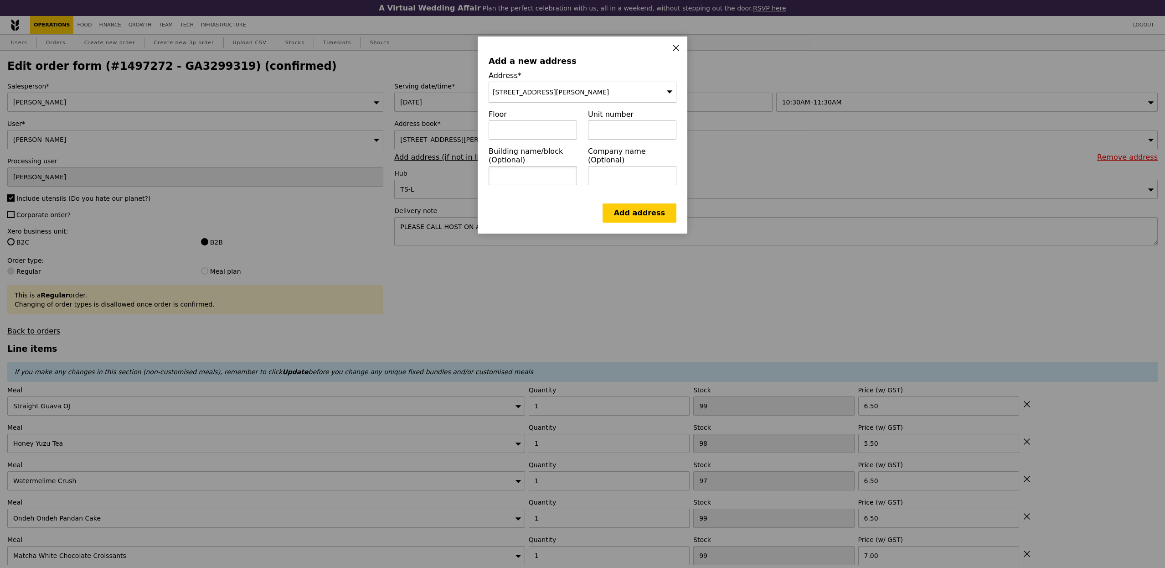
click at [532, 178] on input "text" at bounding box center [533, 175] width 88 height 19
type input "Wework"
click at [550, 137] on input "text" at bounding box center [533, 129] width 88 height 19
type input "14"
click at [623, 128] on input "text" at bounding box center [632, 129] width 88 height 19
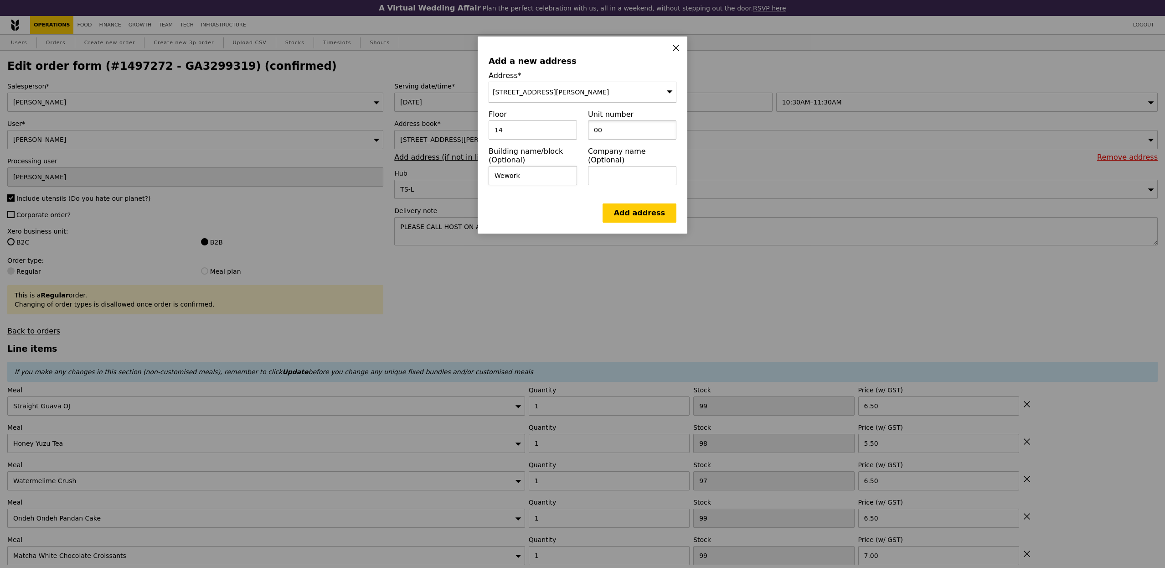
type input "00"
click at [560, 179] on input "Wework" at bounding box center [533, 175] width 88 height 19
click at [623, 222] on link "Add address" at bounding box center [640, 212] width 74 height 19
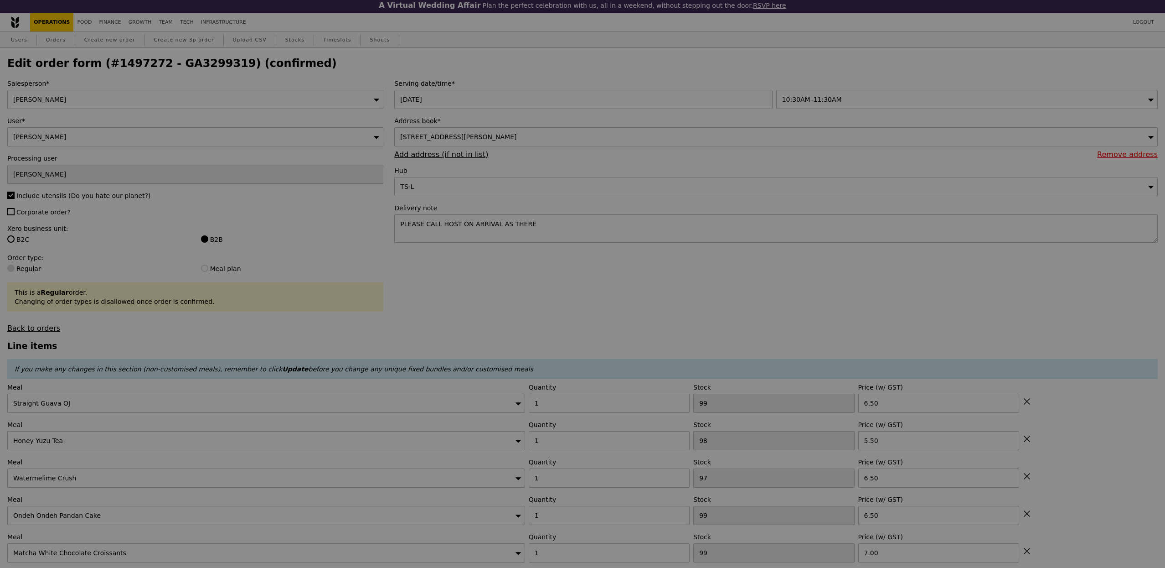
type input "Update"
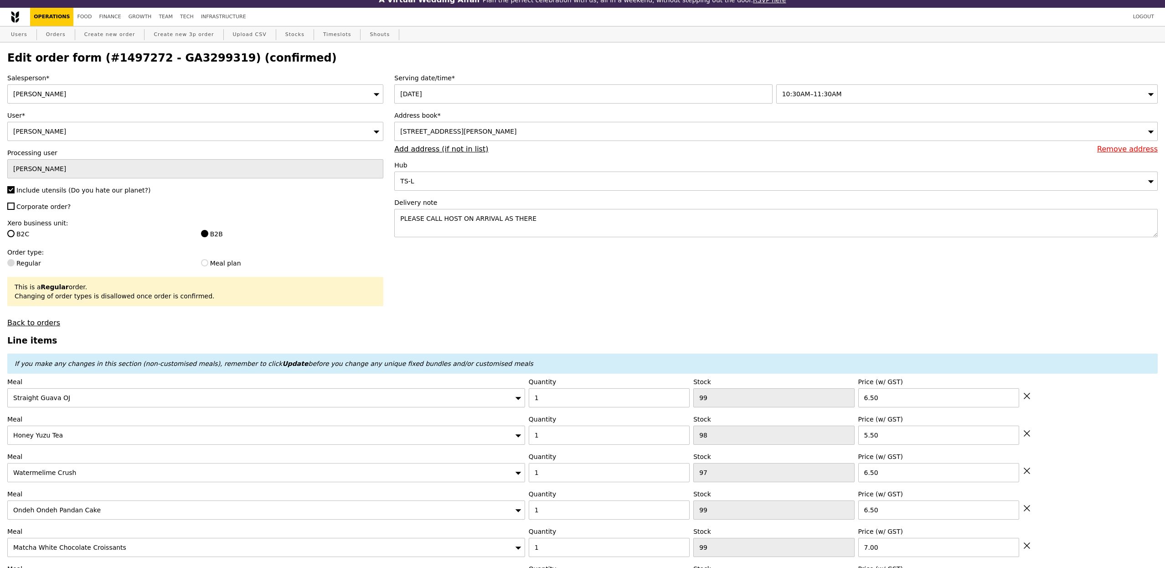
scroll to position [10, 0]
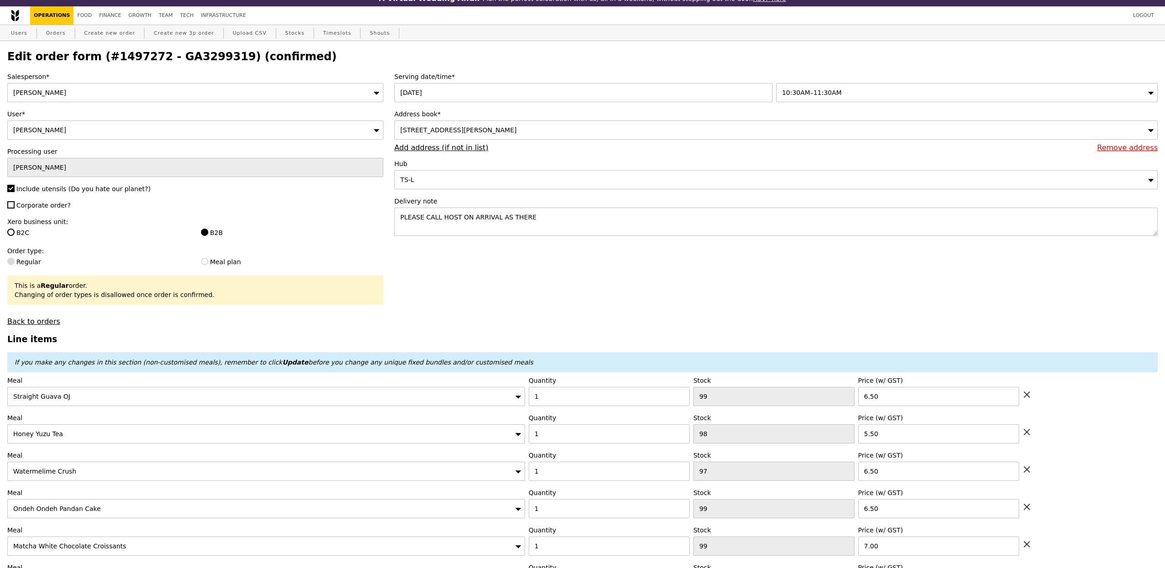
click at [39, 210] on label "Corporate order?" at bounding box center [195, 205] width 376 height 9
click at [15, 208] on input "Corporate order?" at bounding box center [10, 204] width 7 height 7
checkbox input "true"
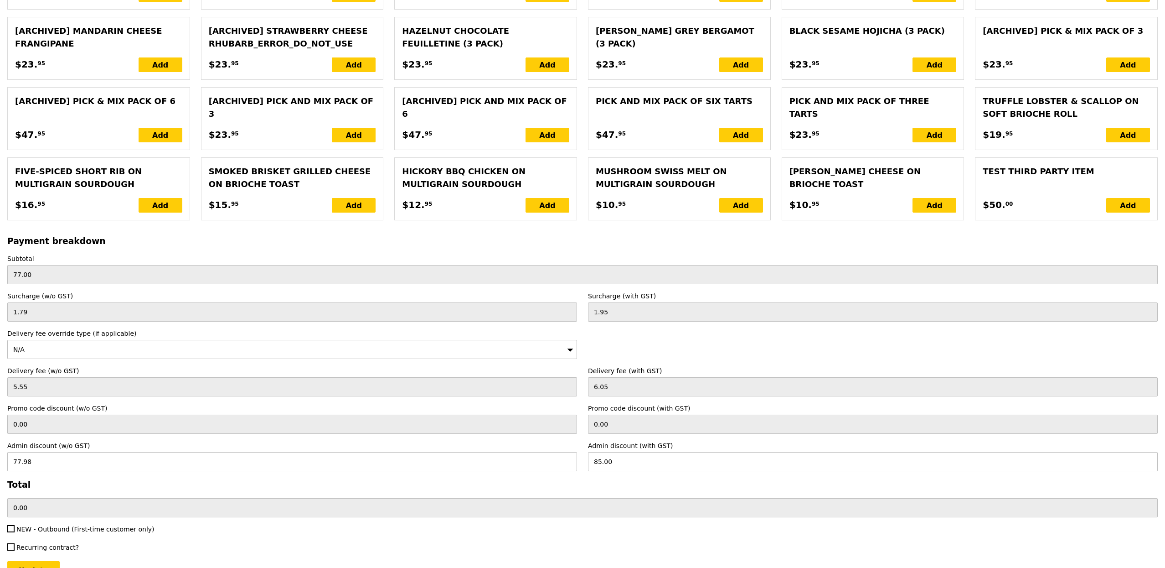
scroll to position [2020, 0]
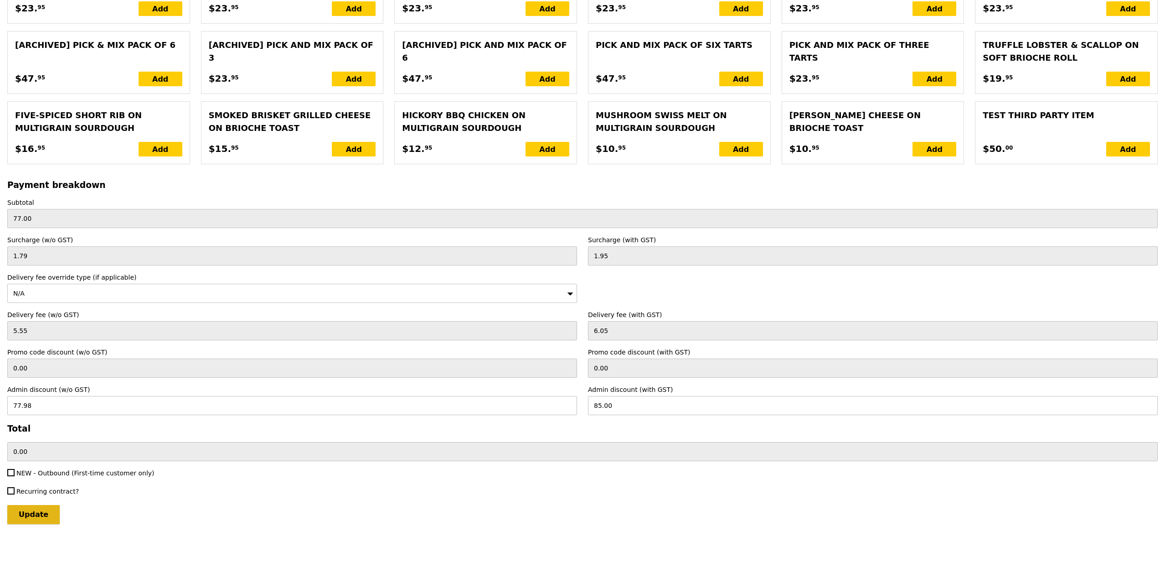
click at [38, 522] on input "Update" at bounding box center [33, 514] width 52 height 19
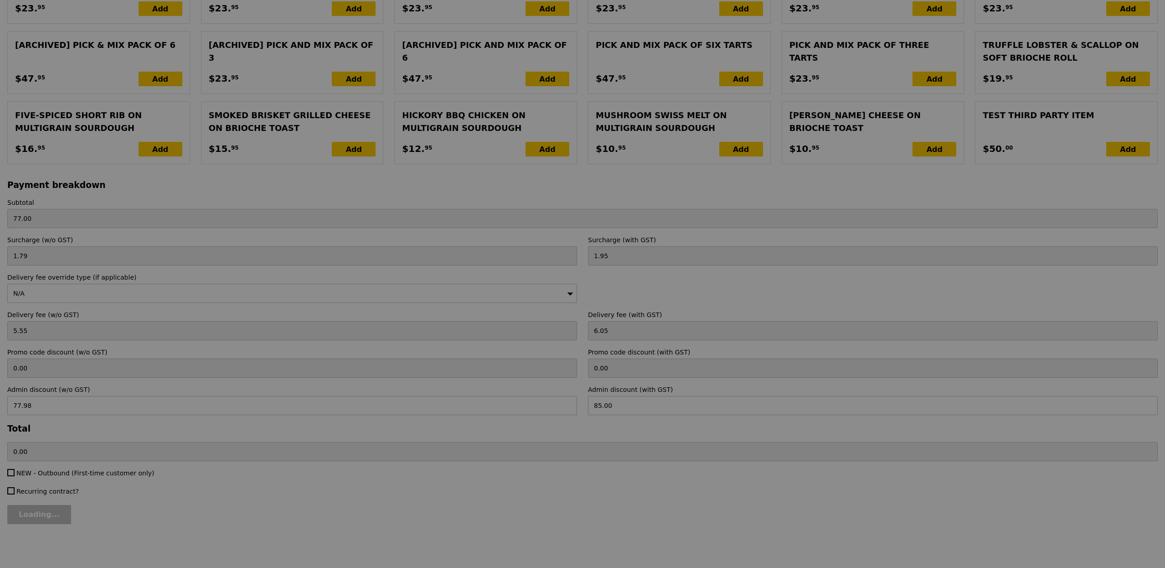
type input "Update"
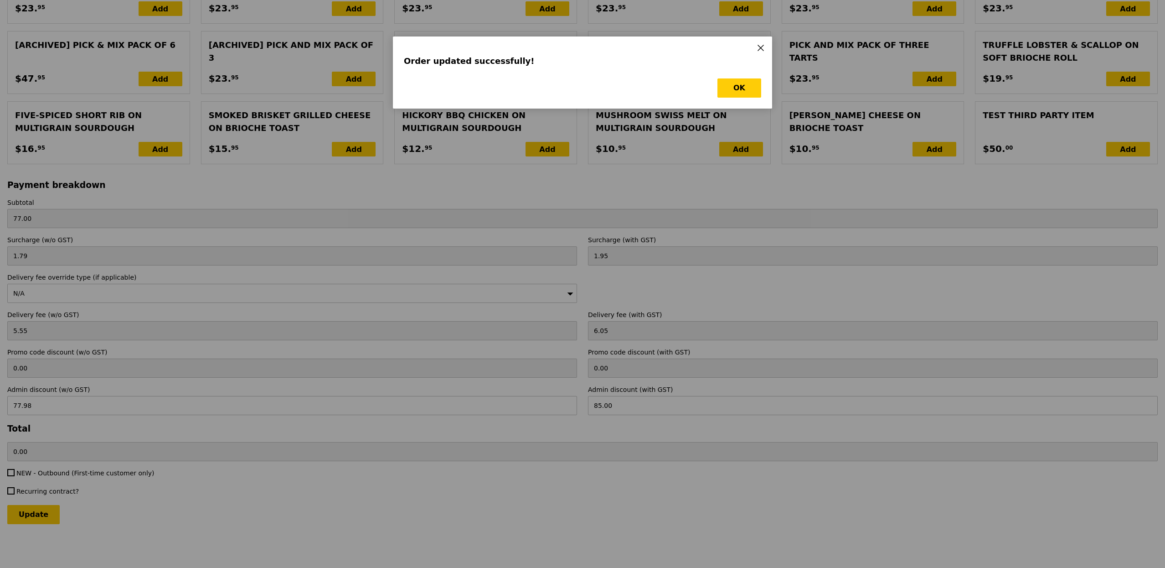
scroll to position [0, 0]
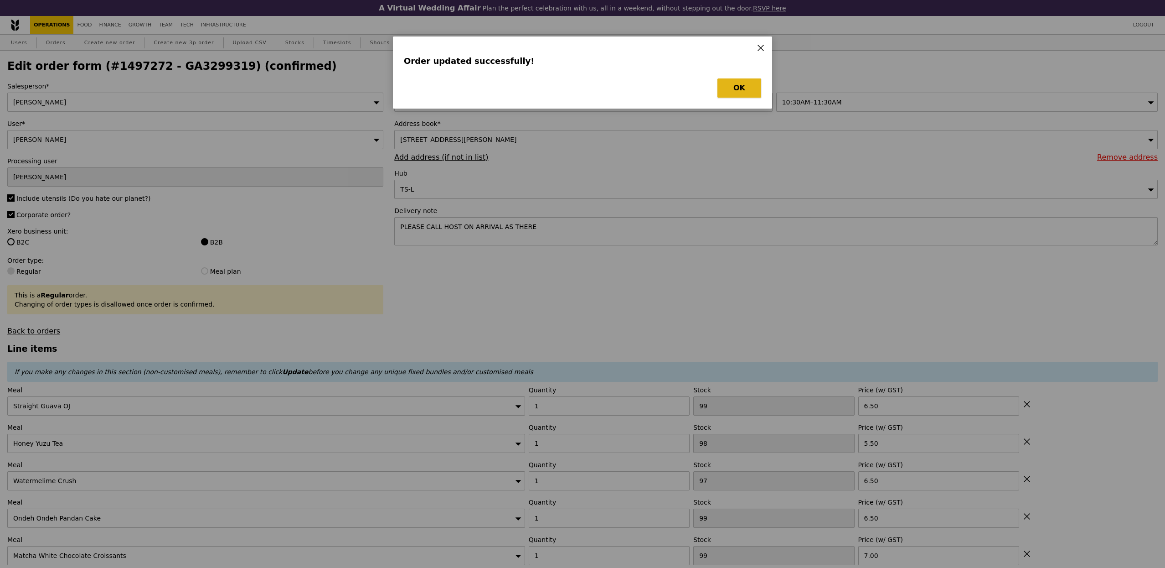
click at [752, 88] on button "OK" at bounding box center [740, 87] width 44 height 19
